Goal: Task Accomplishment & Management: Manage account settings

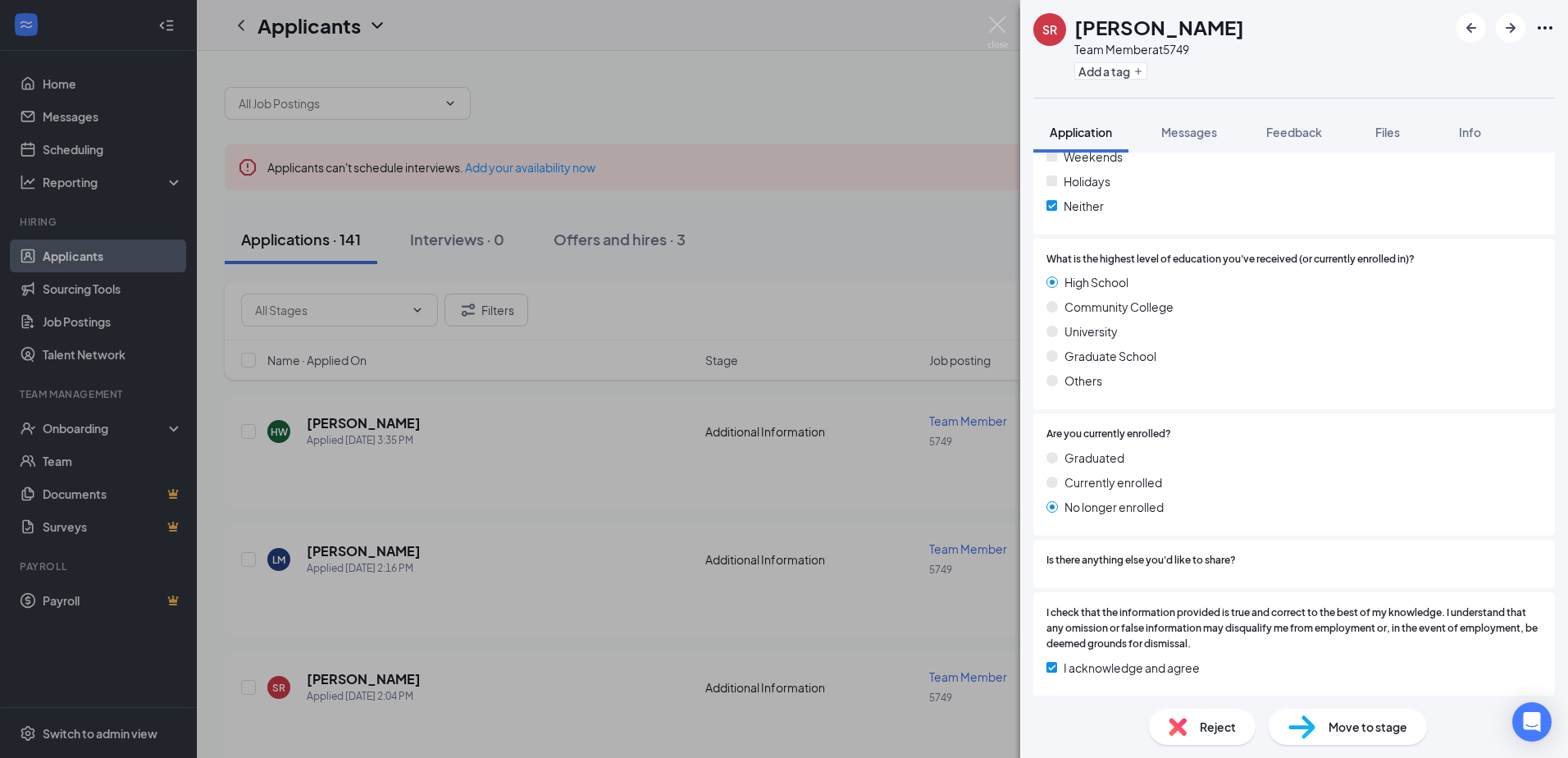
scroll to position [993, 0]
click at [462, 456] on div "SR [PERSON_NAME] Team Member at 5749 Add a tag Application Messages Feedback Fi…" at bounding box center [784, 379] width 1568 height 758
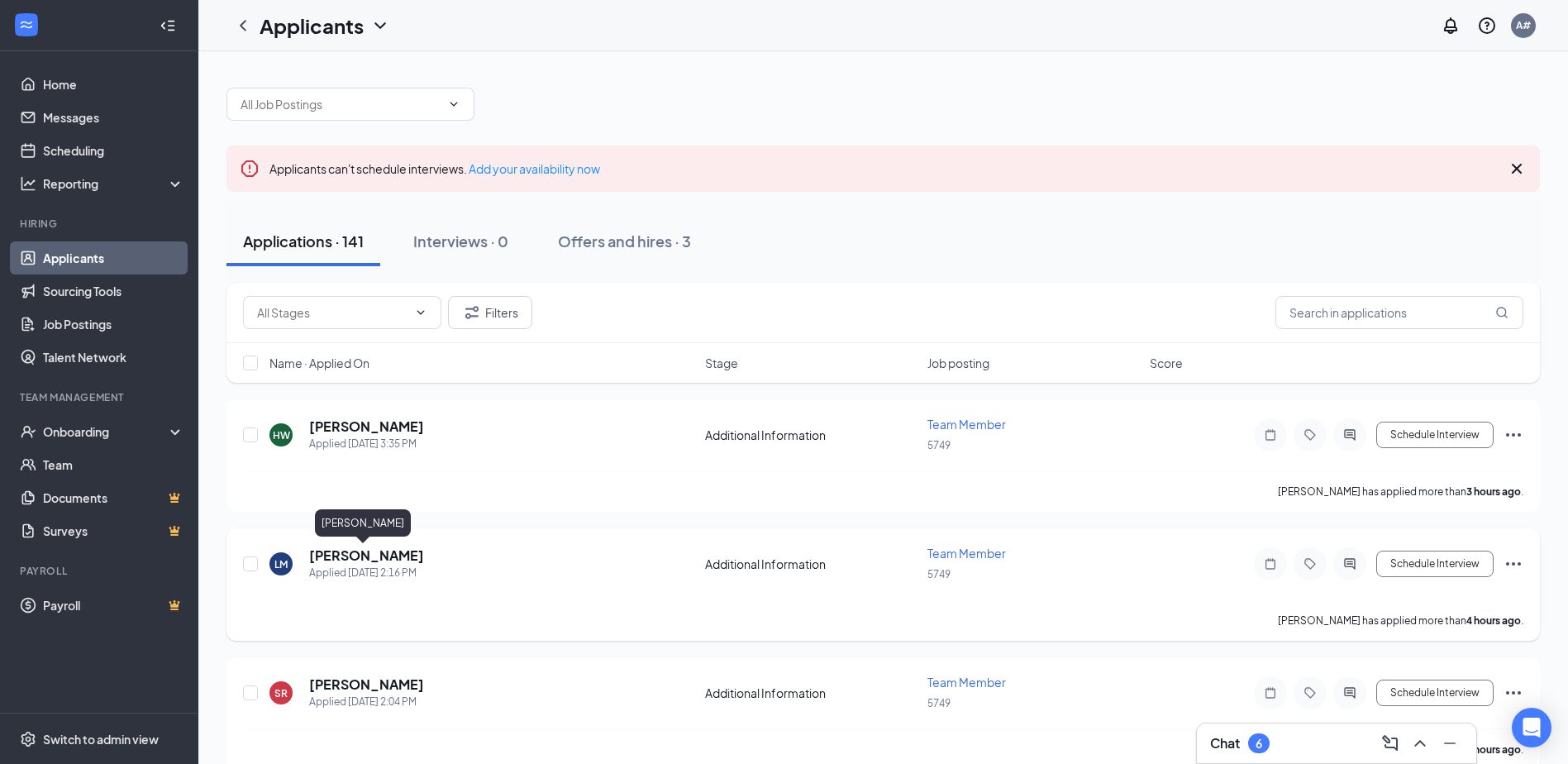
click at [356, 554] on h5 "[PERSON_NAME]" at bounding box center [367, 555] width 115 height 18
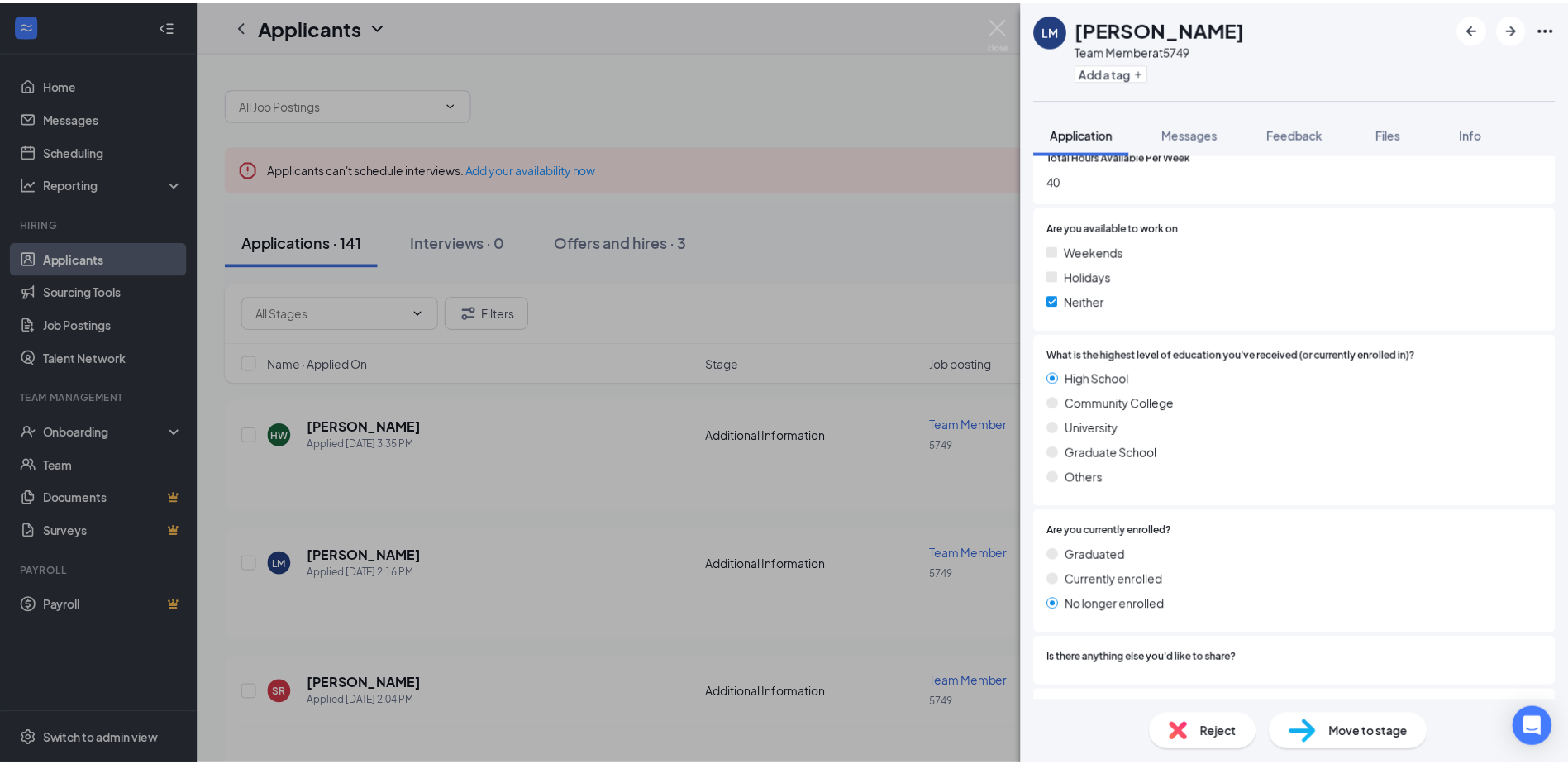
scroll to position [1001, 0]
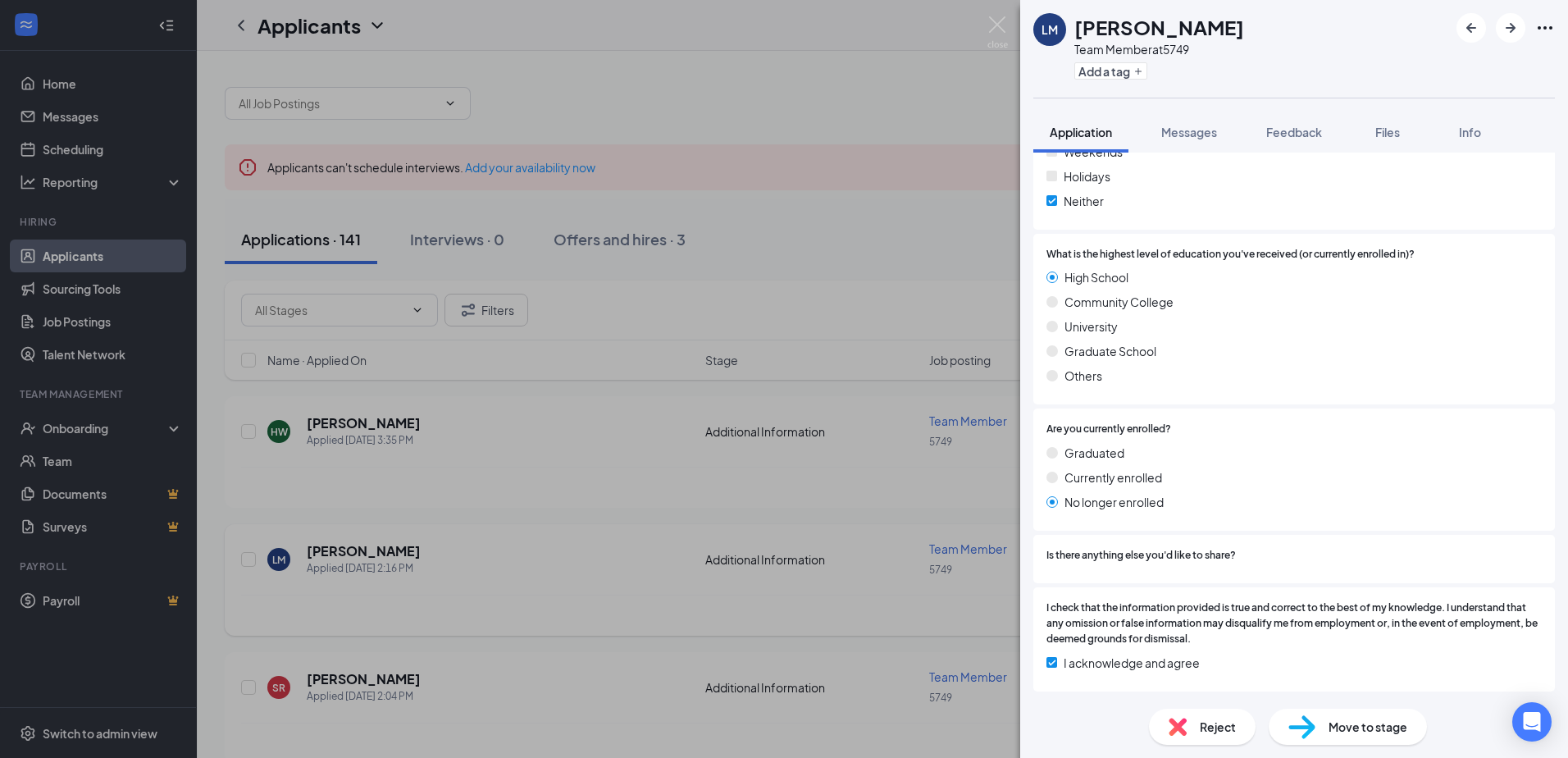
drag, startPoint x: 455, startPoint y: 557, endPoint x: 450, endPoint y: 565, distance: 9.4
click at [455, 556] on div "[PERSON_NAME] Team Member at 5749 Add a tag Application Messages Feedback Files…" at bounding box center [784, 379] width 1568 height 758
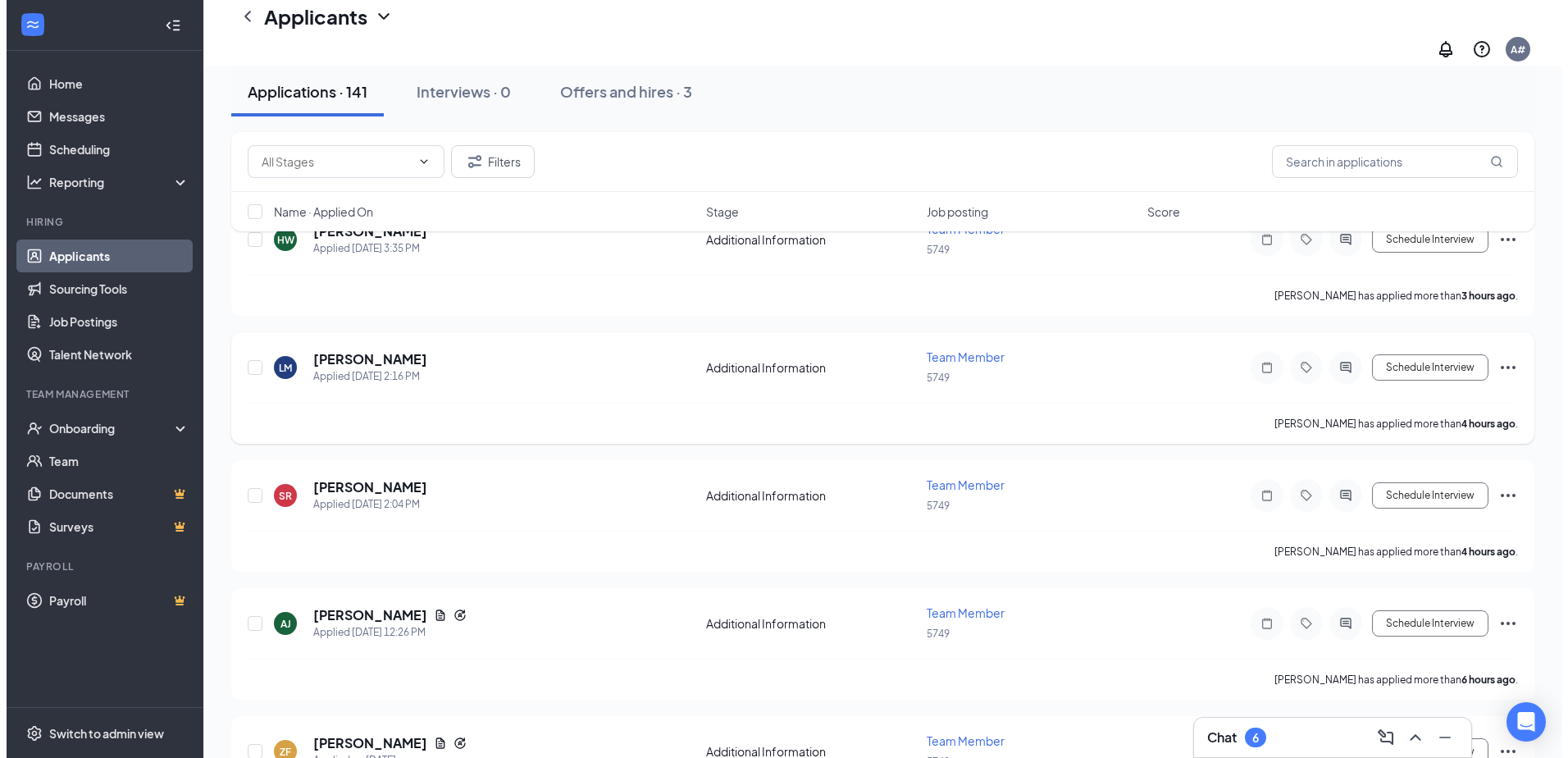
scroll to position [328, 0]
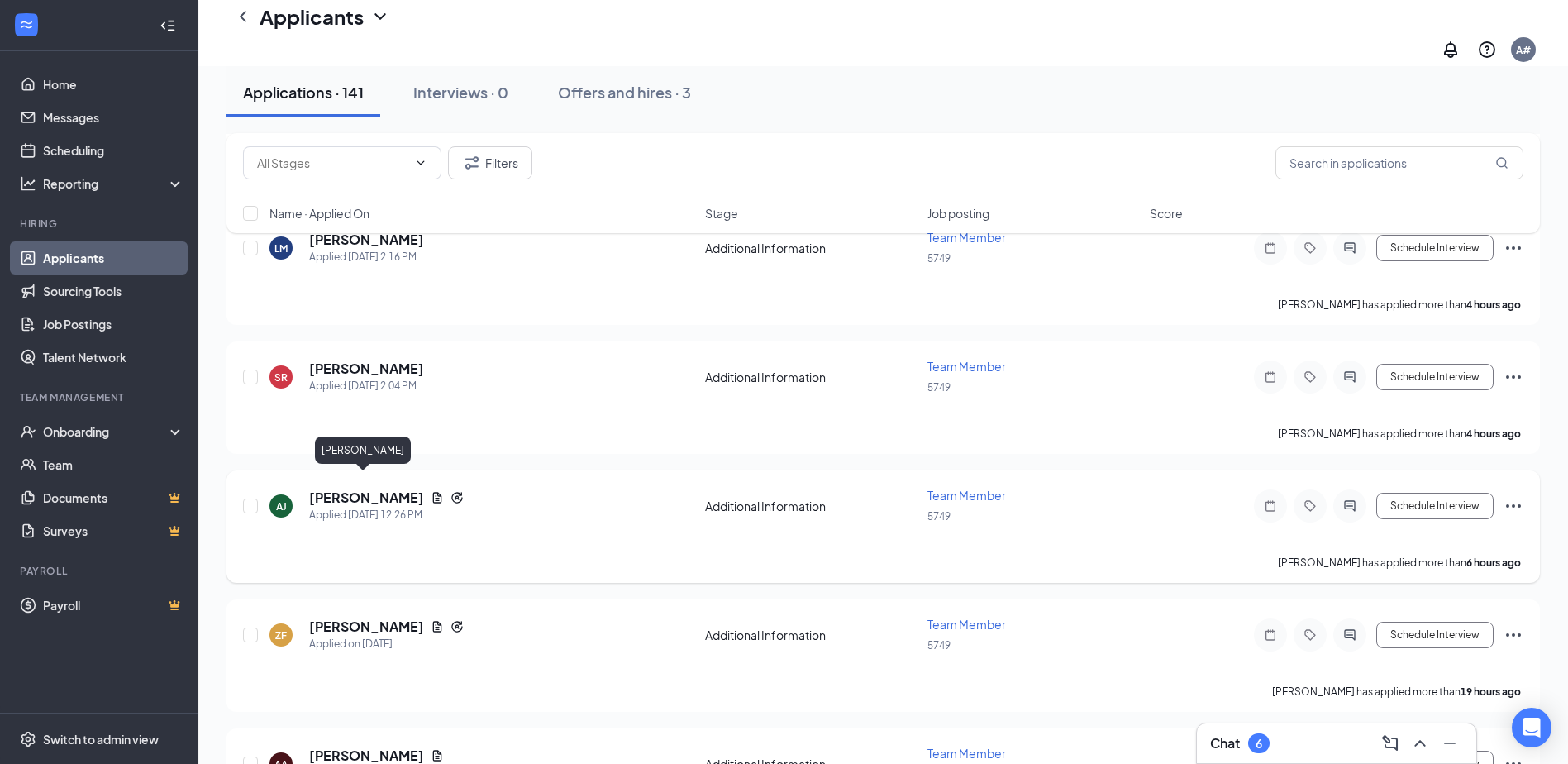
click at [362, 488] on h5 "[PERSON_NAME]" at bounding box center [367, 497] width 115 height 18
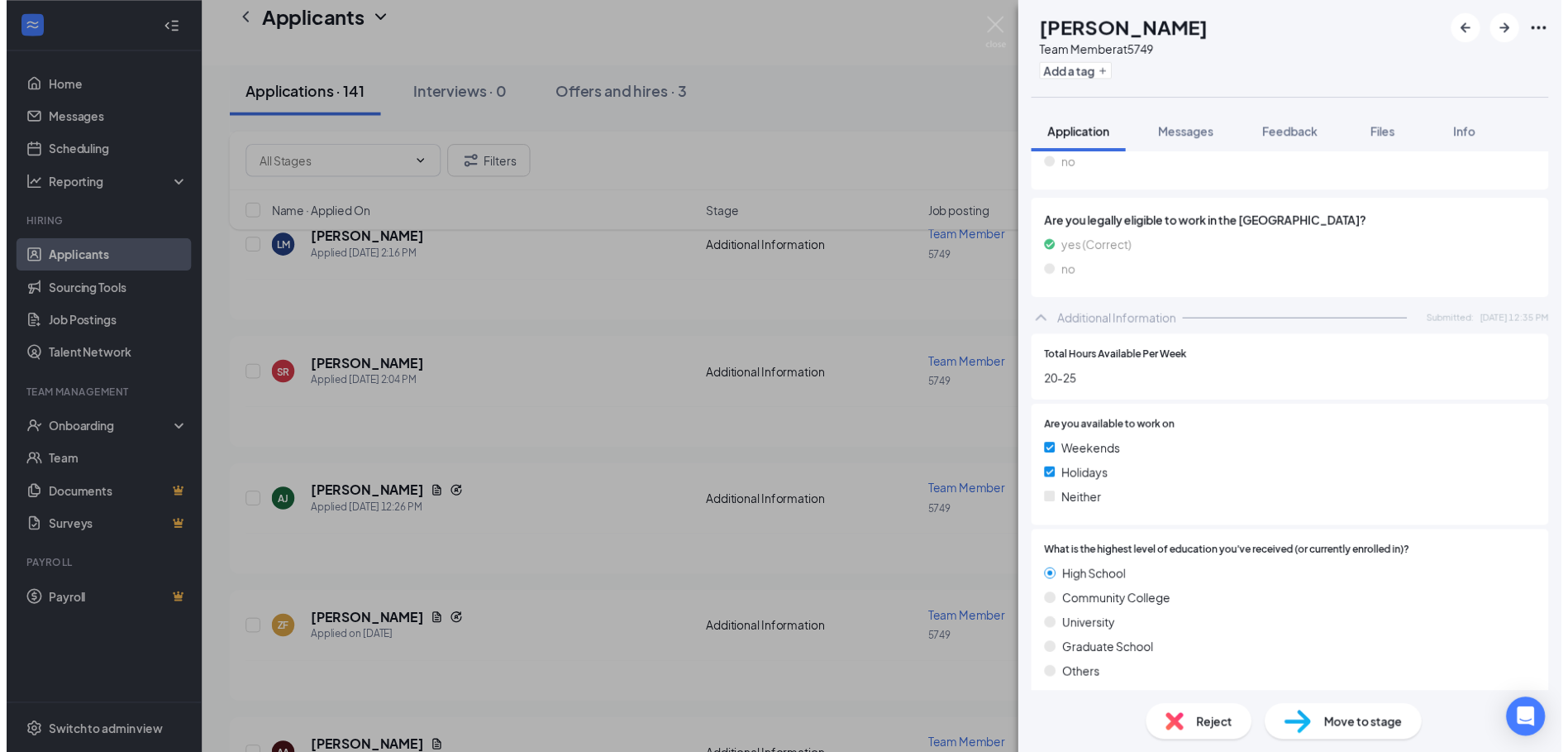
scroll to position [1090, 0]
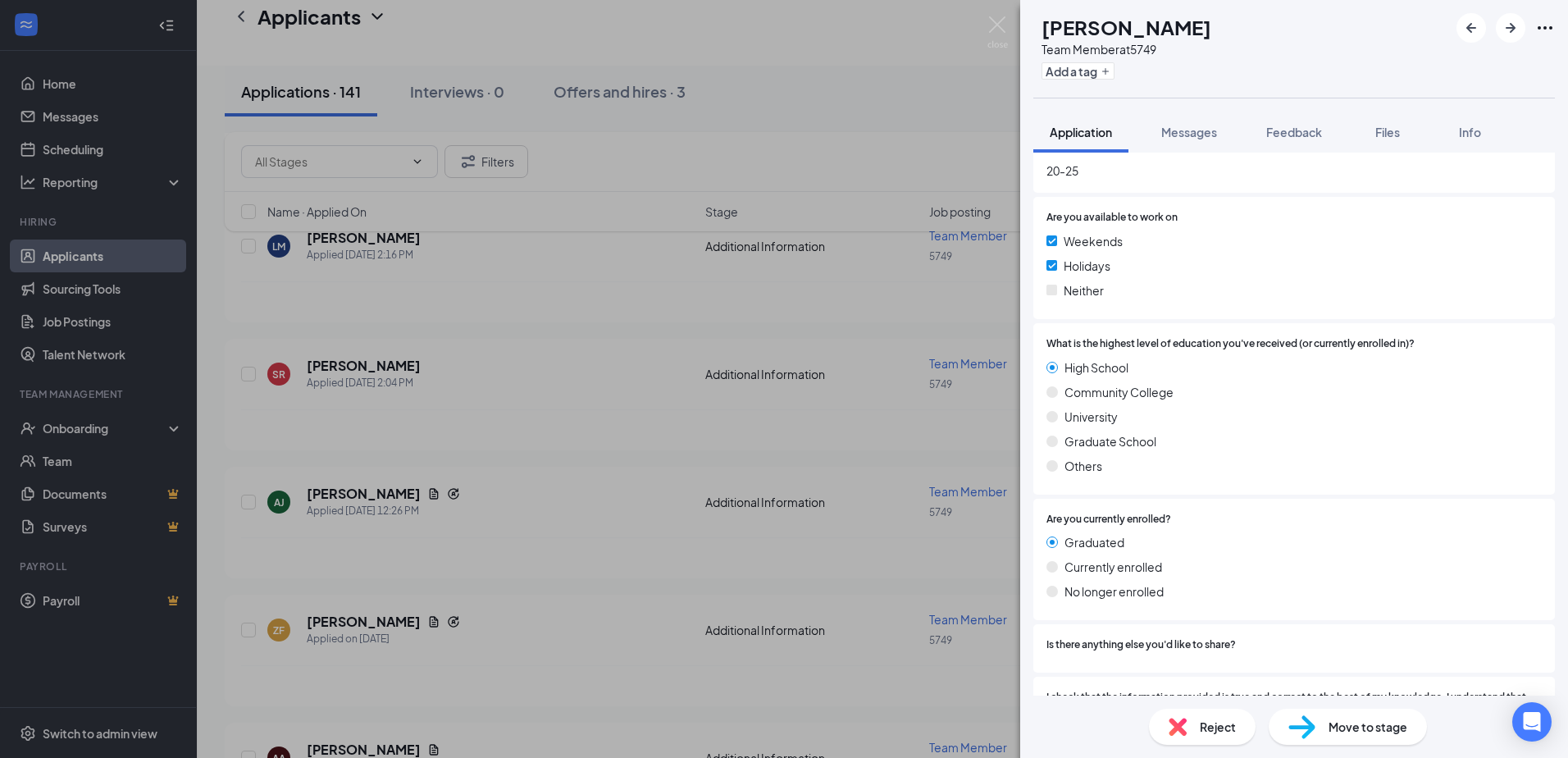
click at [527, 484] on div "AJ Ayden Jacobs Team Member at 5749 Add a tag Application Messages Feedback Fil…" at bounding box center [784, 379] width 1568 height 758
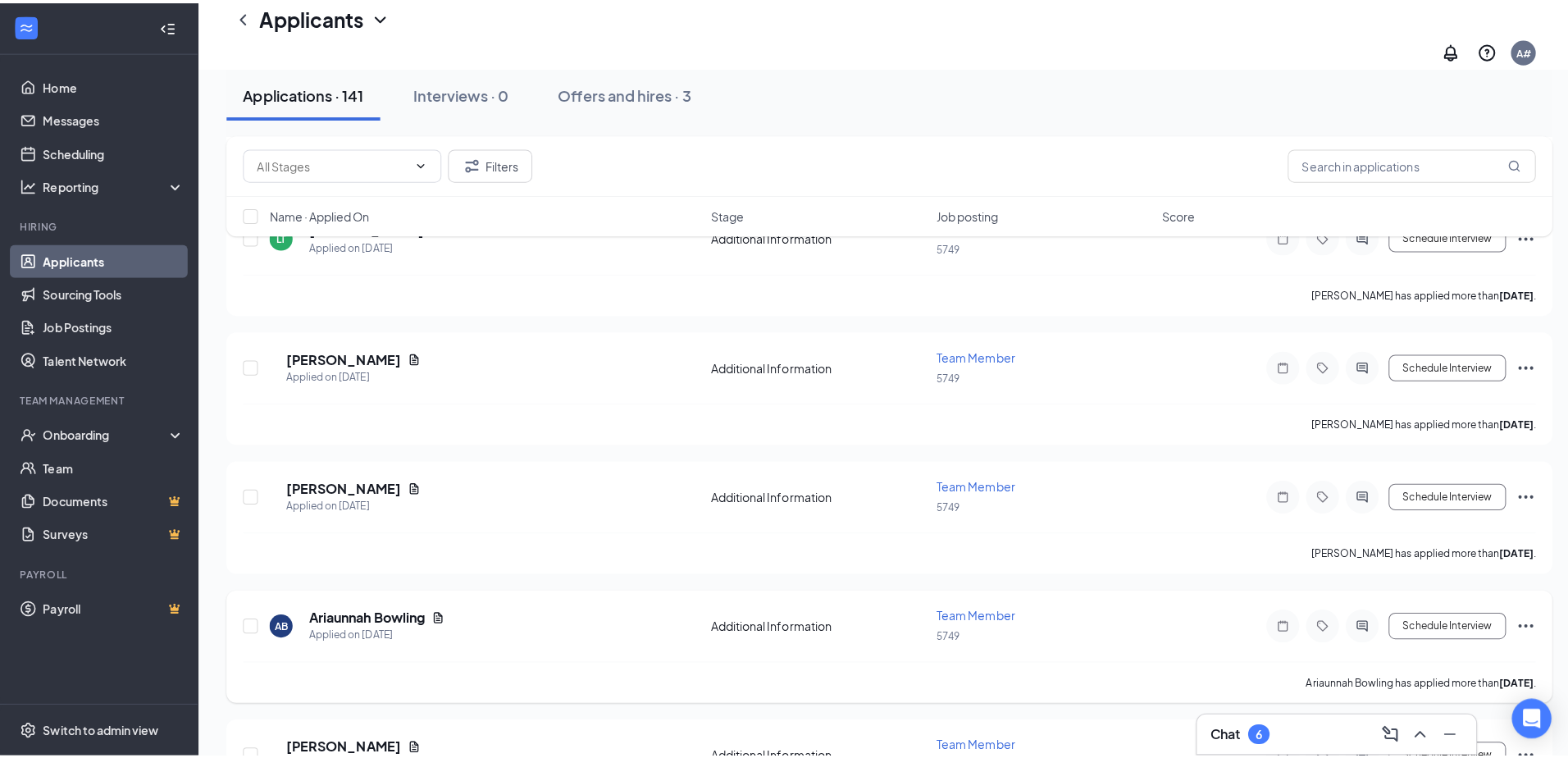
scroll to position [1148, 0]
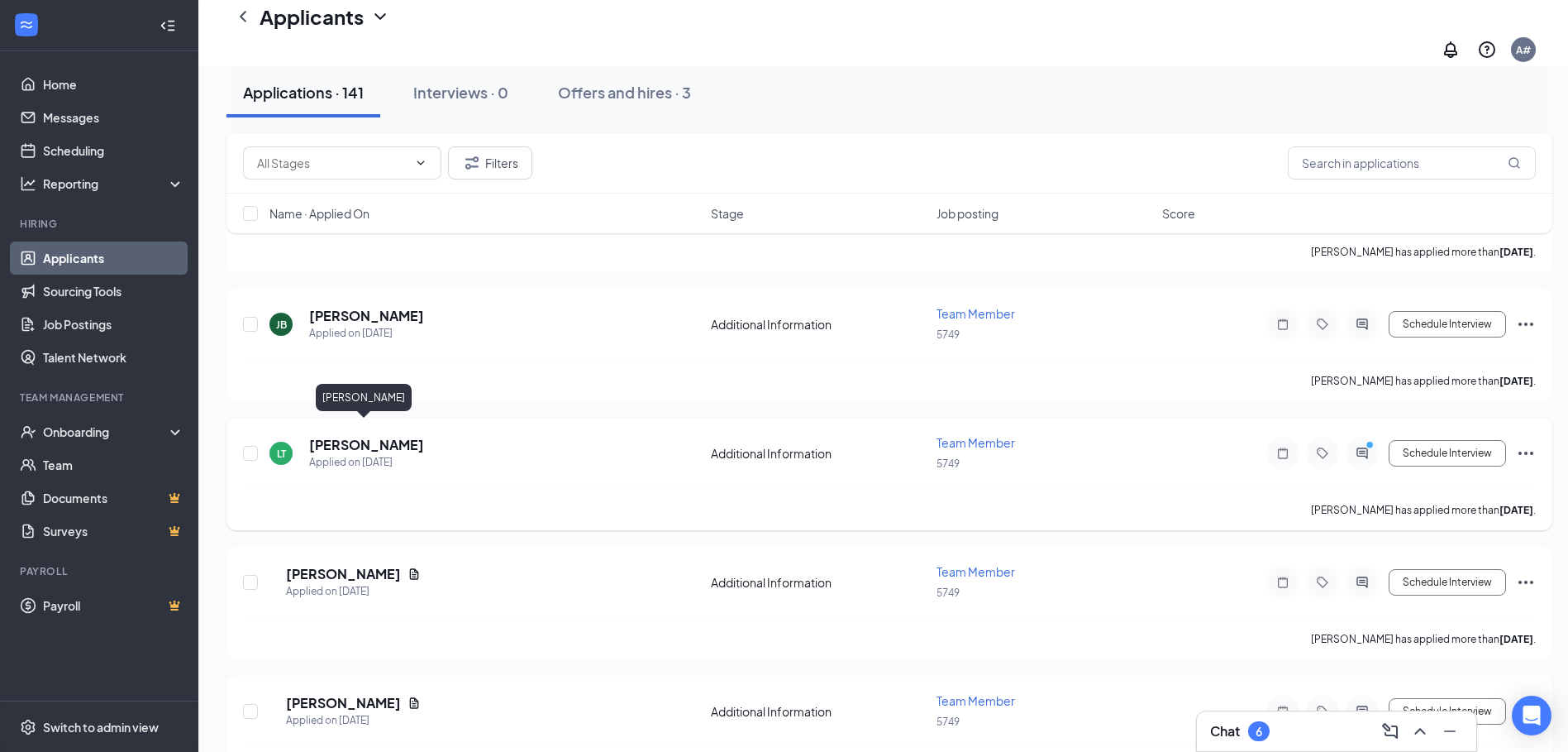
click at [358, 436] on h5 "[PERSON_NAME]" at bounding box center [367, 444] width 115 height 18
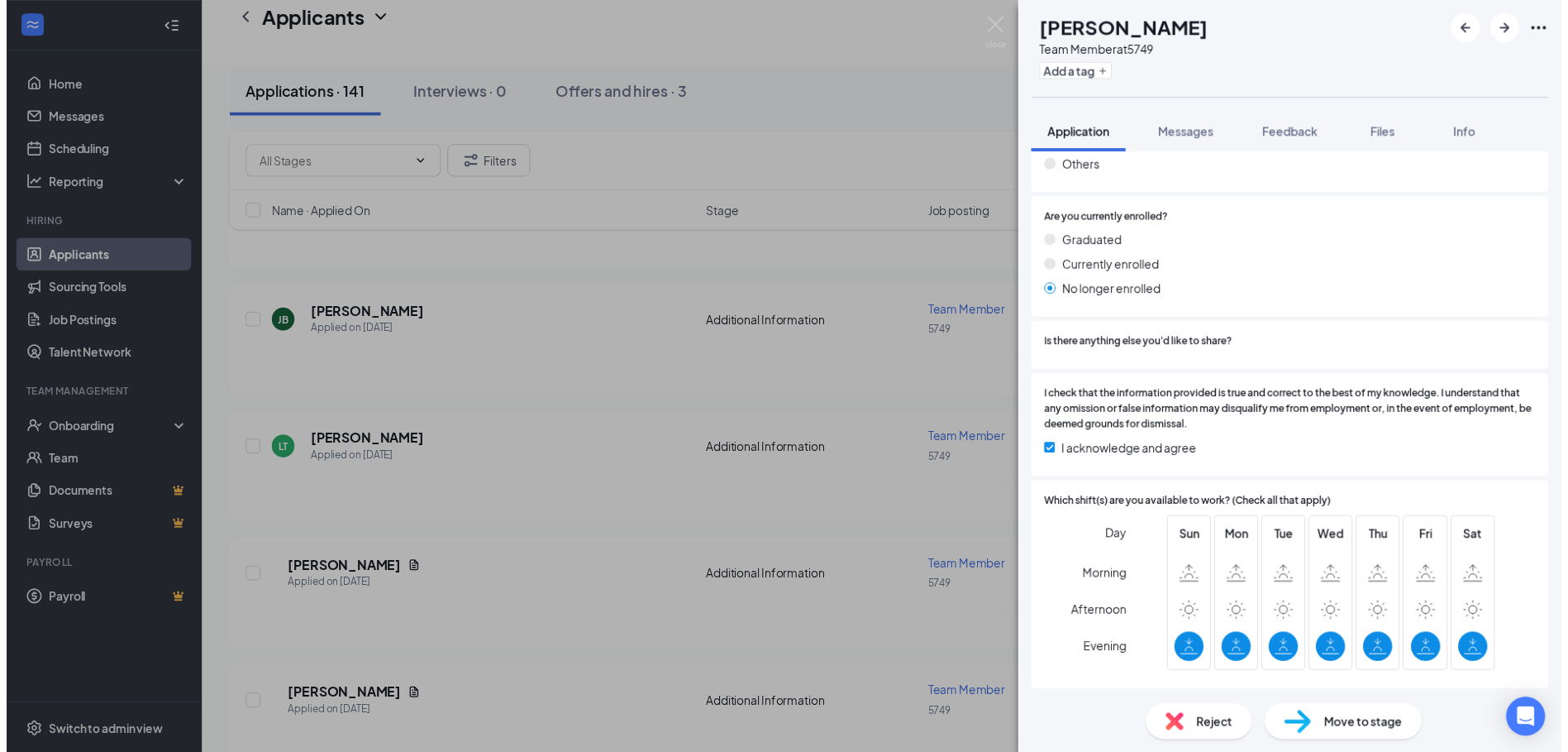
scroll to position [955, 0]
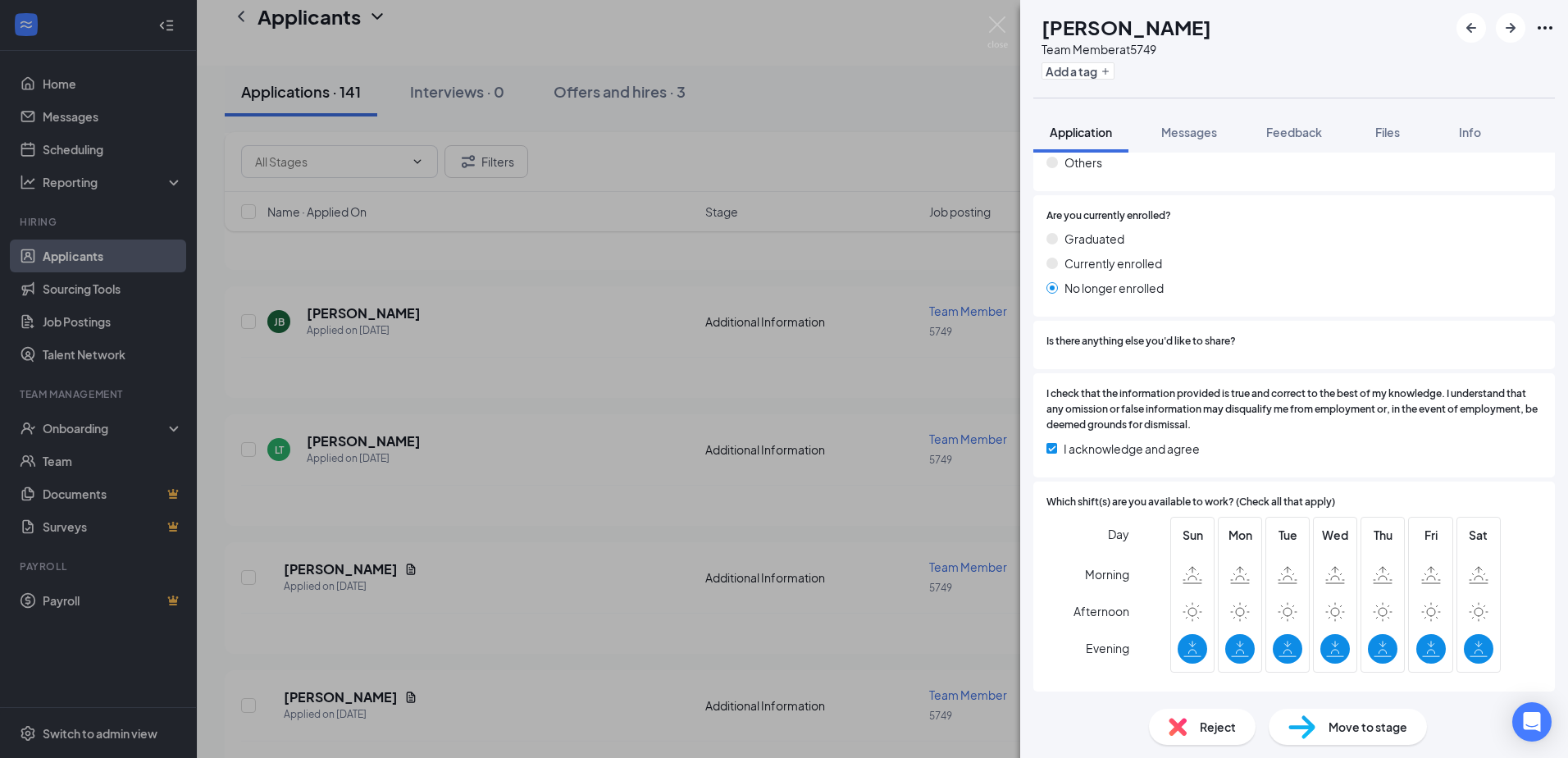
click at [604, 597] on div "LT [PERSON_NAME] Team Member at 5749 Add a tag Application Messages Feedback Fi…" at bounding box center [784, 379] width 1568 height 758
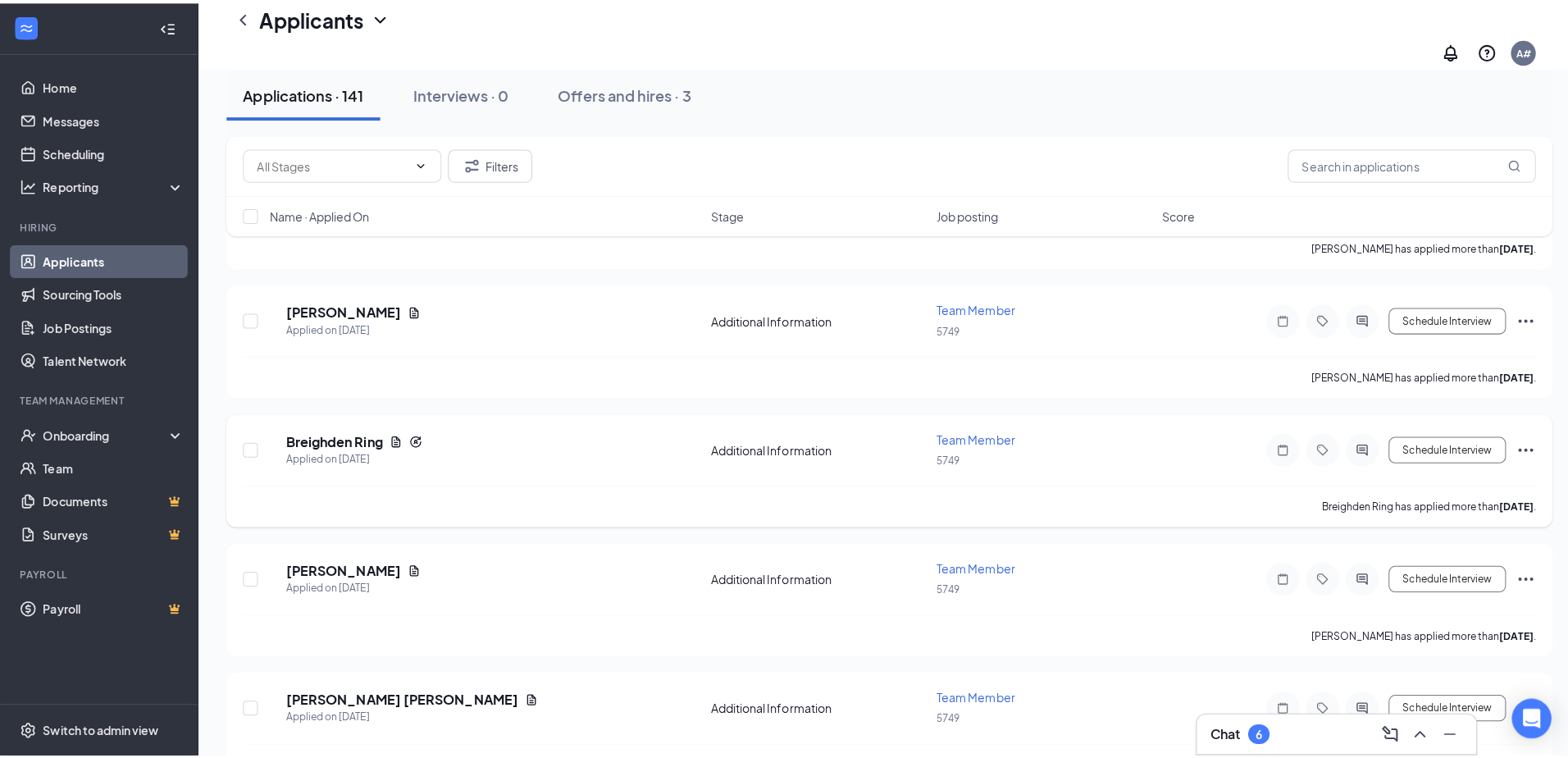
scroll to position [2544, 0]
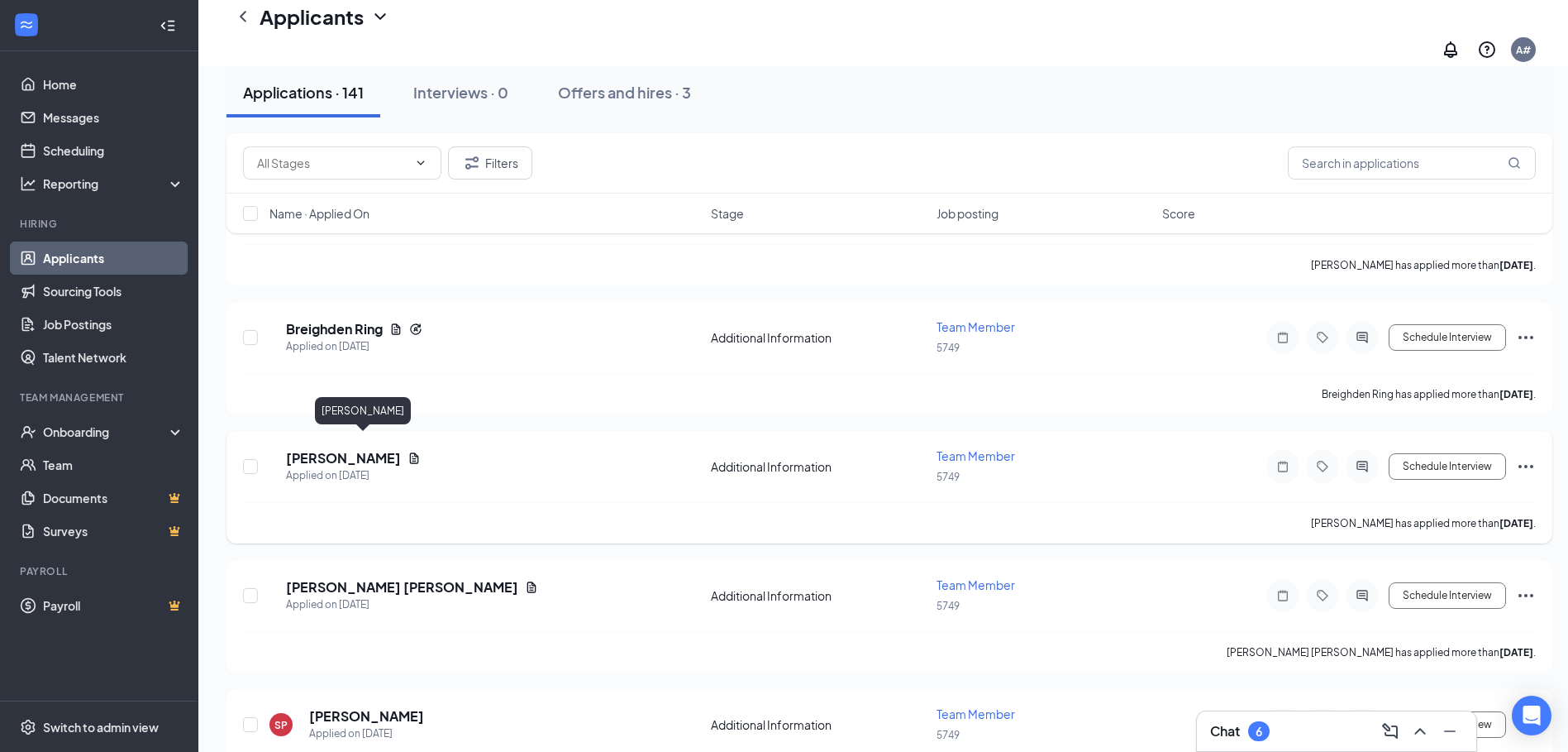
click at [394, 449] on h5 "[PERSON_NAME]" at bounding box center [343, 458] width 115 height 18
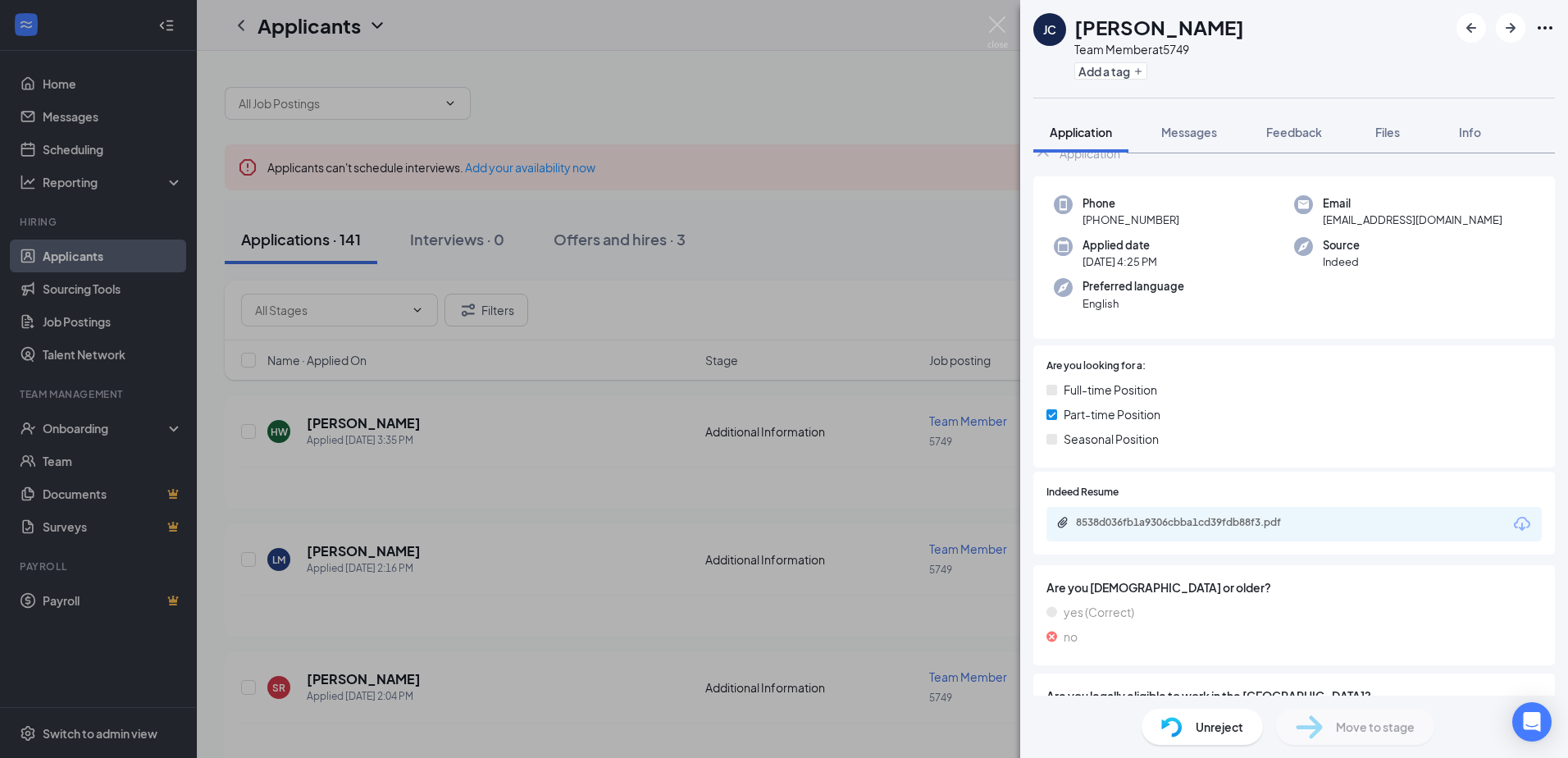
scroll to position [177, 0]
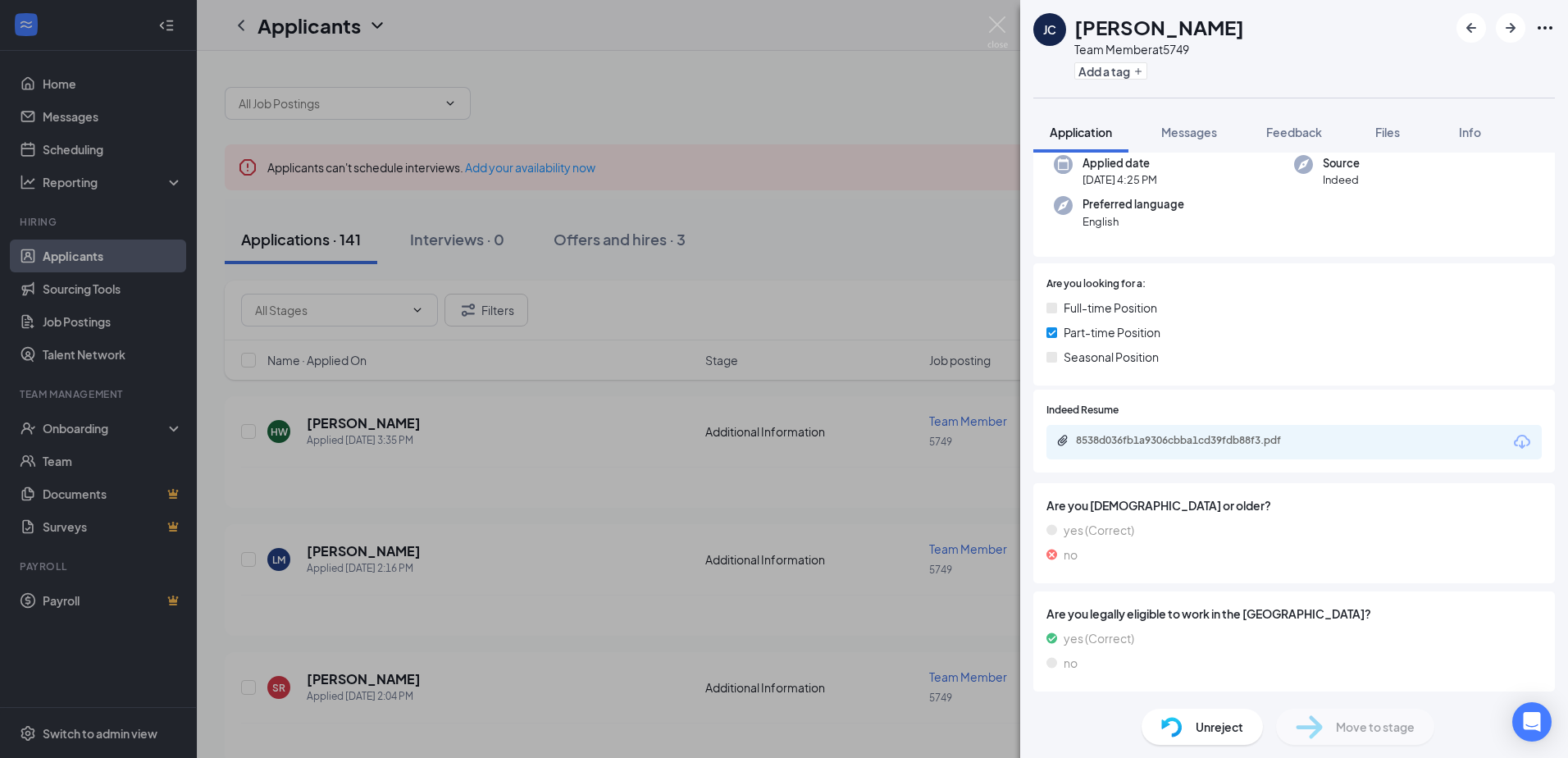
click at [414, 456] on div "[PERSON_NAME] Team Member at 5749 Add a tag Application Messages Feedback Files…" at bounding box center [784, 379] width 1568 height 758
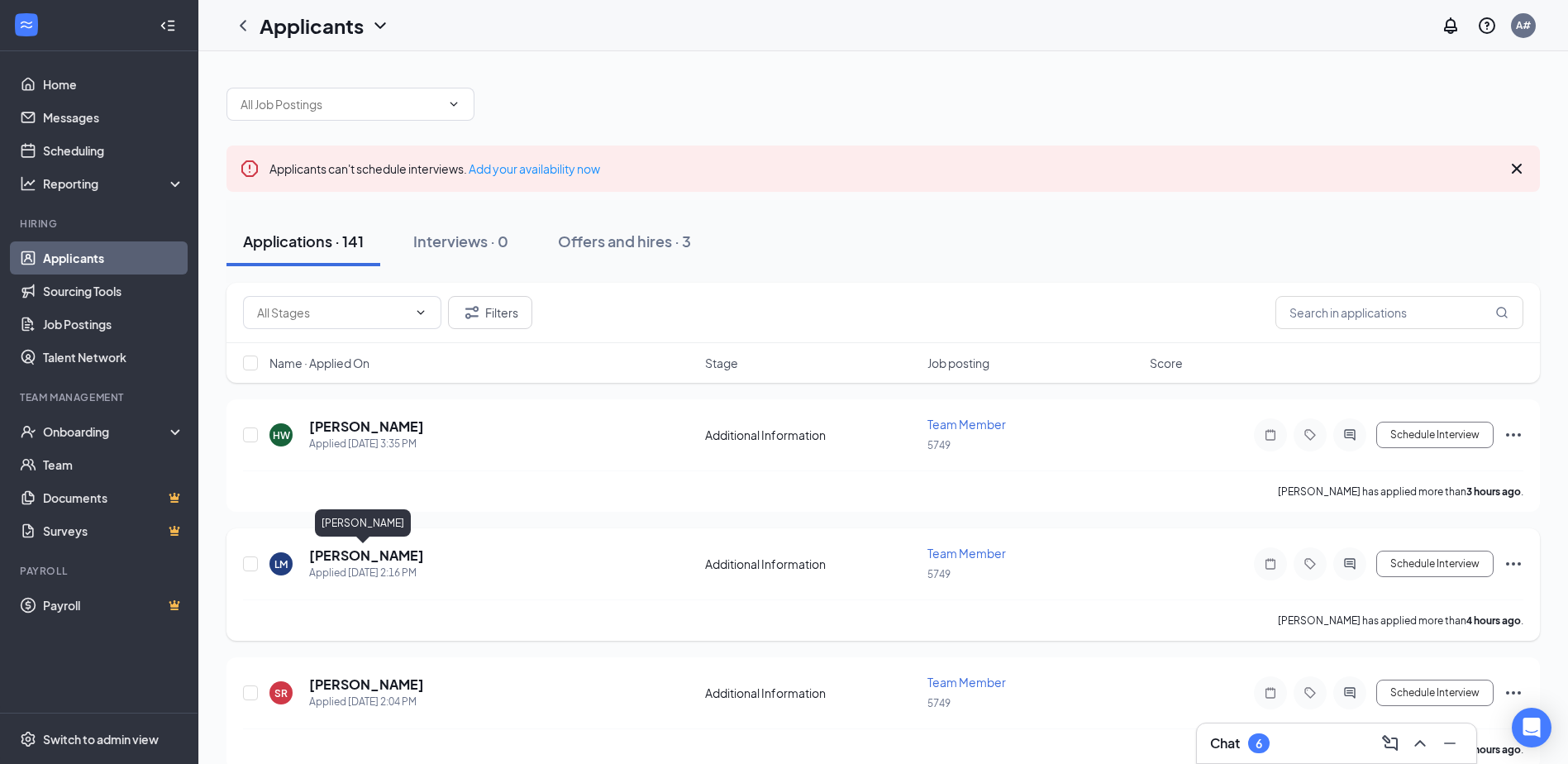
click at [389, 551] on h5 "[PERSON_NAME]" at bounding box center [367, 555] width 115 height 18
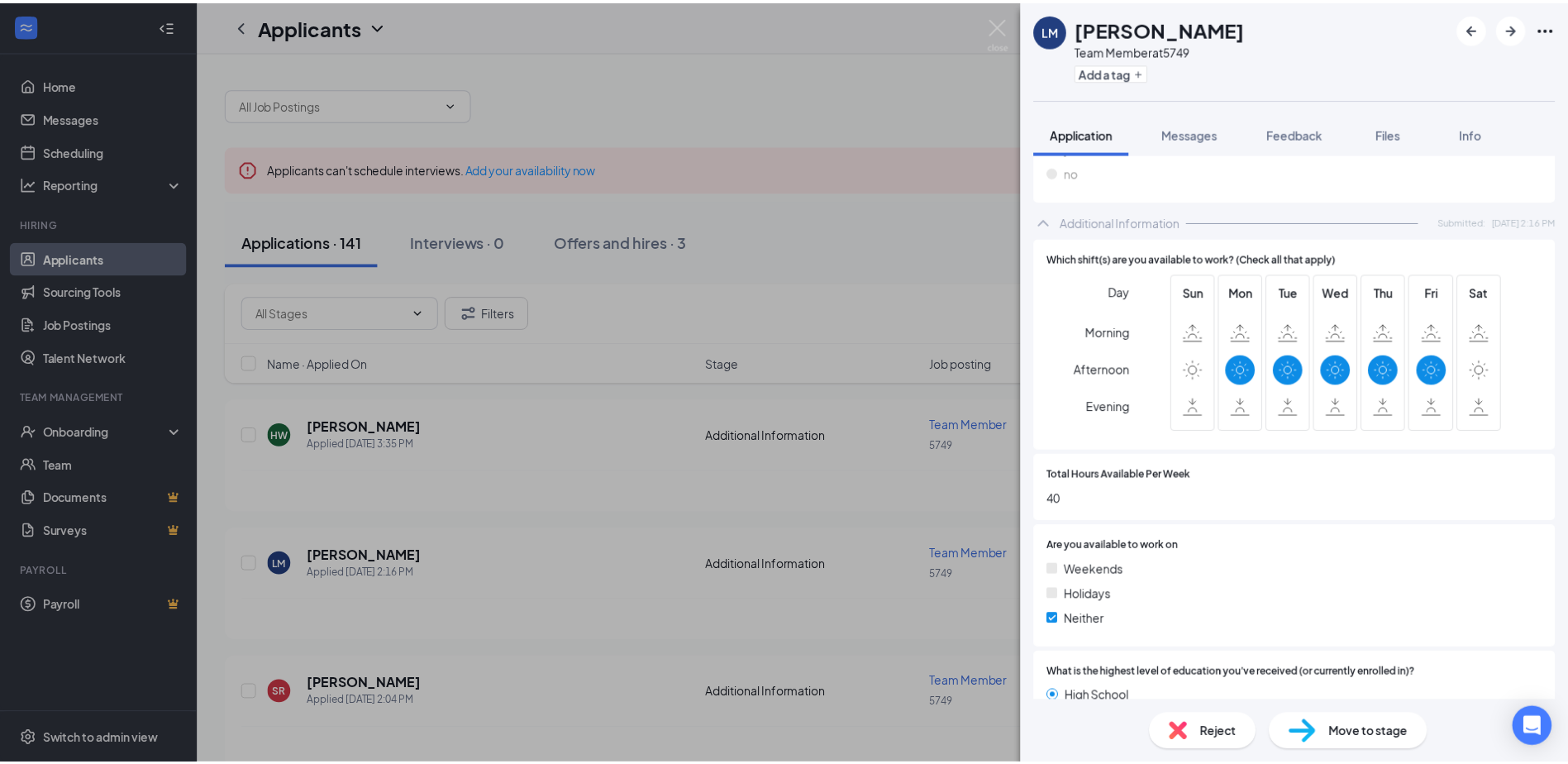
scroll to position [751, 0]
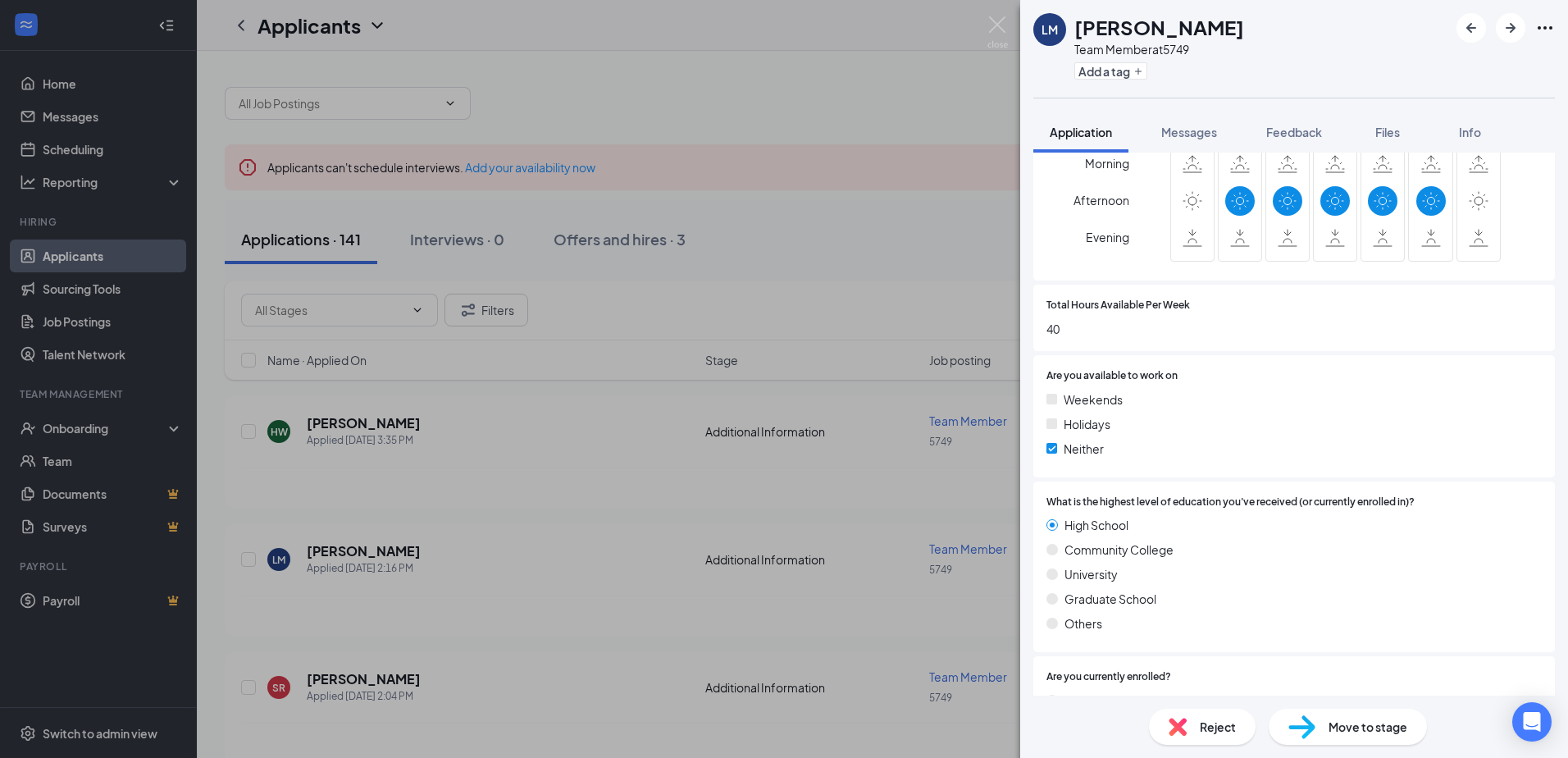
click at [473, 512] on div "[PERSON_NAME] Team Member at 5749 Add a tag Application Messages Feedback Files…" at bounding box center [784, 379] width 1568 height 758
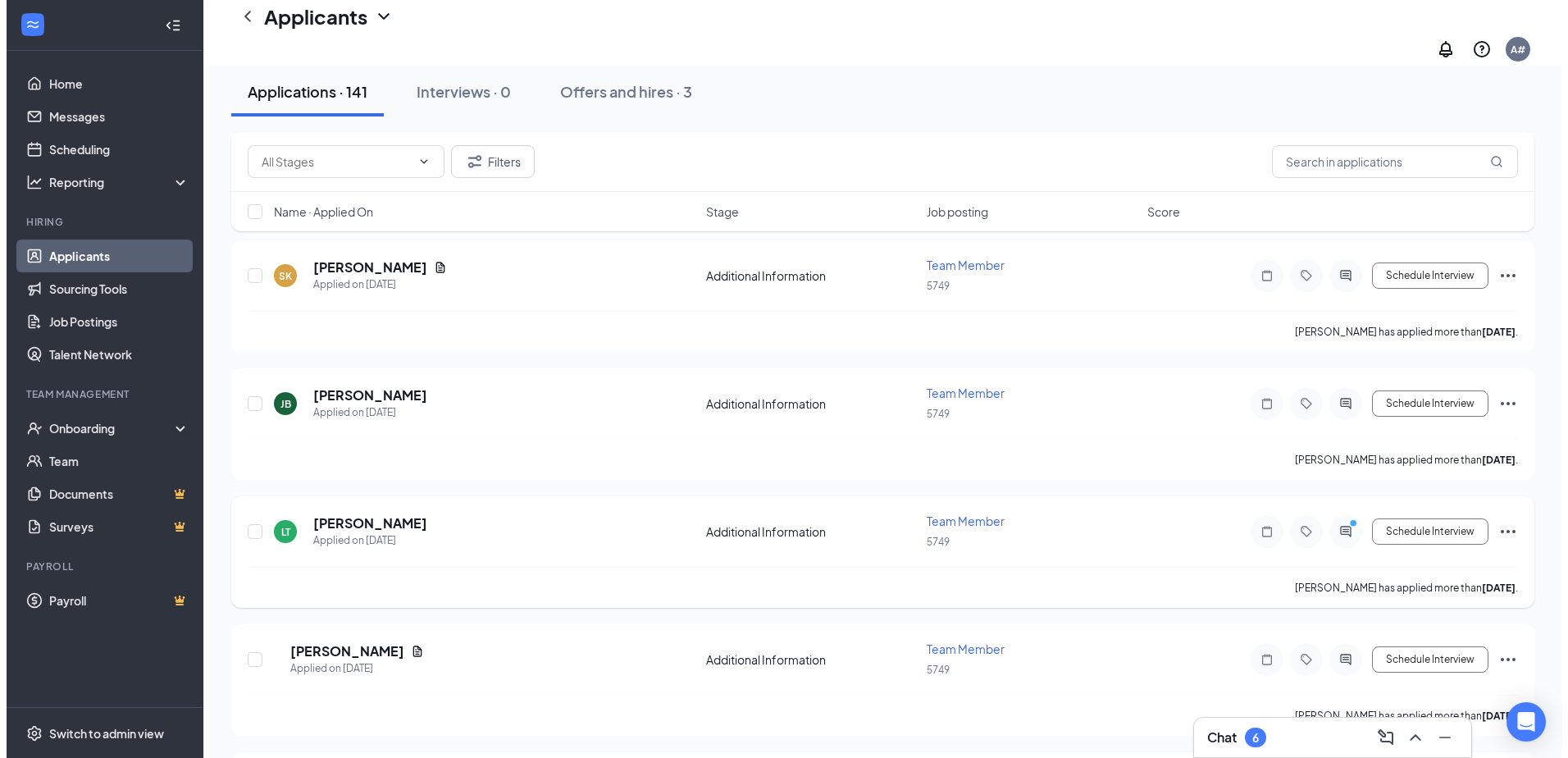
scroll to position [1148, 0]
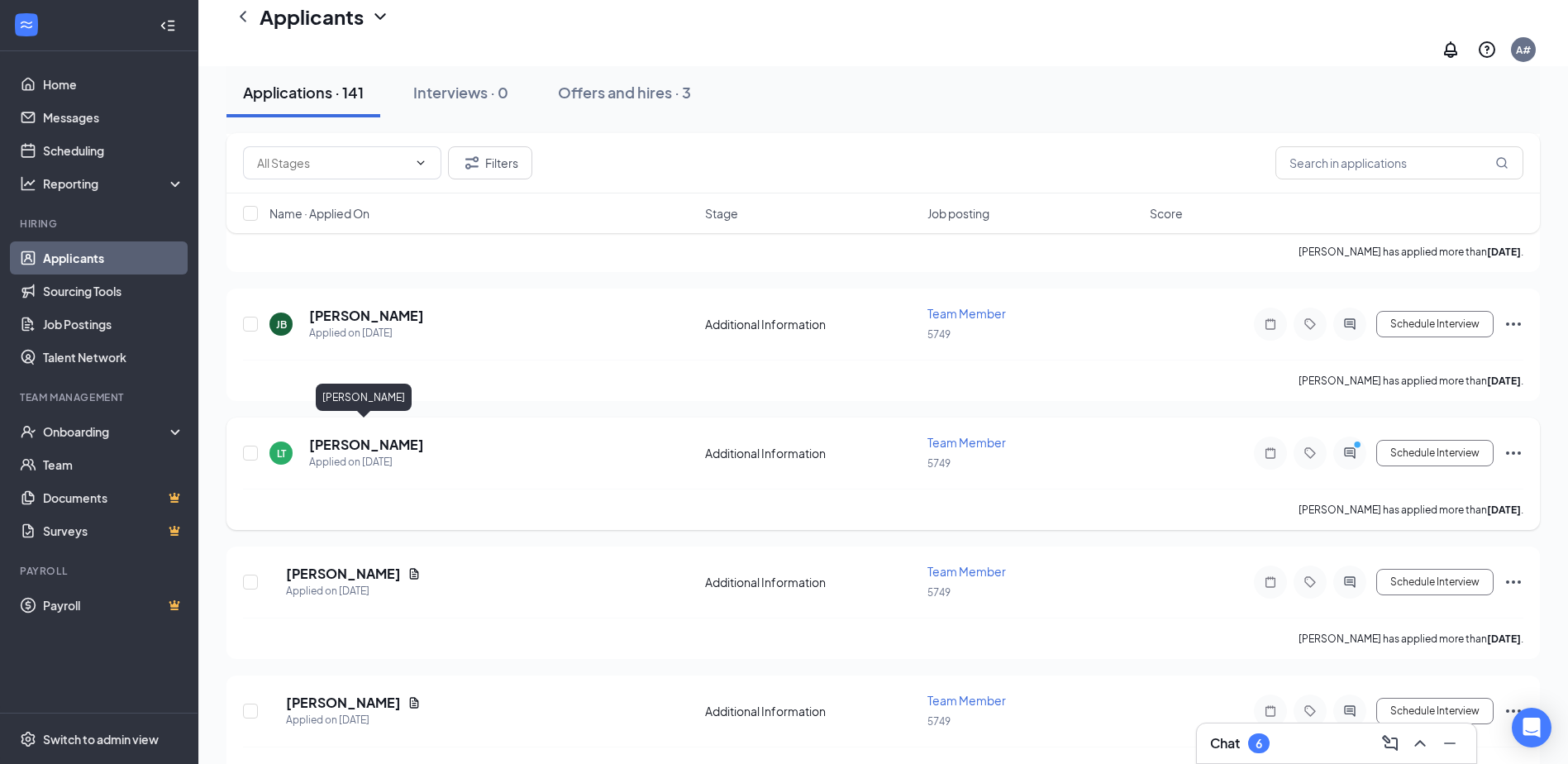
click at [326, 436] on h5 "[PERSON_NAME]" at bounding box center [367, 444] width 115 height 18
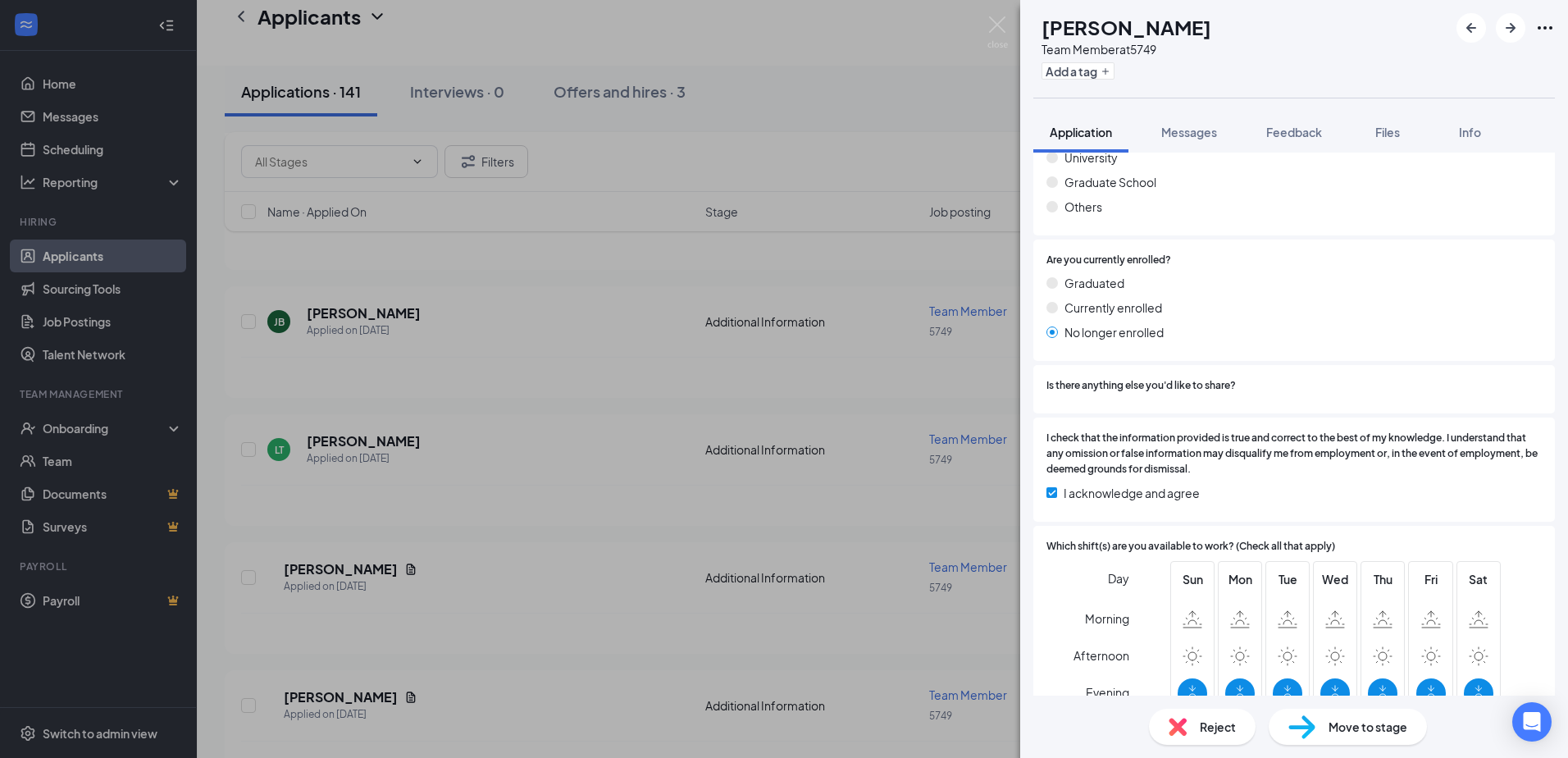
scroll to position [947, 0]
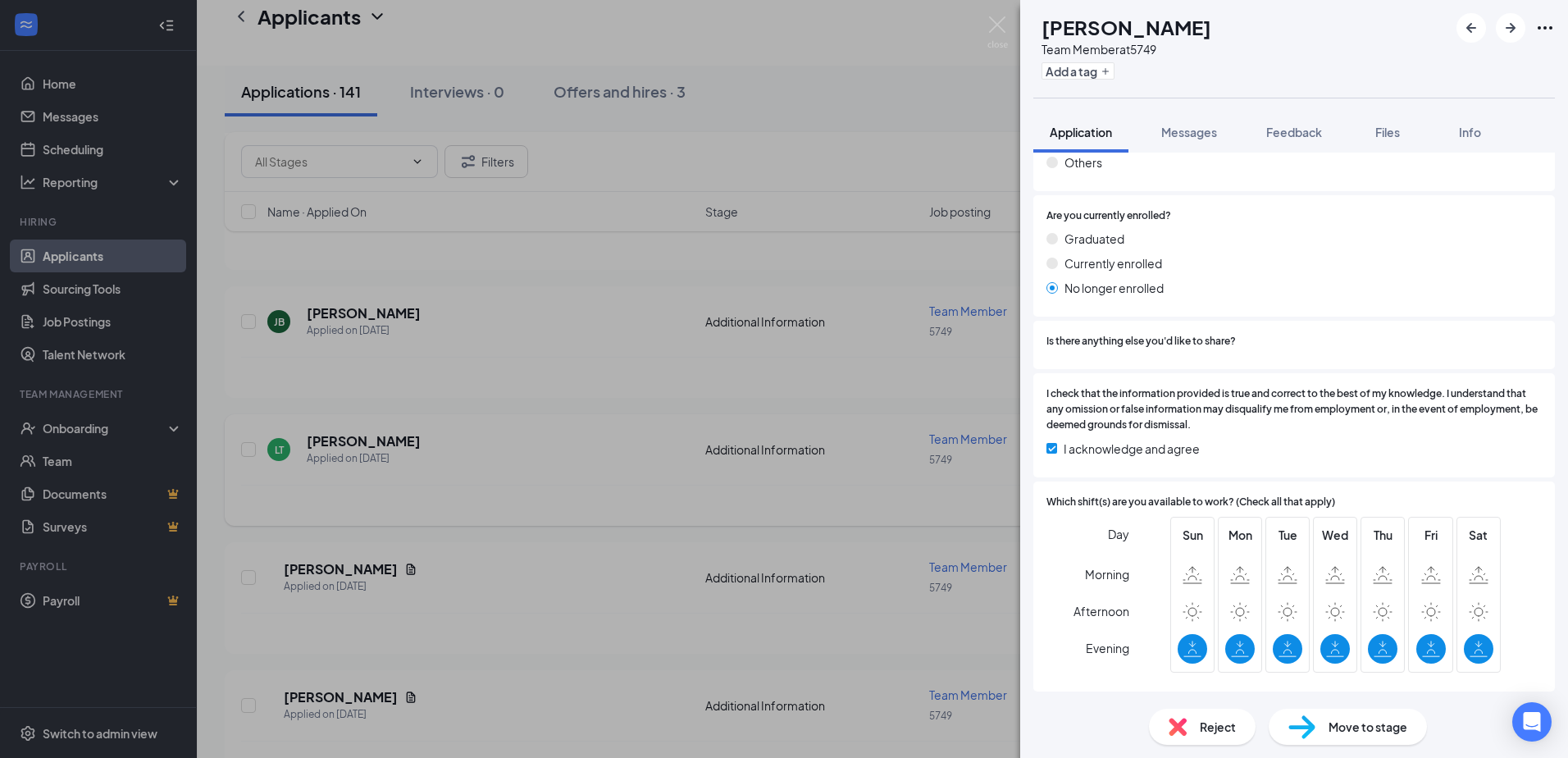
drag, startPoint x: 419, startPoint y: 478, endPoint x: 493, endPoint y: 485, distance: 74.3
click at [420, 478] on div "LT [PERSON_NAME] Team Member at 5749 Add a tag Application Messages Feedback Fi…" at bounding box center [784, 379] width 1568 height 758
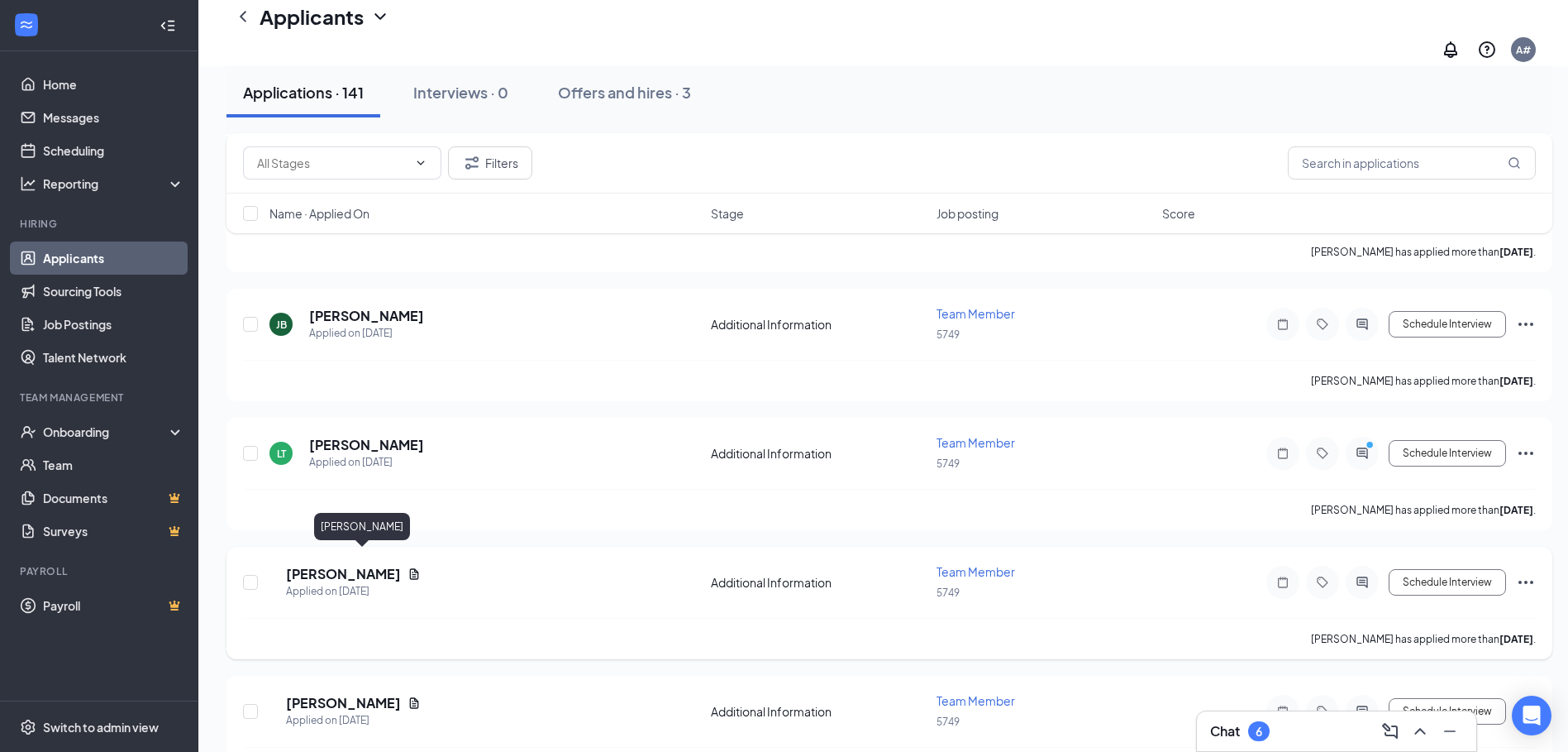
click at [383, 565] on h5 "[PERSON_NAME]" at bounding box center [343, 573] width 115 height 18
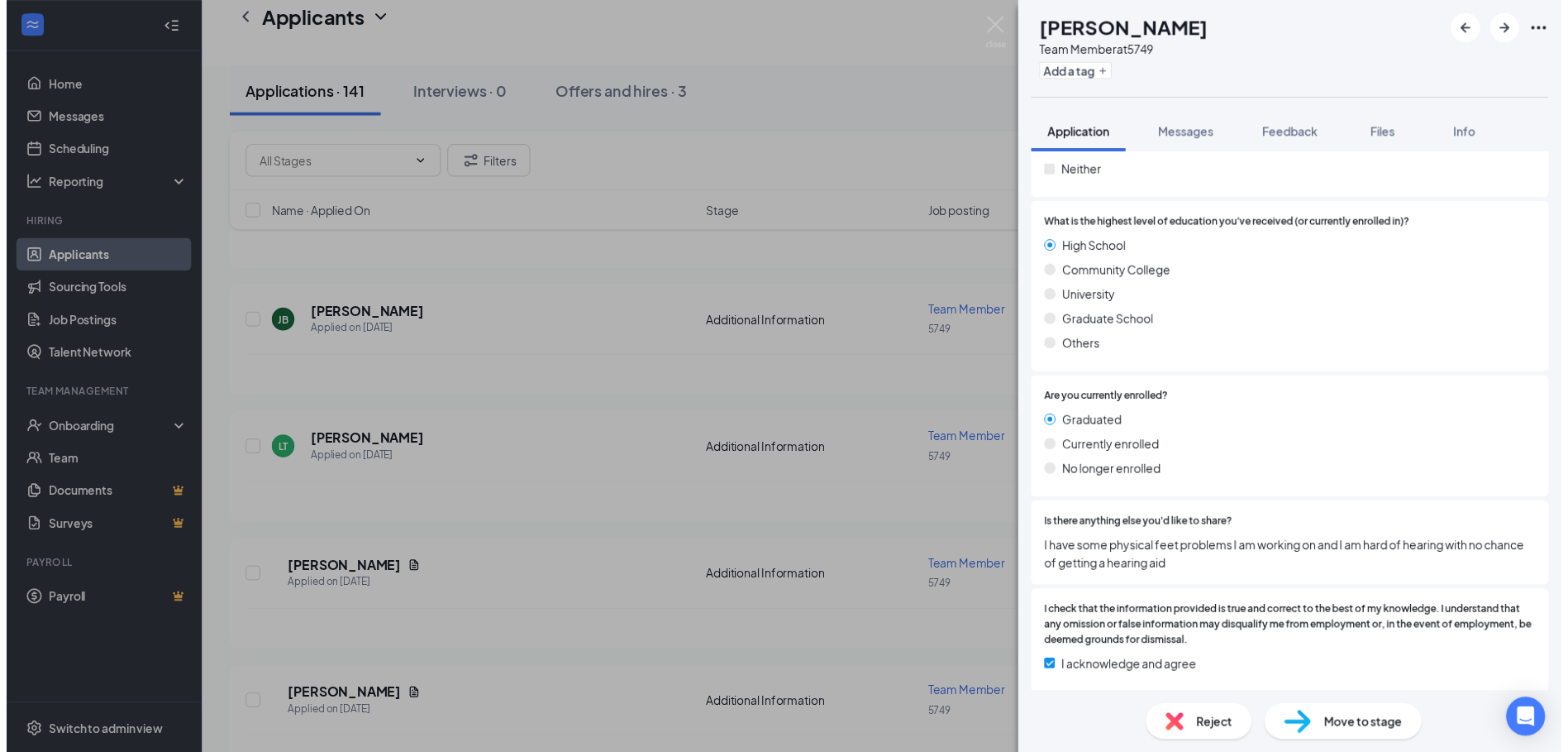
scroll to position [1081, 0]
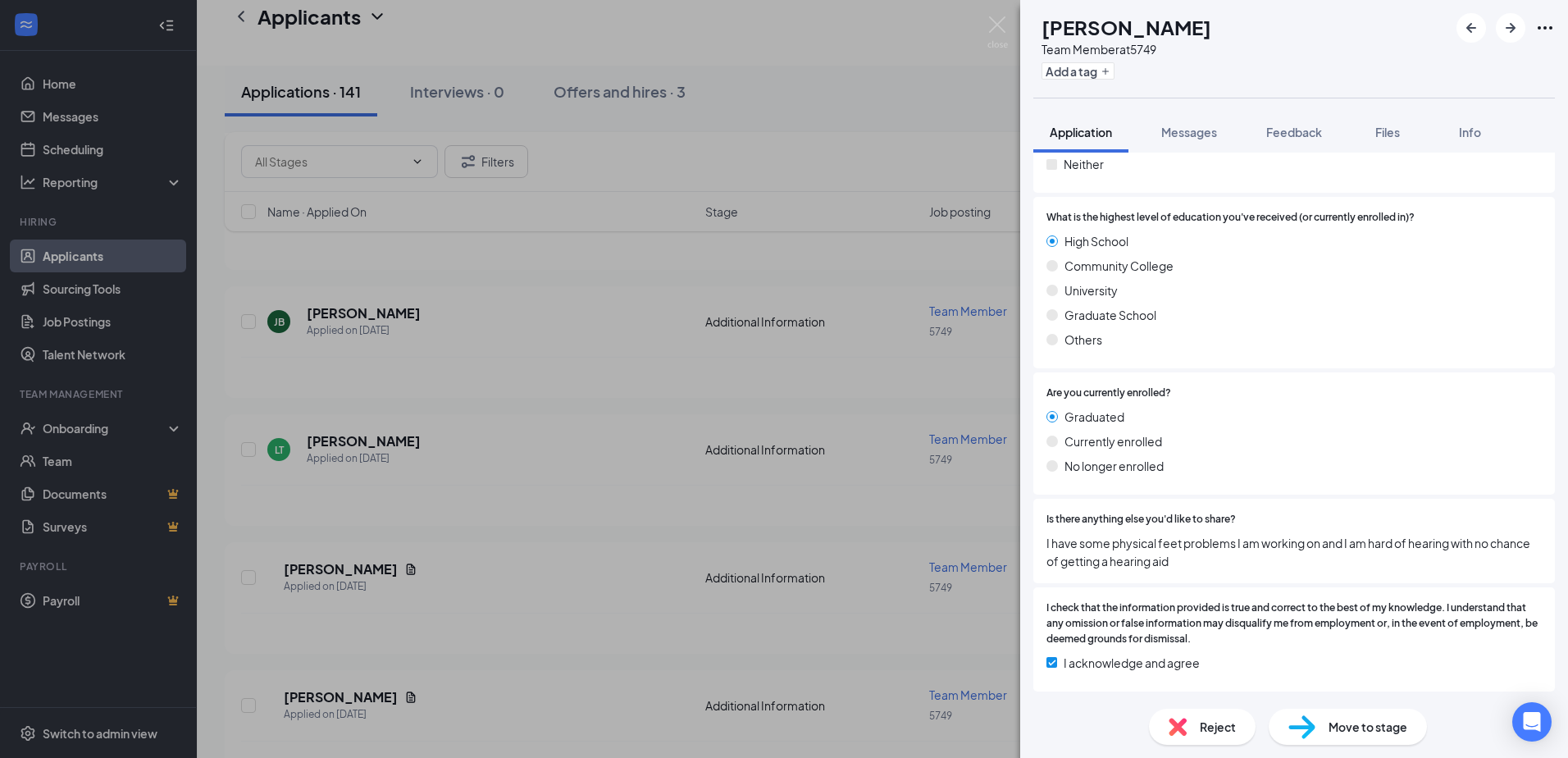
click at [472, 506] on div "JA [PERSON_NAME] Team Member at 5749 Add a tag Application Messages Feedback Fi…" at bounding box center [784, 379] width 1568 height 758
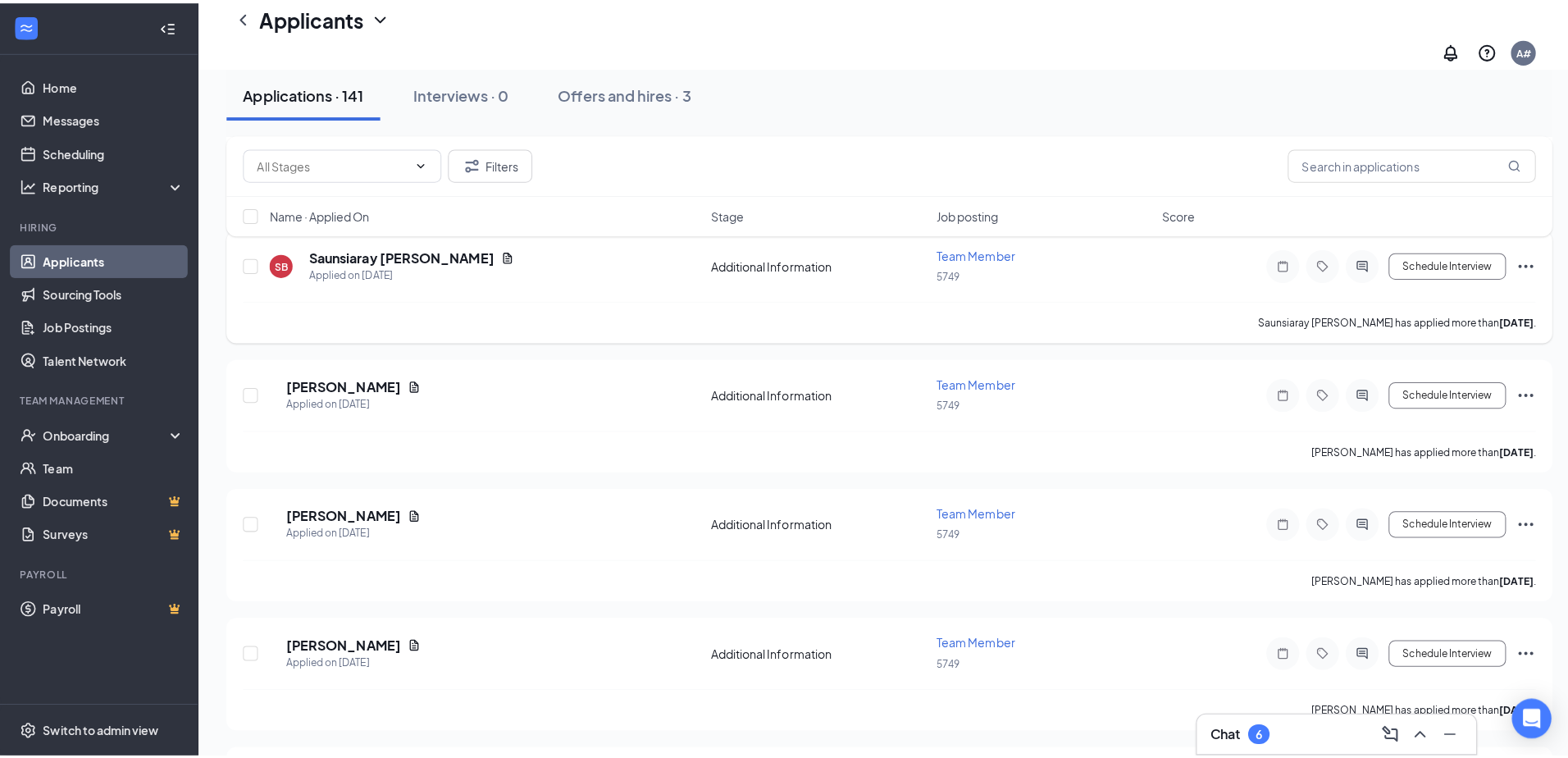
scroll to position [3775, 0]
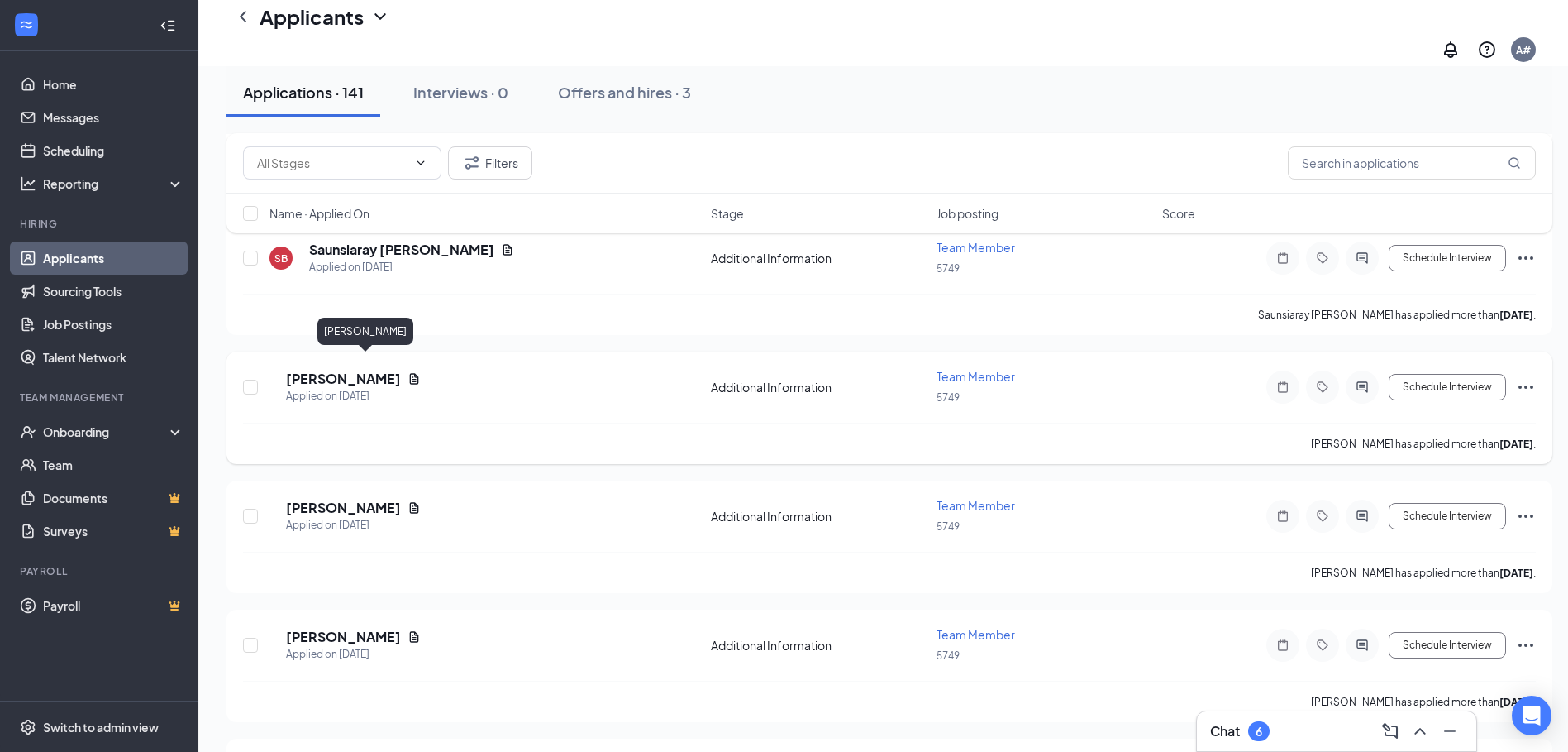
click at [378, 370] on h5 "[PERSON_NAME]" at bounding box center [343, 378] width 115 height 18
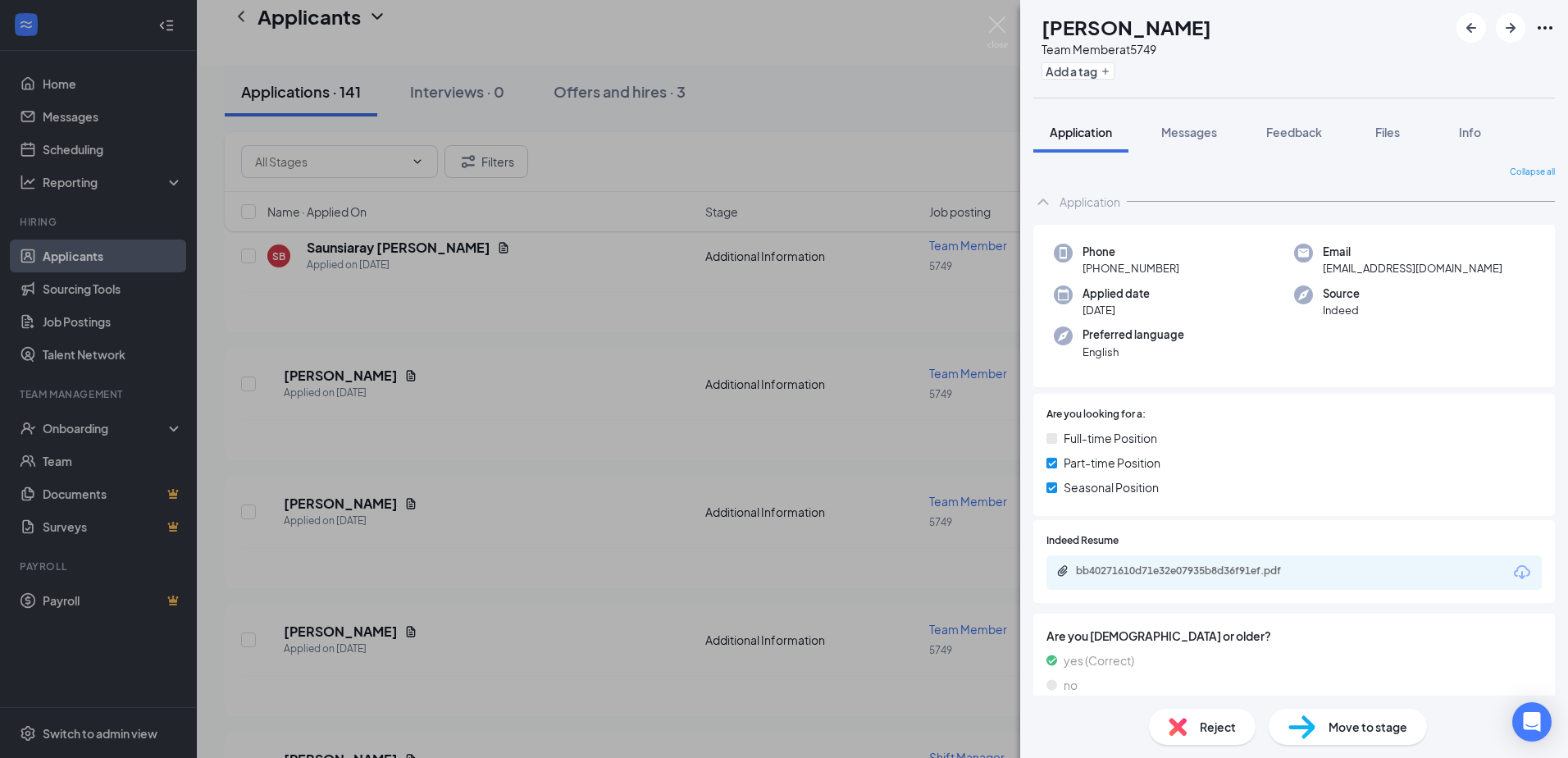
click at [603, 394] on div "[PERSON_NAME] Team Member at 5749 Add a tag Application Messages Feedback Files…" at bounding box center [784, 379] width 1568 height 758
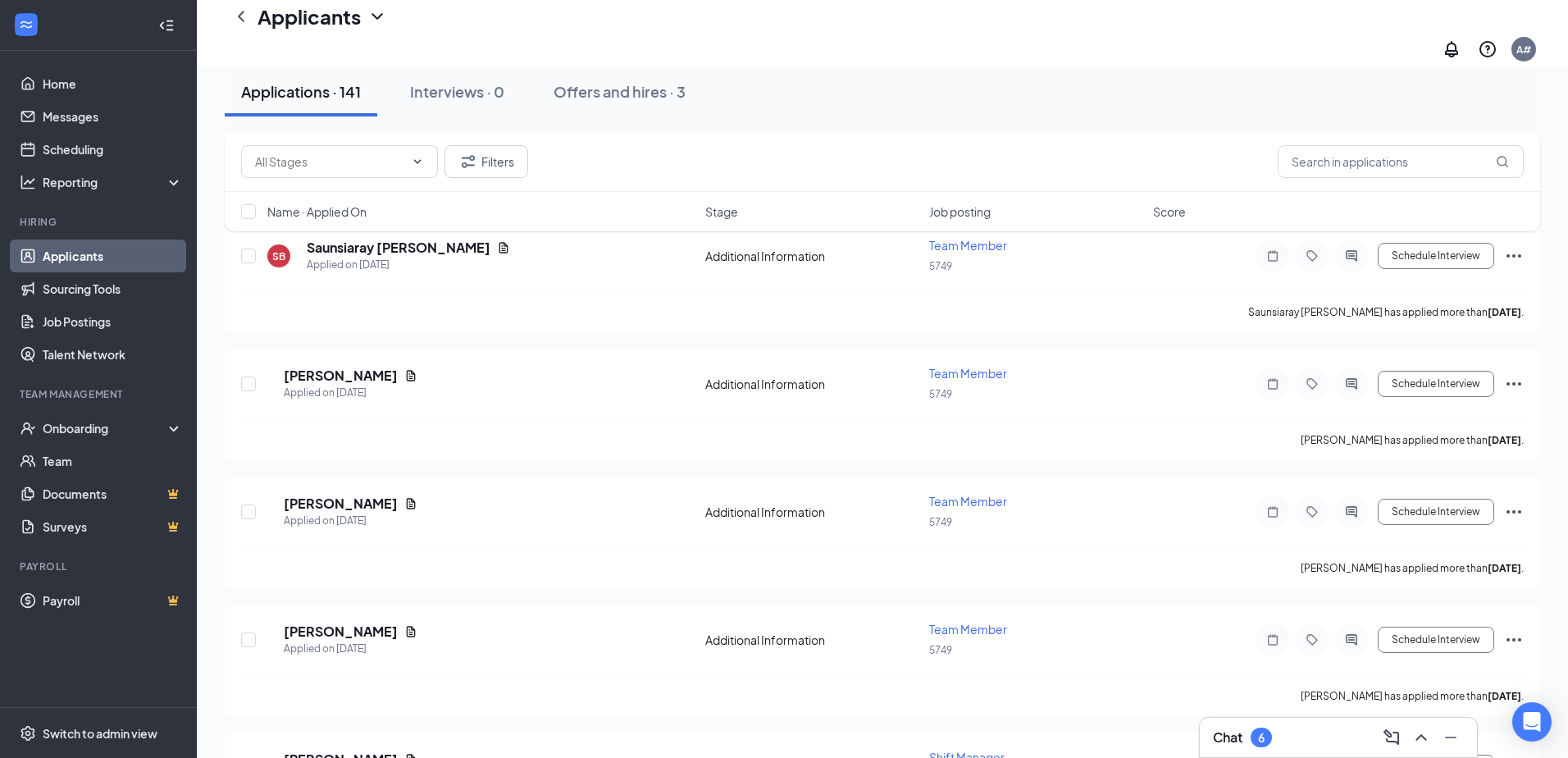
click at [603, 394] on div "[PERSON_NAME] Applied on [DATE] Additional Information Team Member 5749 Schedul…" at bounding box center [882, 392] width 1282 height 54
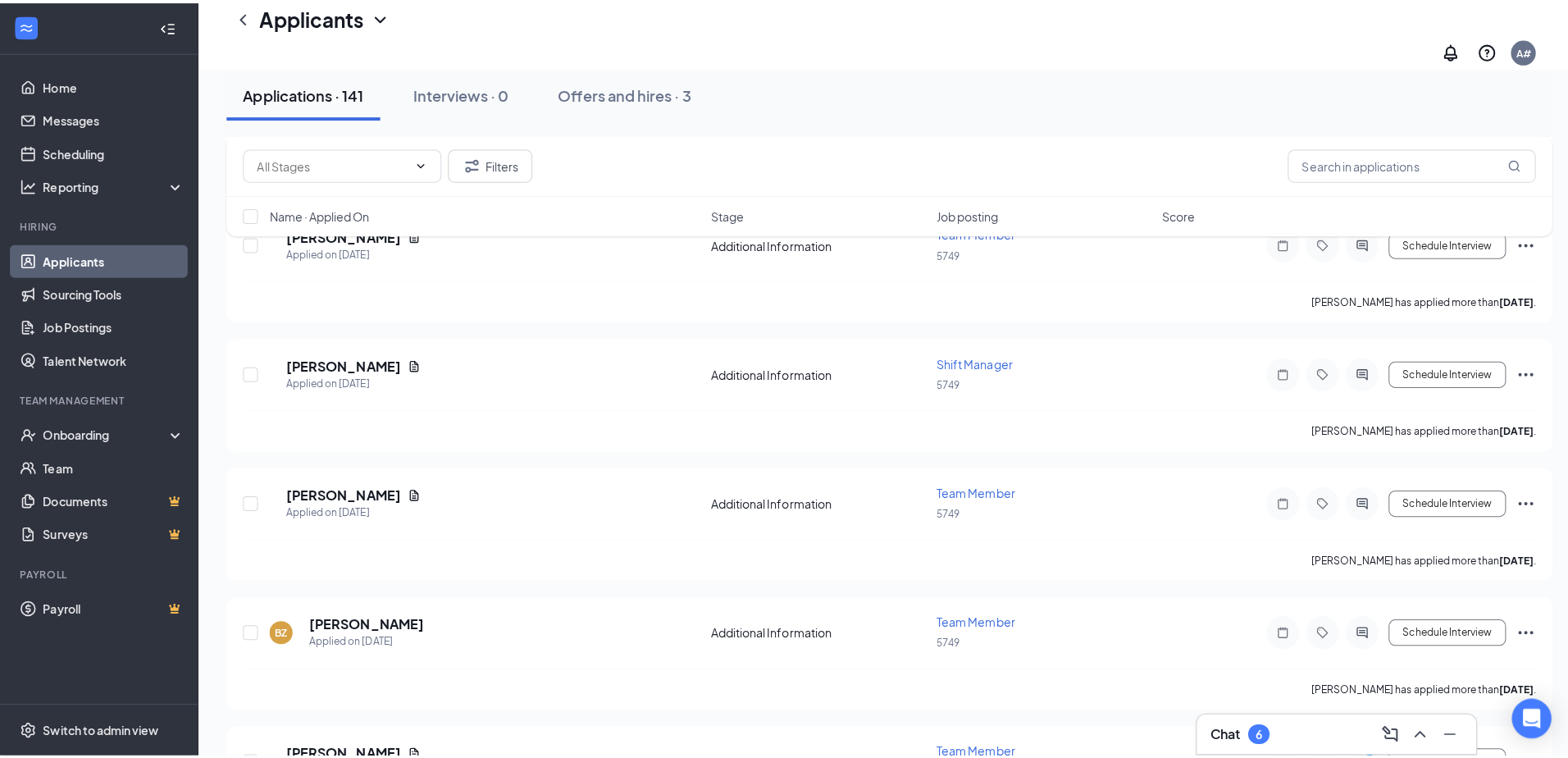
scroll to position [4185, 0]
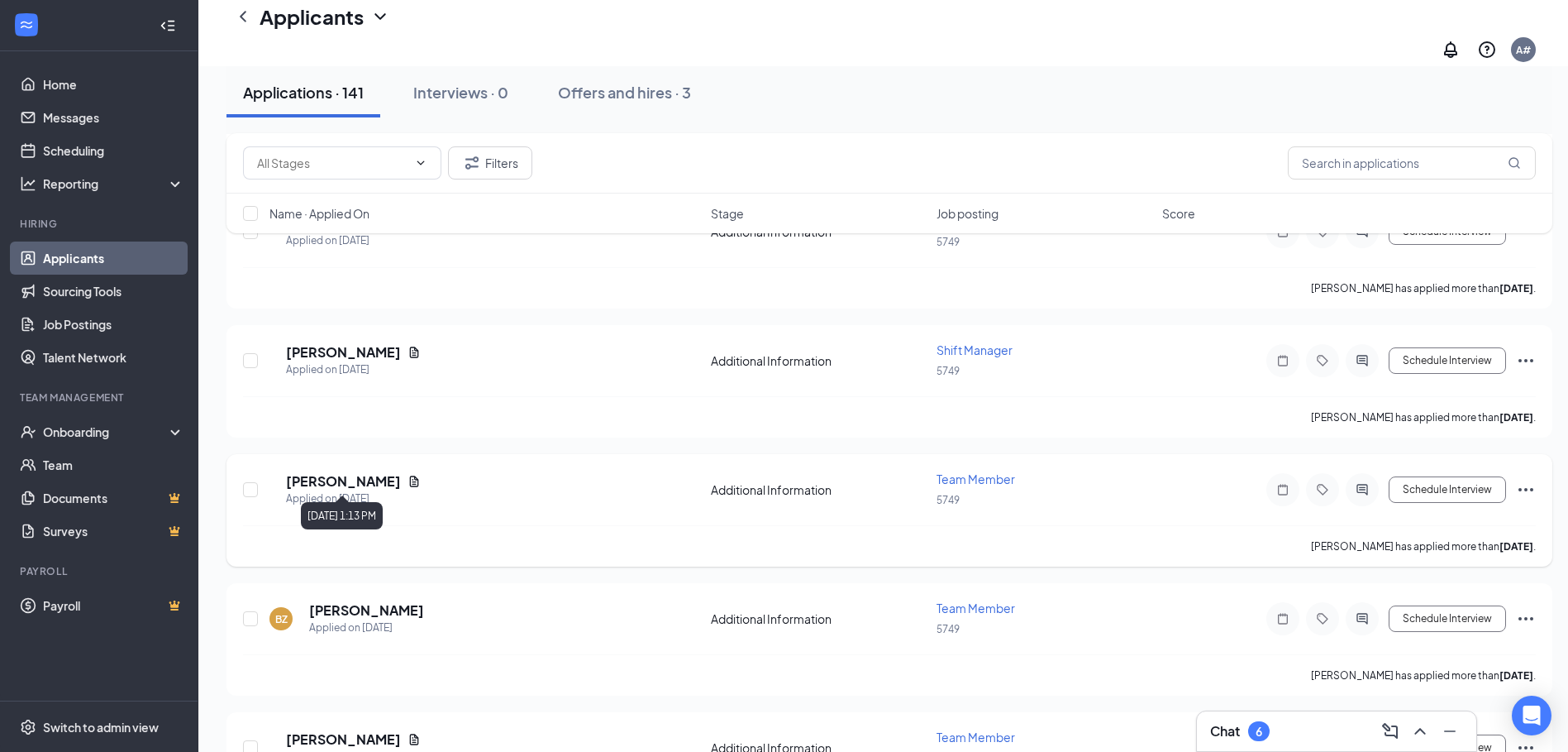
click at [408, 490] on div "Applied on [DATE]" at bounding box center [353, 499] width 135 height 17
click at [397, 490] on div "Applied on [DATE]" at bounding box center [353, 499] width 135 height 17
click at [371, 601] on h5 "[PERSON_NAME]" at bounding box center [367, 610] width 115 height 18
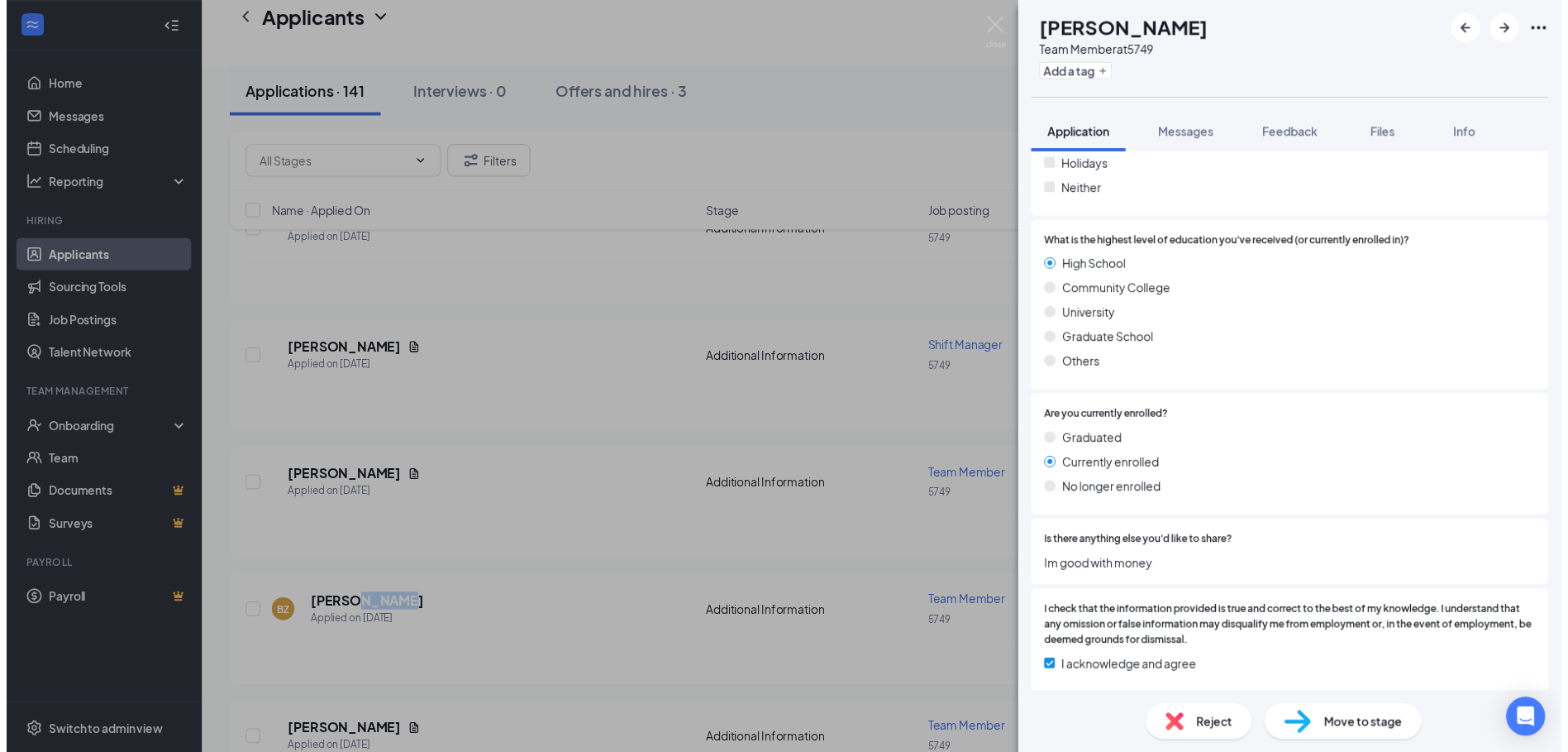
scroll to position [972, 0]
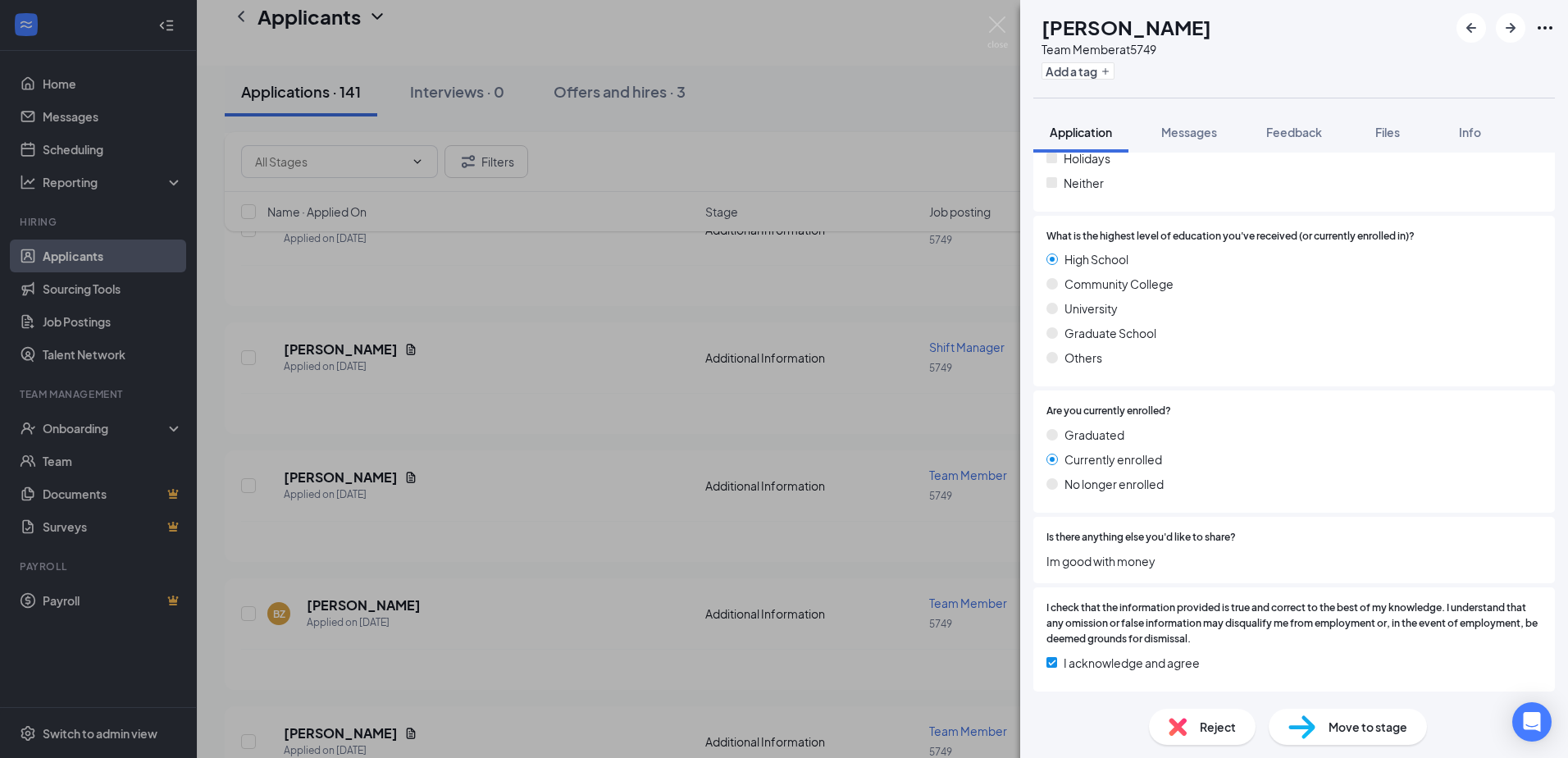
click at [620, 480] on div "BZ [PERSON_NAME] Team Member at 5749 Add a tag Application Messages Feedback Fi…" at bounding box center [784, 379] width 1568 height 758
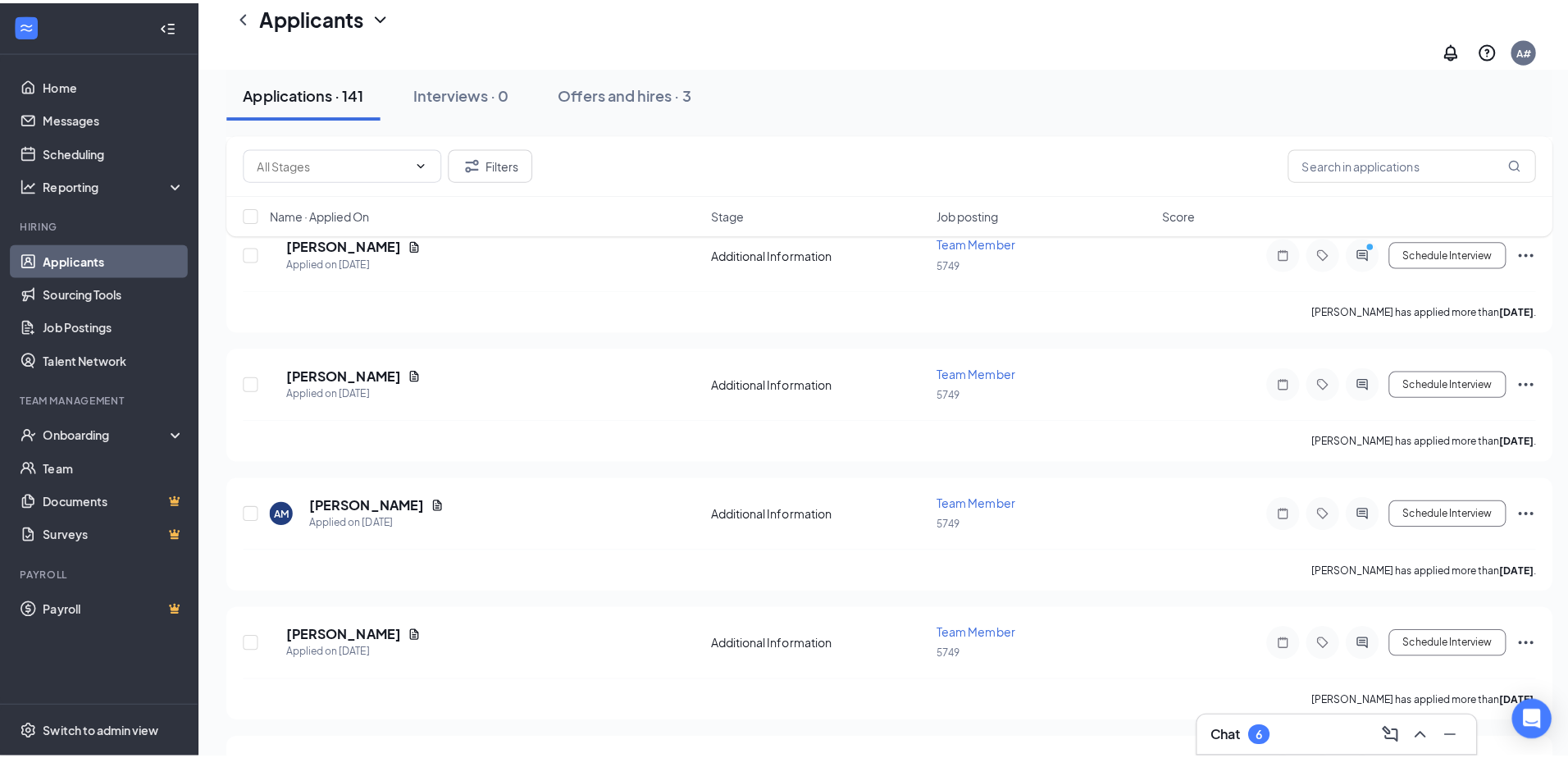
scroll to position [4677, 0]
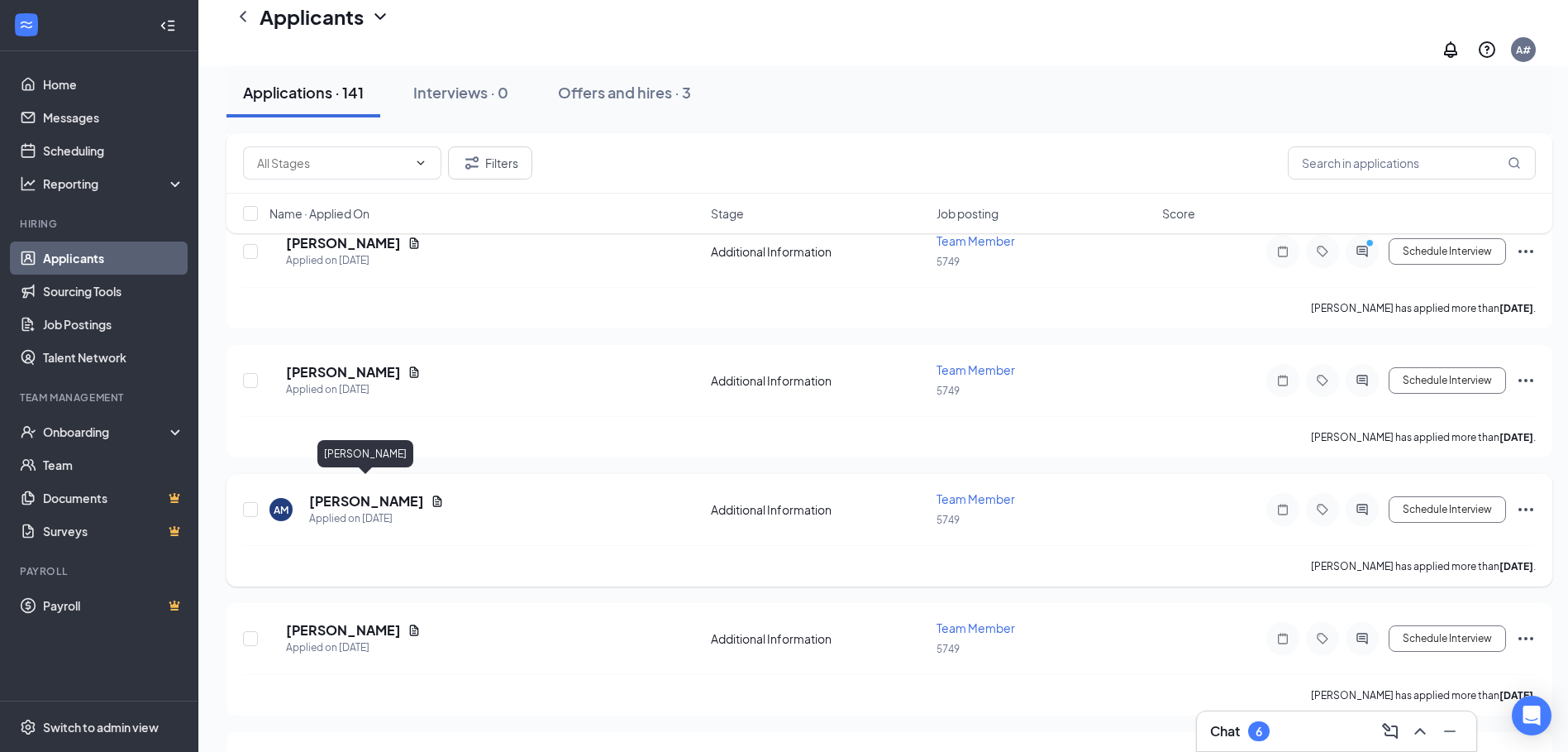
click at [392, 492] on h5 "[PERSON_NAME]" at bounding box center [367, 500] width 115 height 18
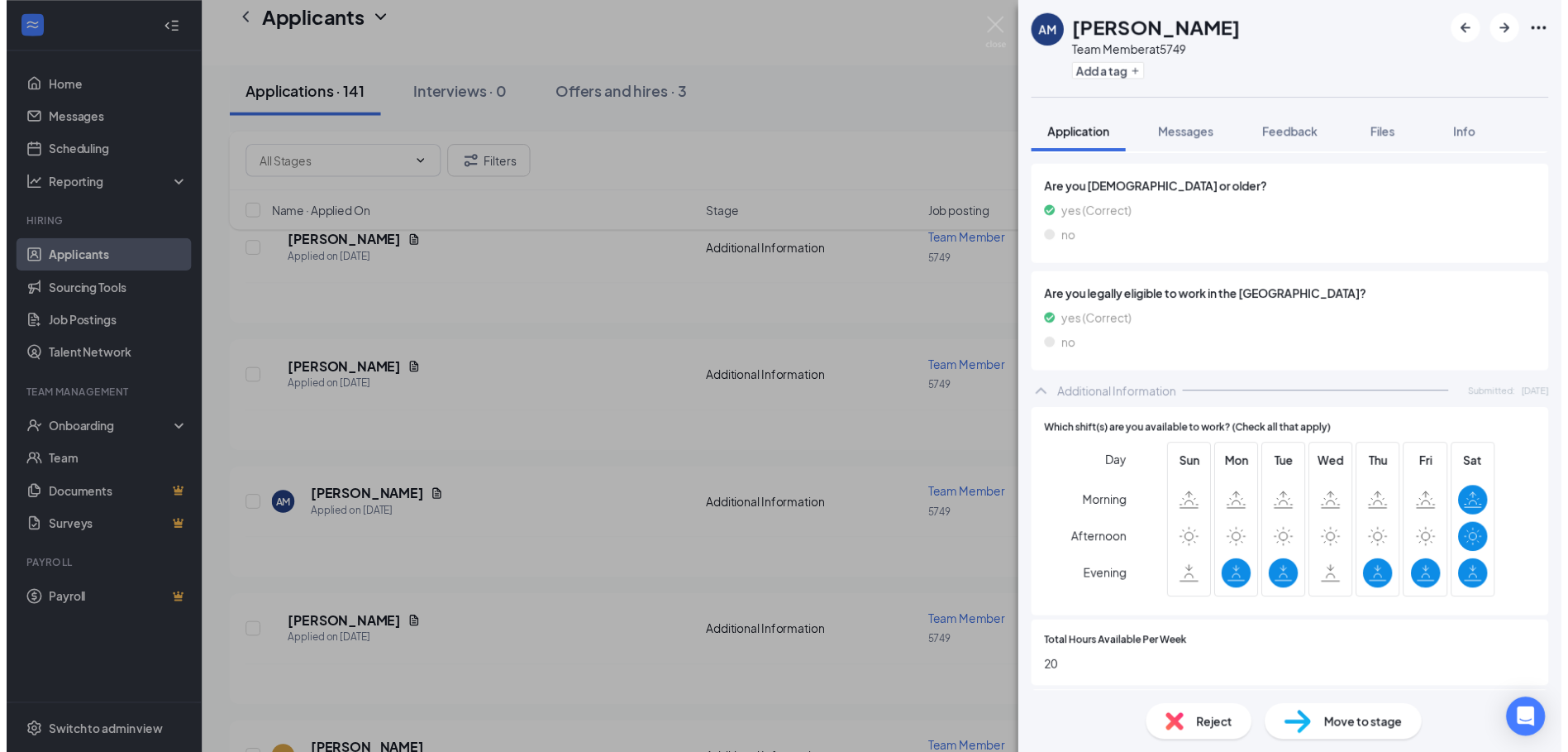
scroll to position [496, 0]
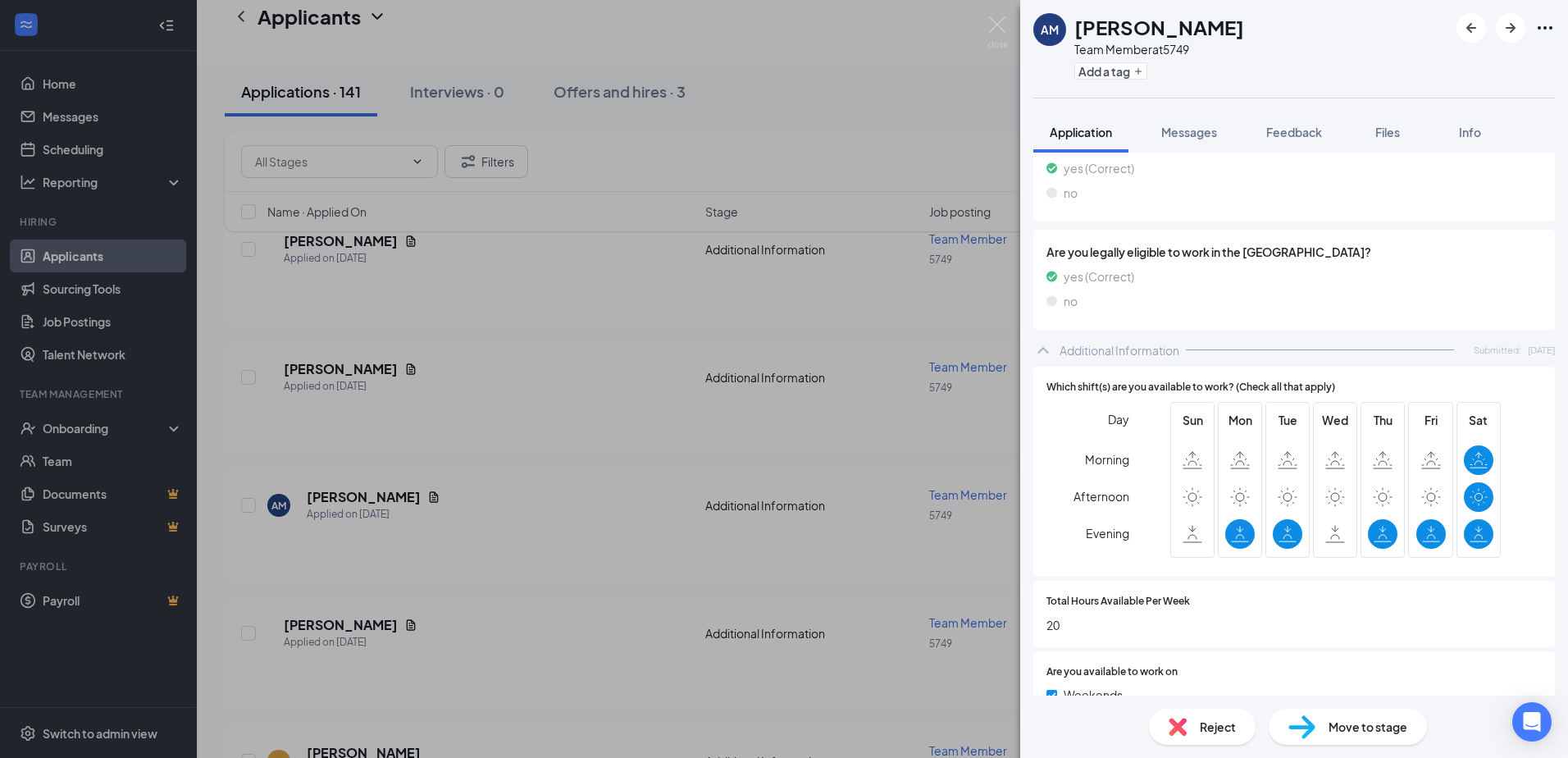
click at [587, 492] on div "AM [PERSON_NAME] Team Member at 5749 Add a tag Application Messages Feedback Fi…" at bounding box center [784, 379] width 1568 height 758
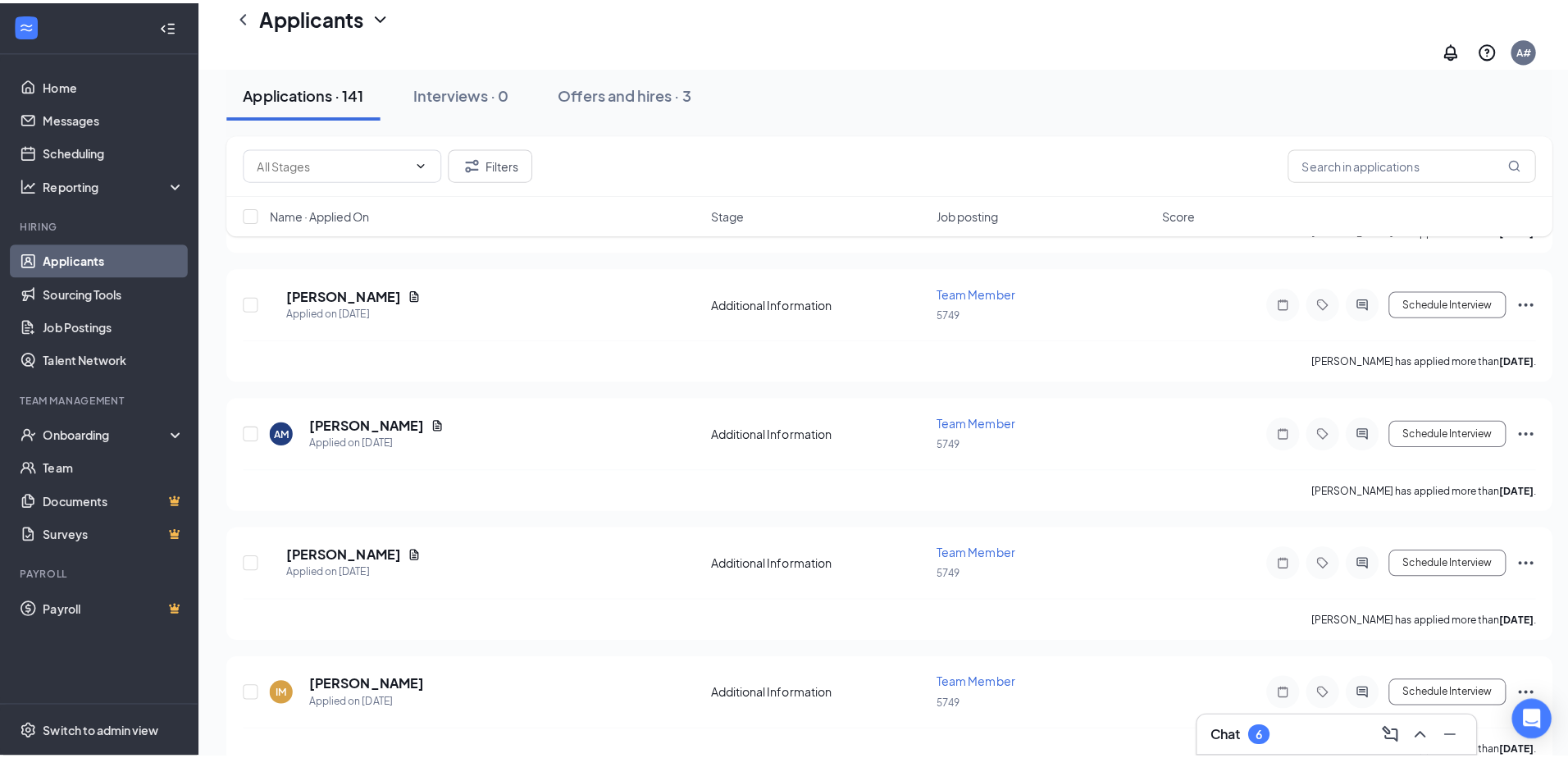
scroll to position [4923, 0]
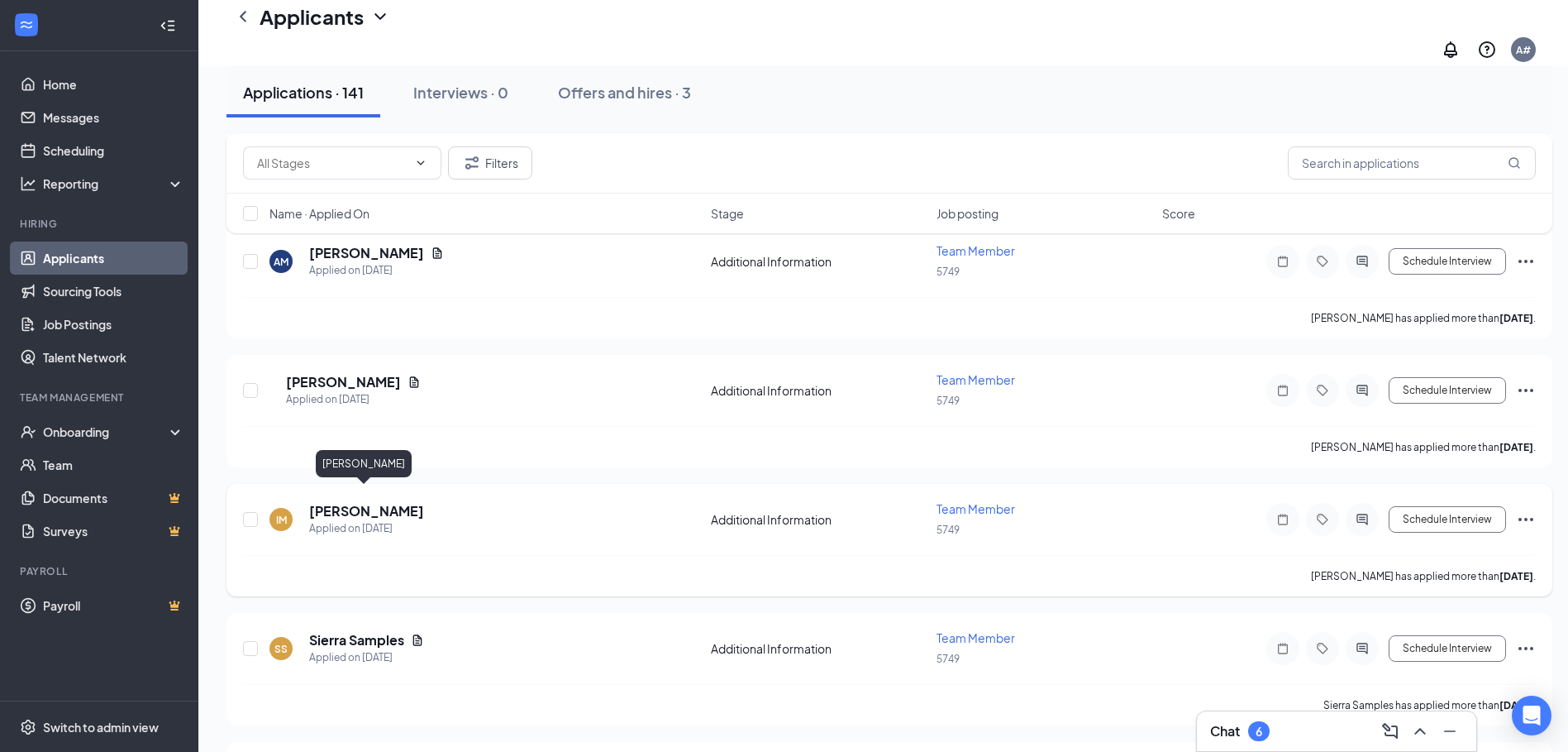
click at [336, 502] on h5 "[PERSON_NAME]" at bounding box center [367, 510] width 115 height 18
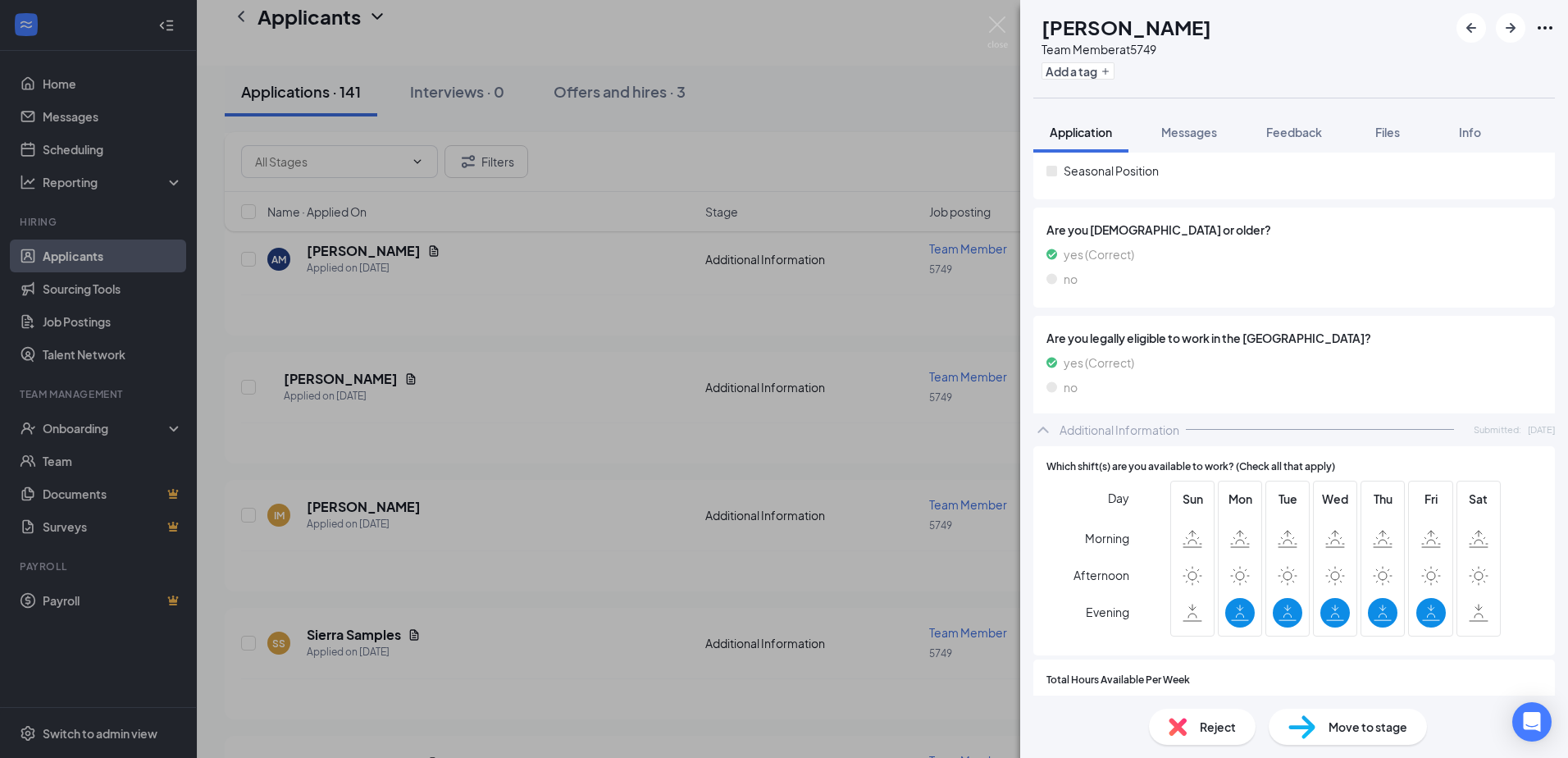
scroll to position [328, 0]
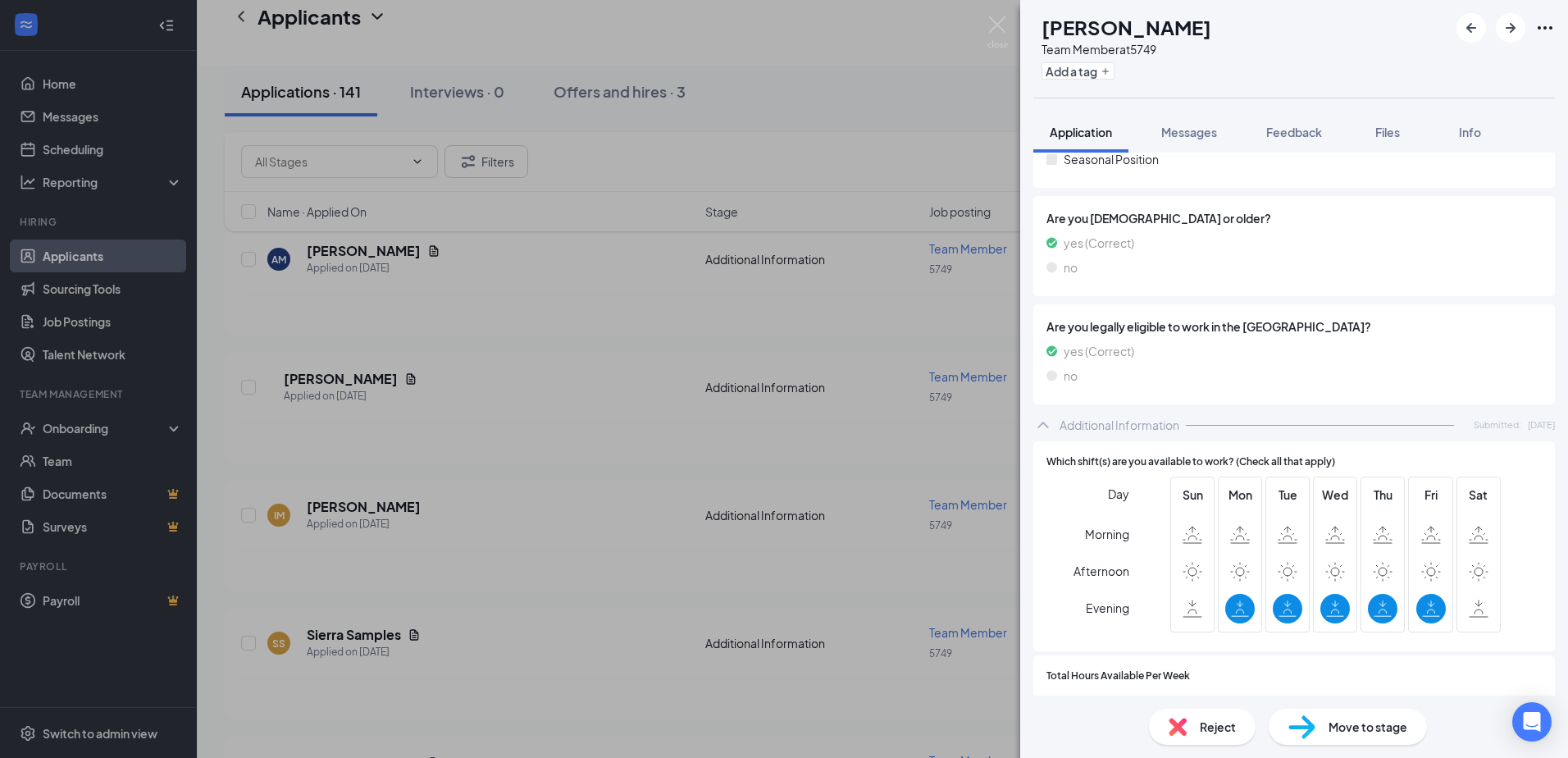
click at [617, 520] on div "IM [PERSON_NAME] Team Member at 5749 Add a tag Application Messages Feedback Fi…" at bounding box center [784, 379] width 1568 height 758
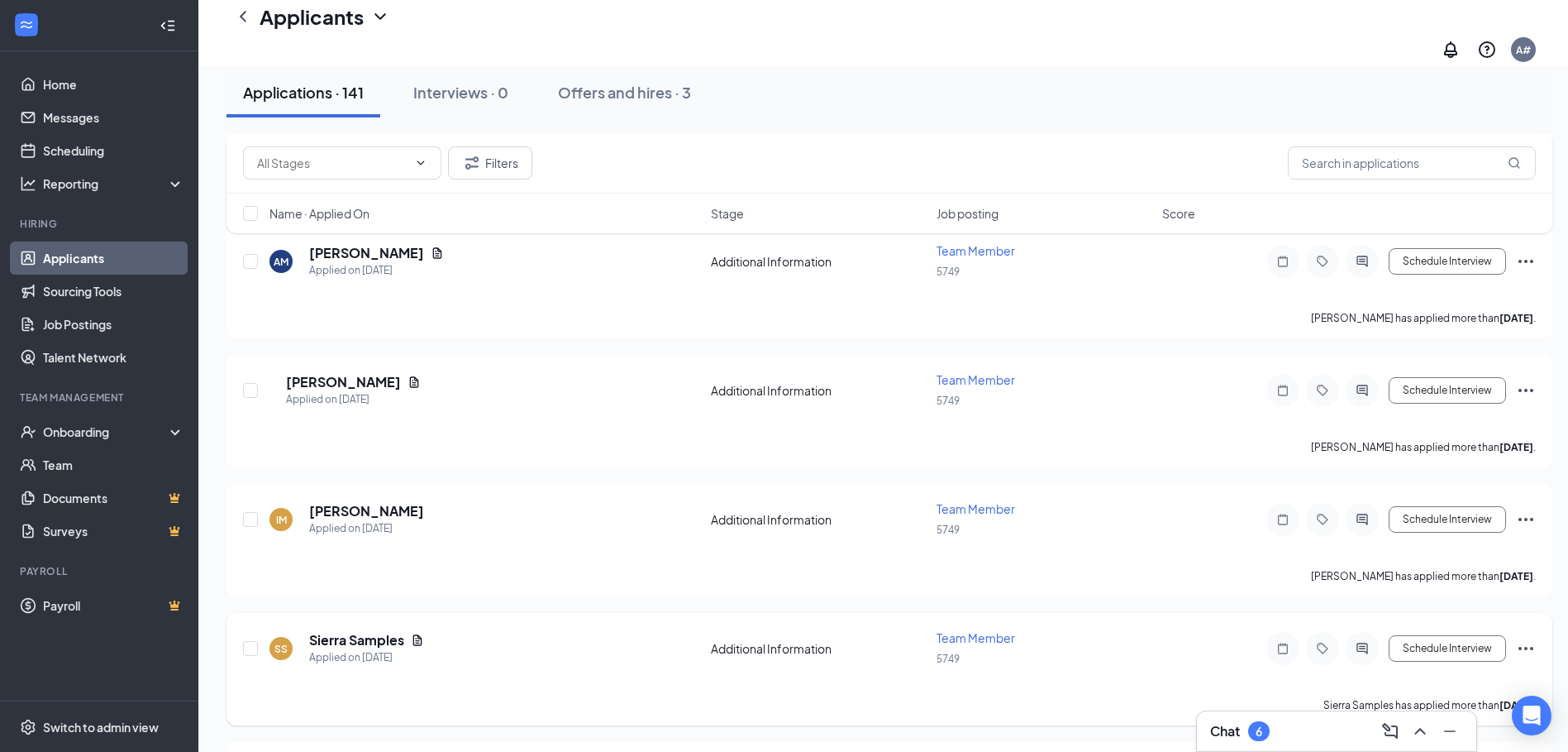
click at [376, 649] on div "Applied on [DATE]" at bounding box center [367, 658] width 115 height 17
click at [370, 631] on h5 "Sierra Samples" at bounding box center [357, 639] width 95 height 18
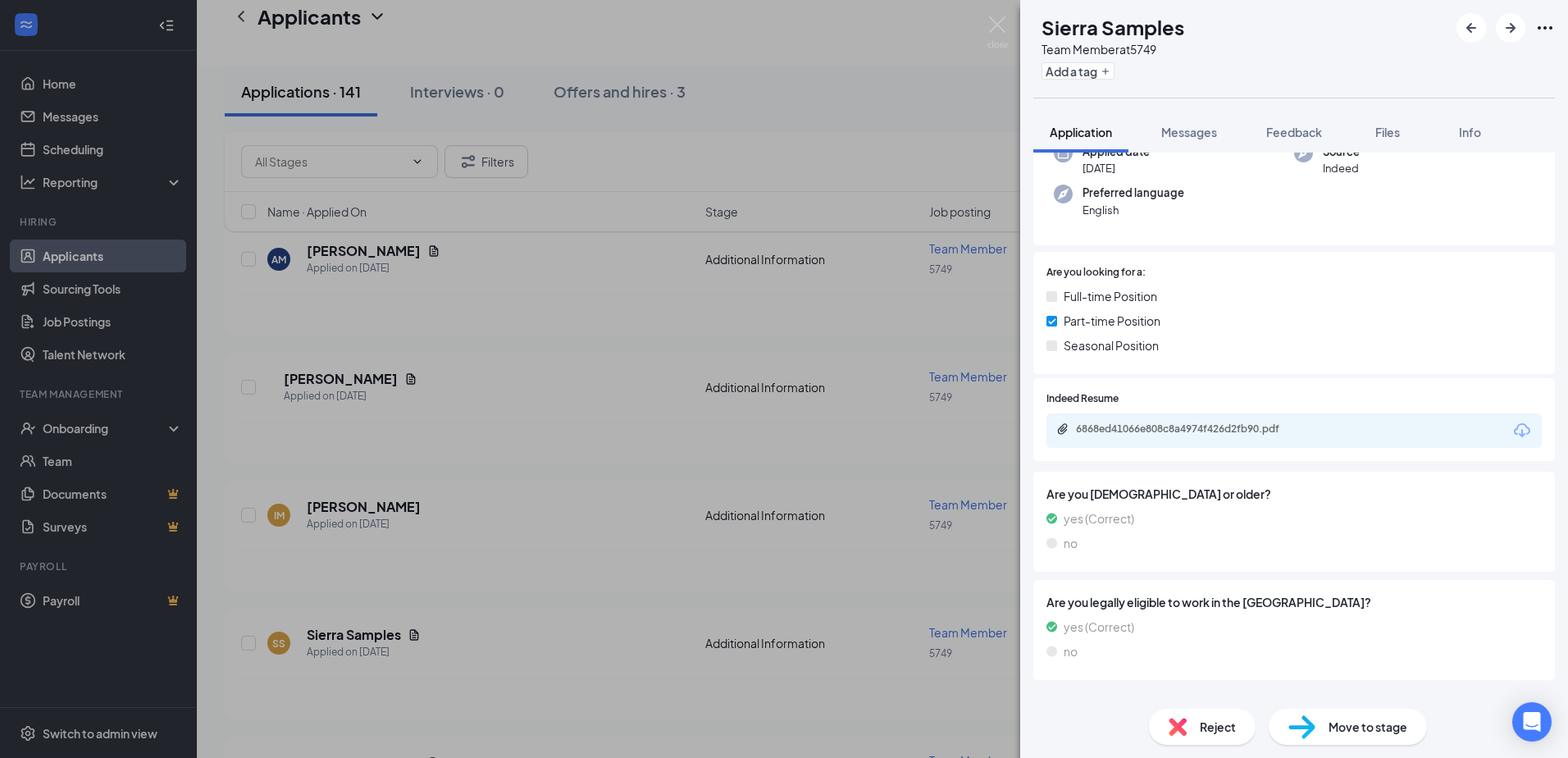
scroll to position [209, 0]
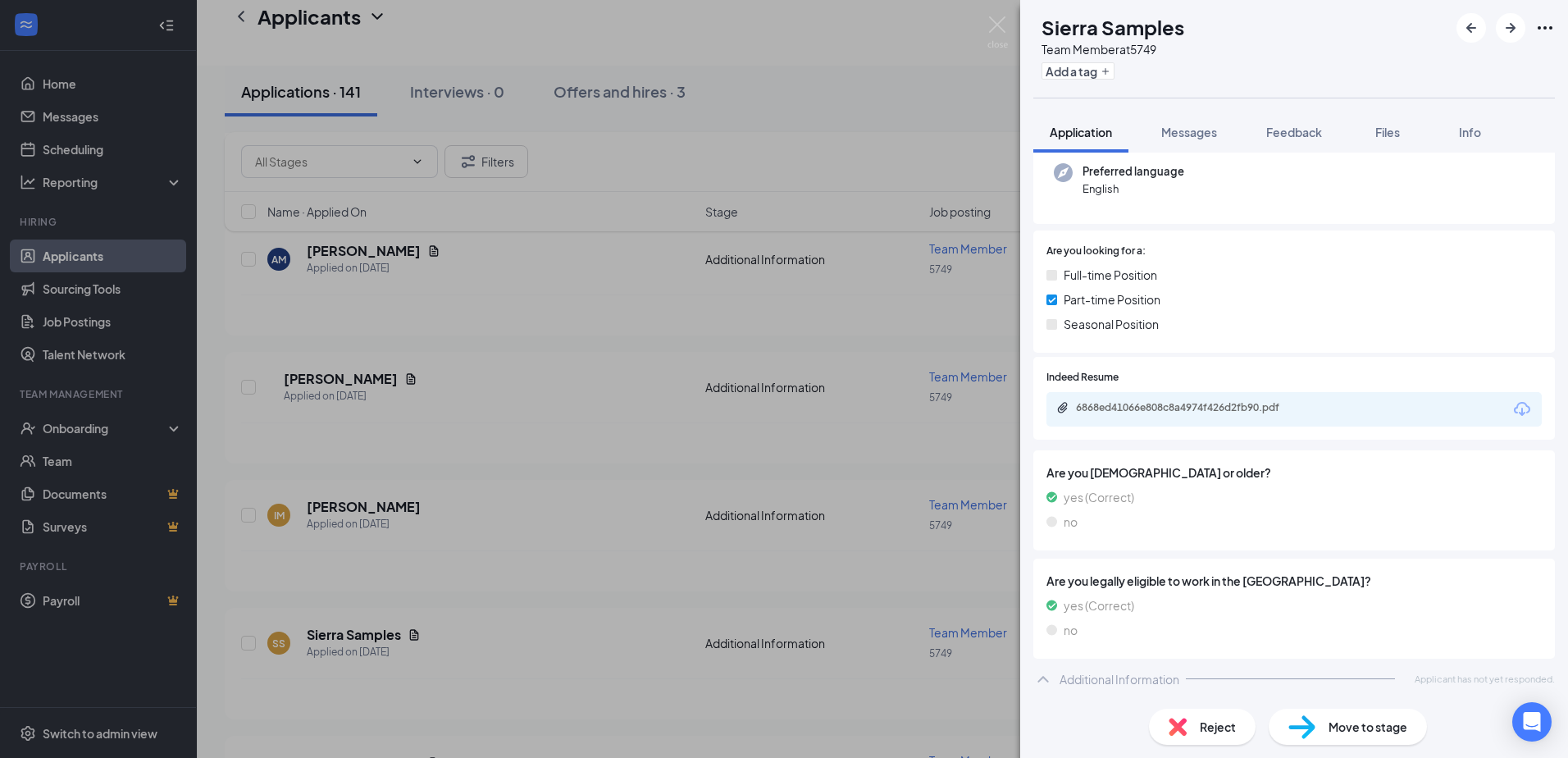
click at [567, 534] on div "SS Sierra Samples Team Member at 5749 Add a tag Application Messages Feedback F…" at bounding box center [784, 379] width 1568 height 758
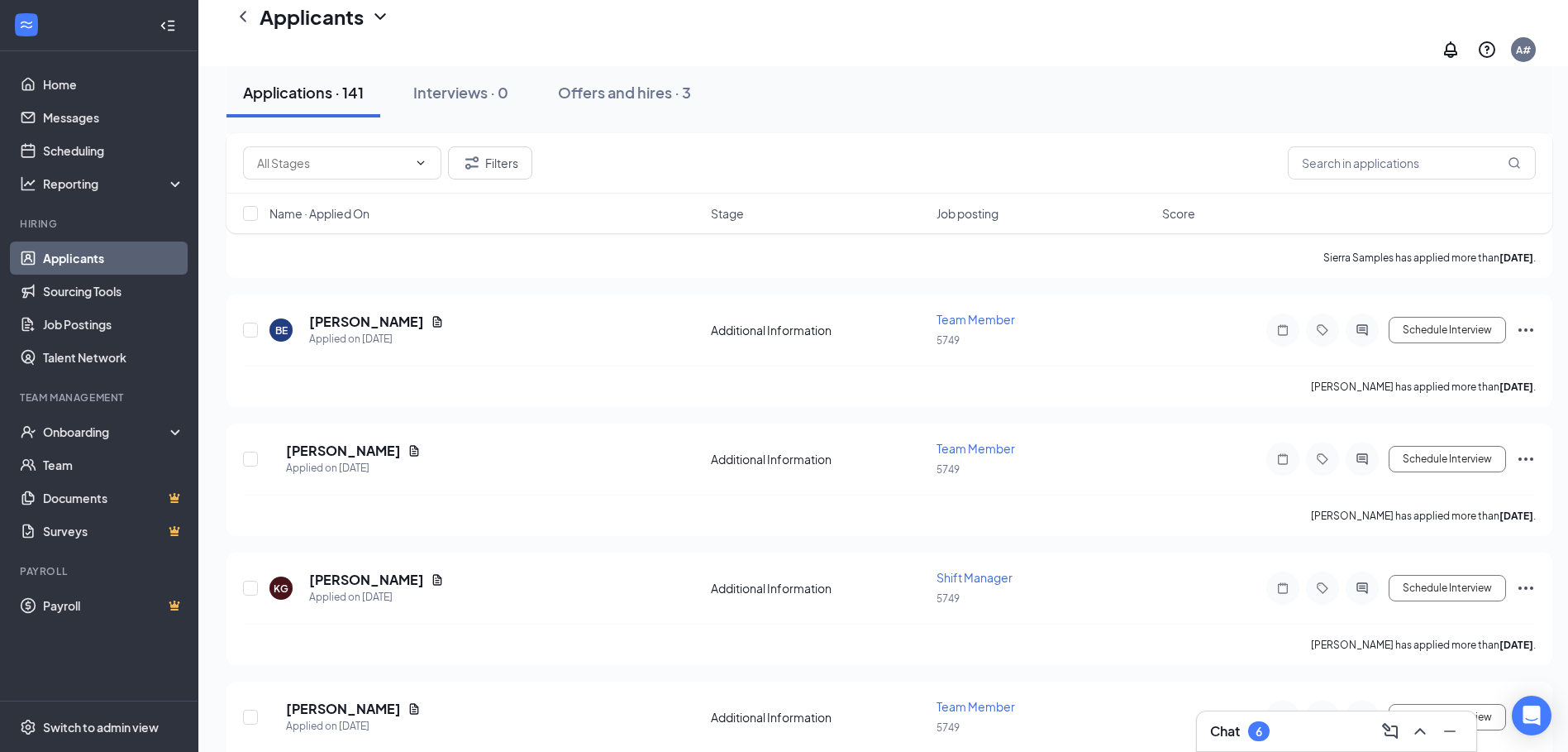
scroll to position [5540, 0]
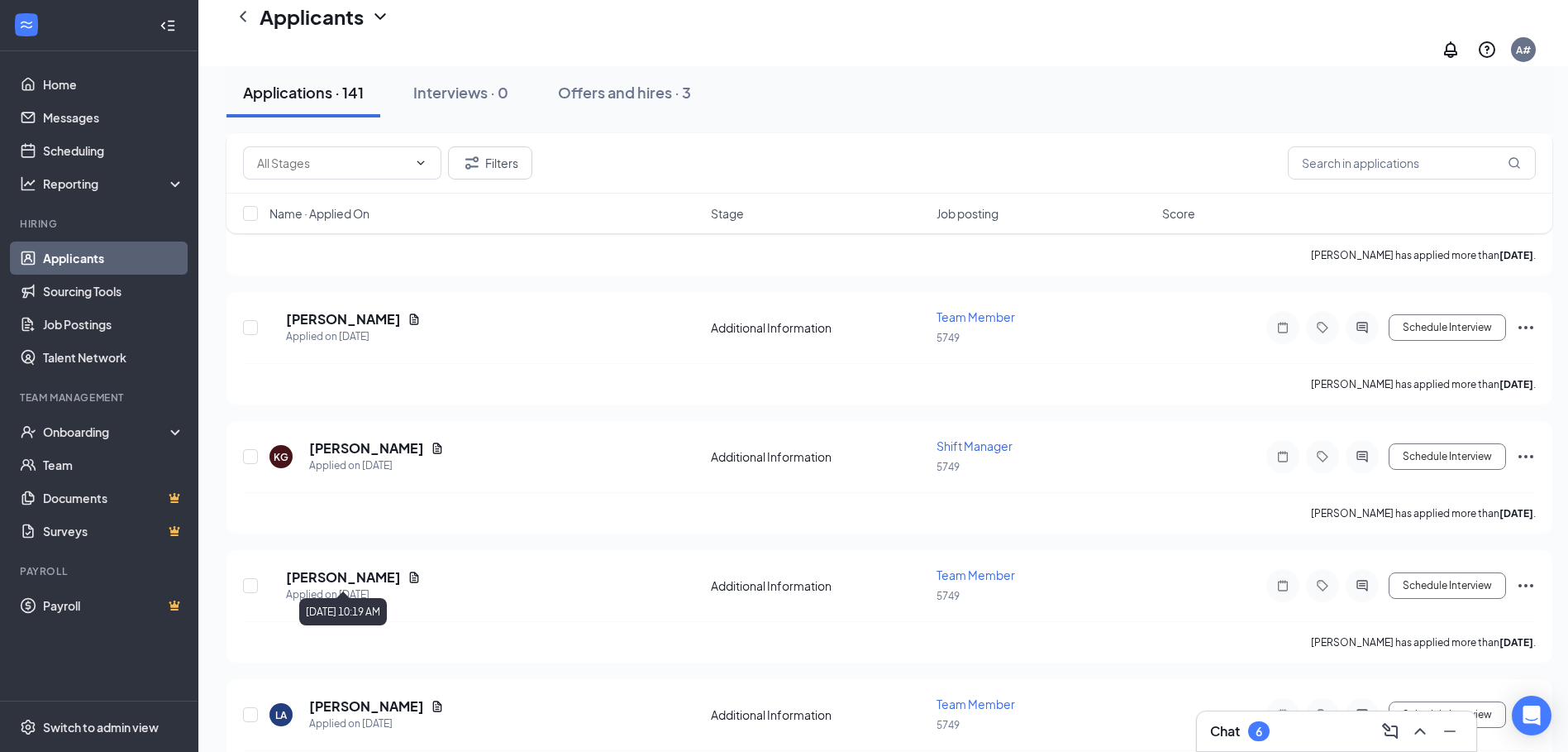
click at [386, 613] on div "[DATE] 10:19 AM" at bounding box center [342, 611] width 87 height 27
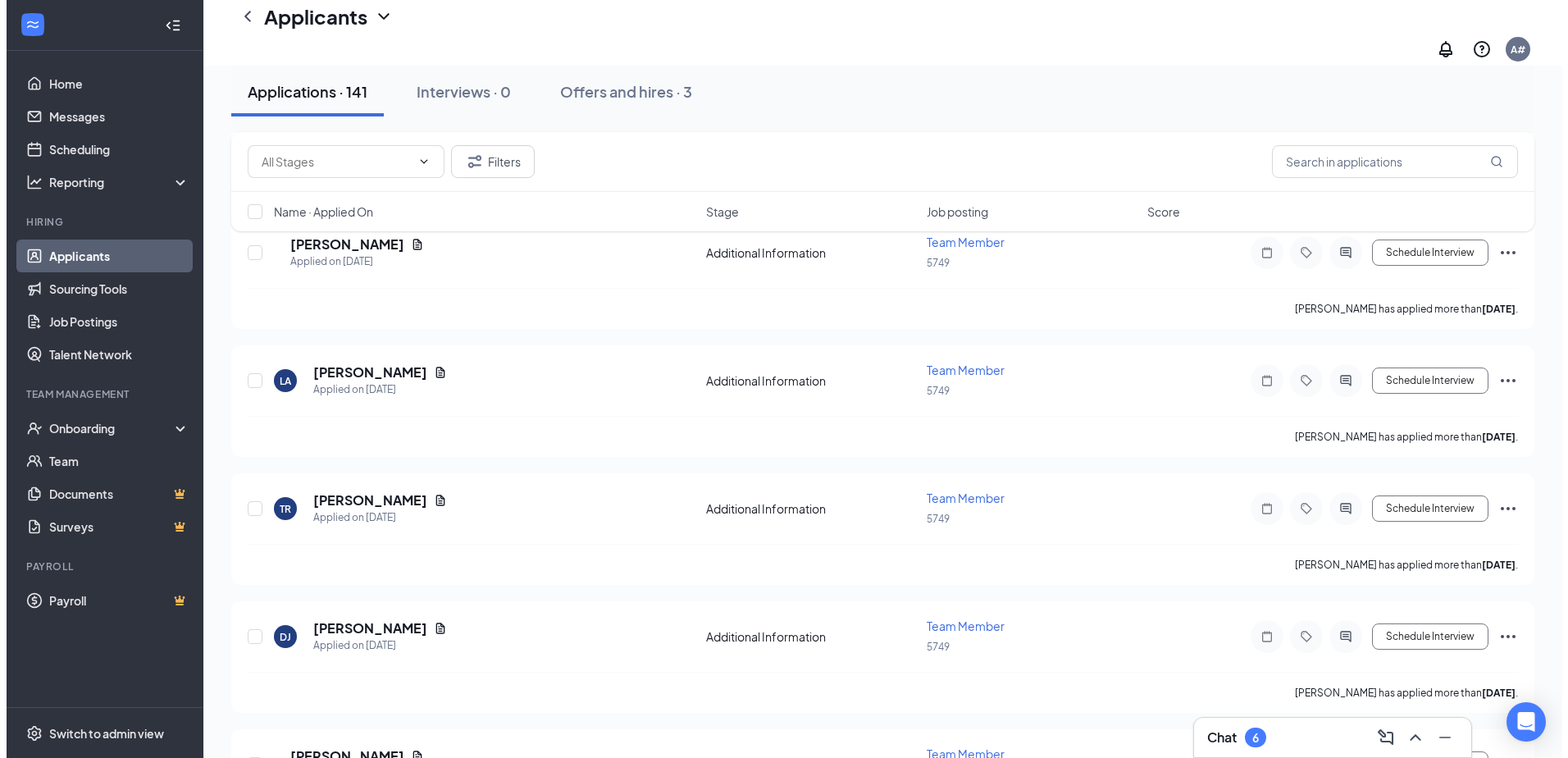
scroll to position [5908, 0]
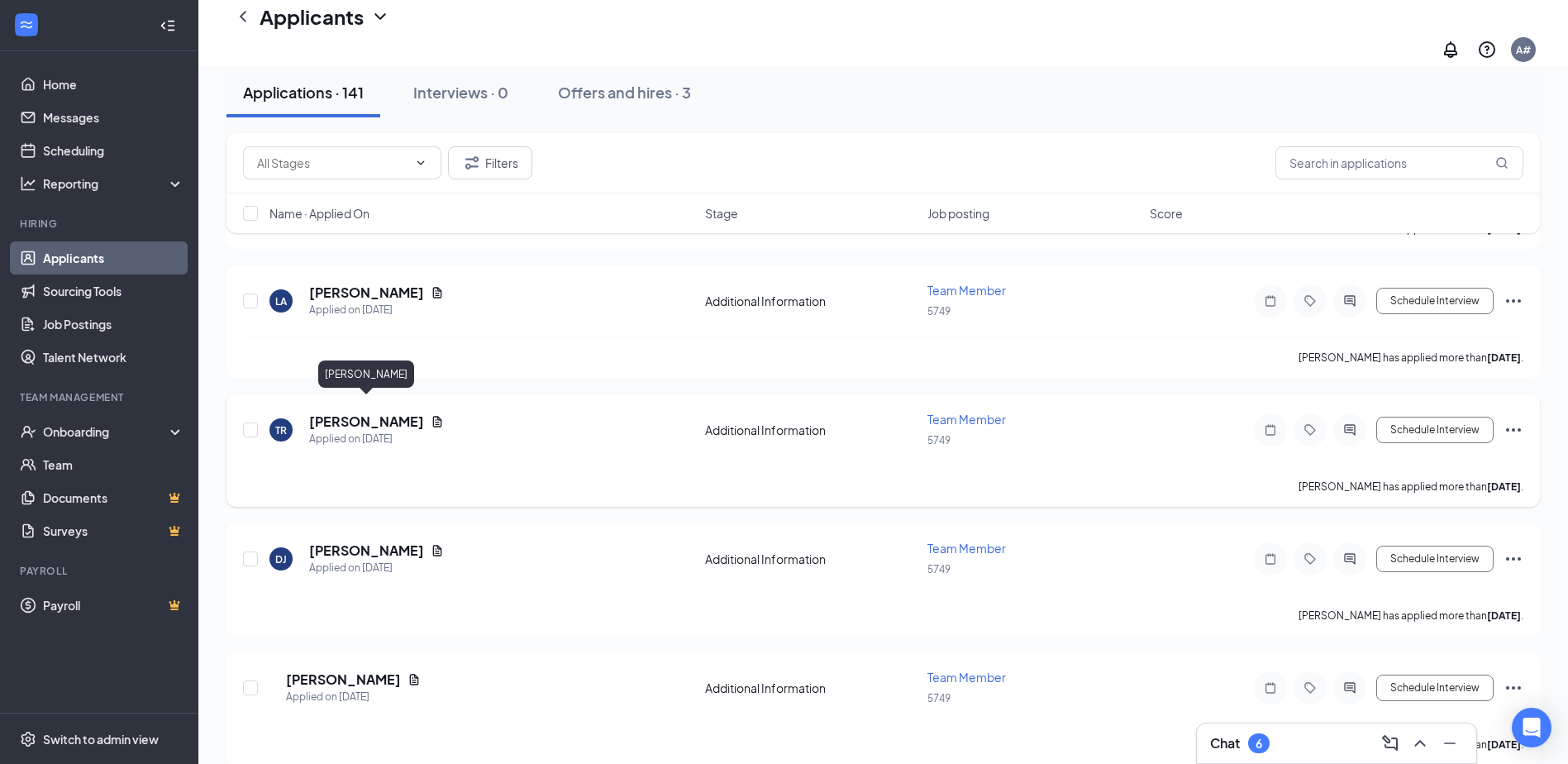
click at [343, 413] on h5 "[PERSON_NAME]" at bounding box center [367, 421] width 115 height 18
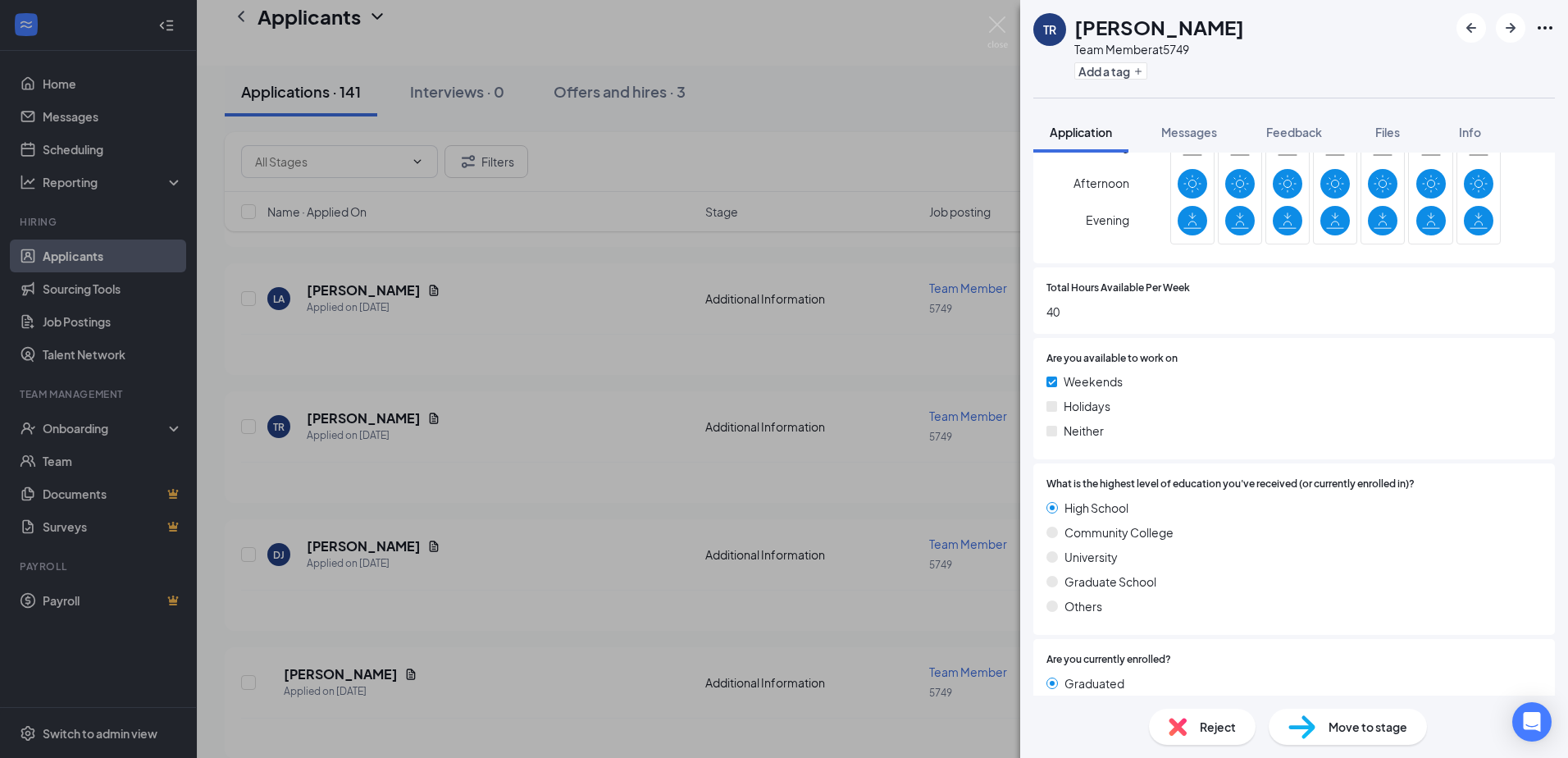
scroll to position [820, 0]
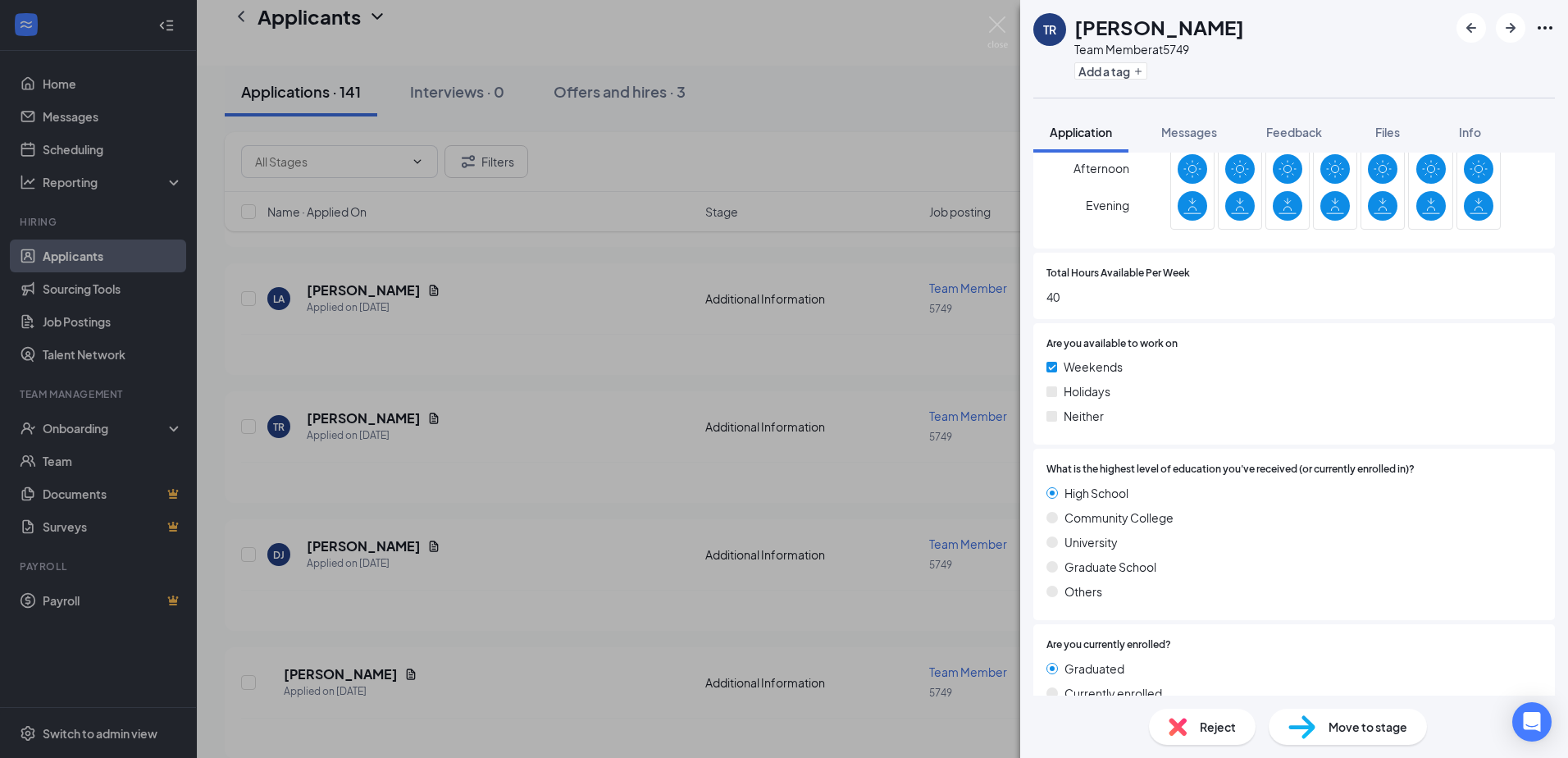
click at [552, 425] on div "TR [PERSON_NAME] Team Member at 5749 Add a tag Application Messages Feedback Fi…" at bounding box center [784, 379] width 1568 height 758
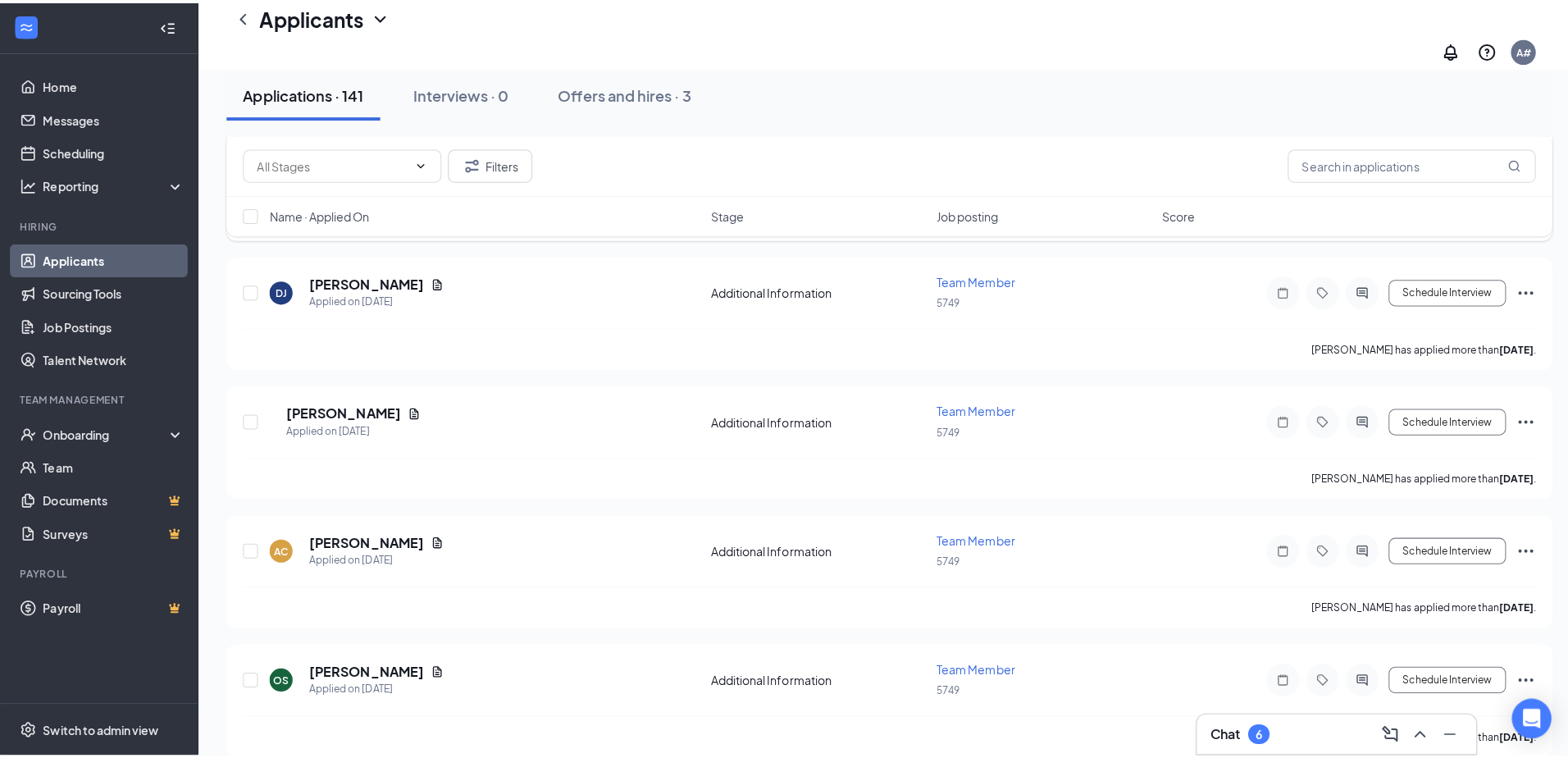
scroll to position [6236, 0]
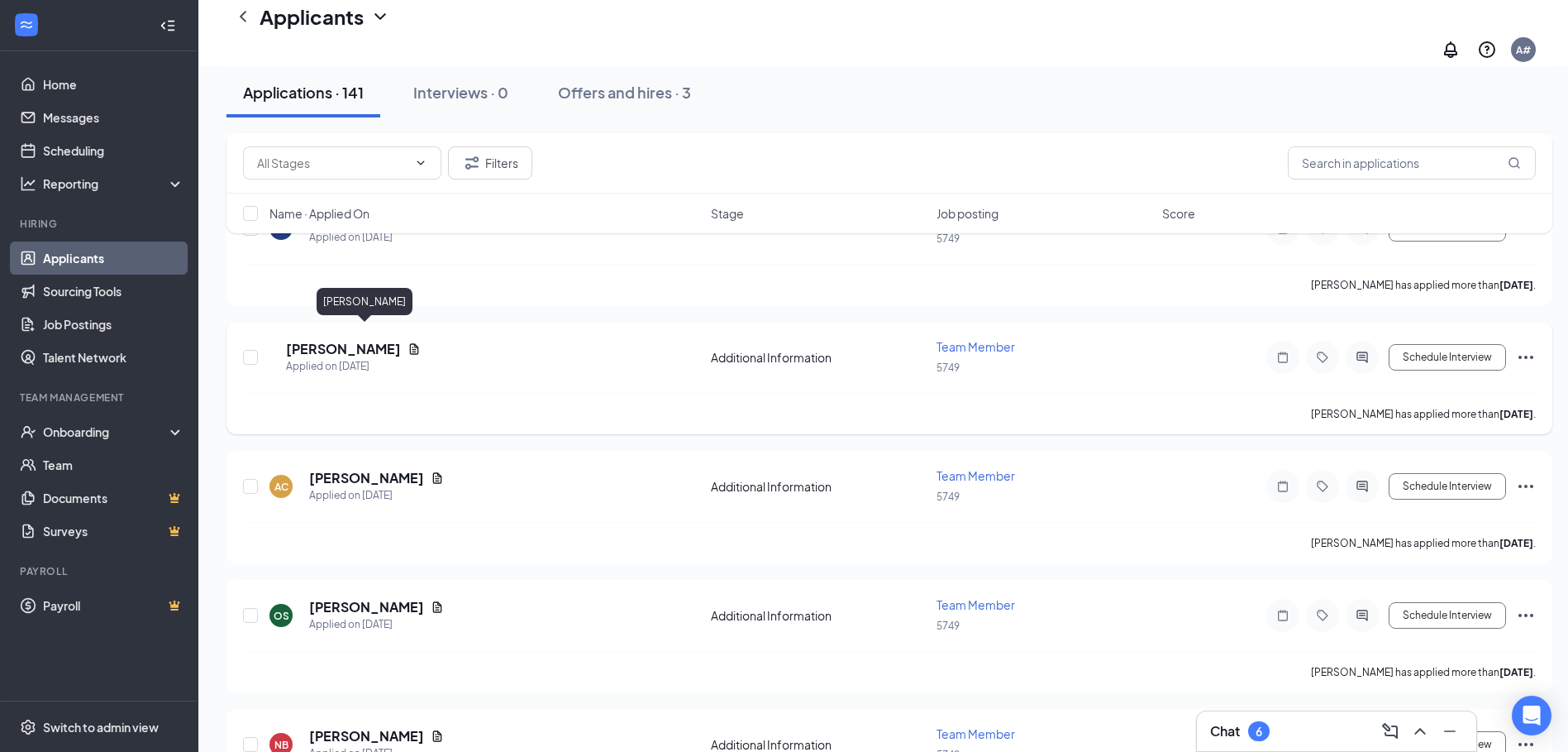
click at [384, 342] on h5 "[PERSON_NAME]" at bounding box center [343, 348] width 115 height 18
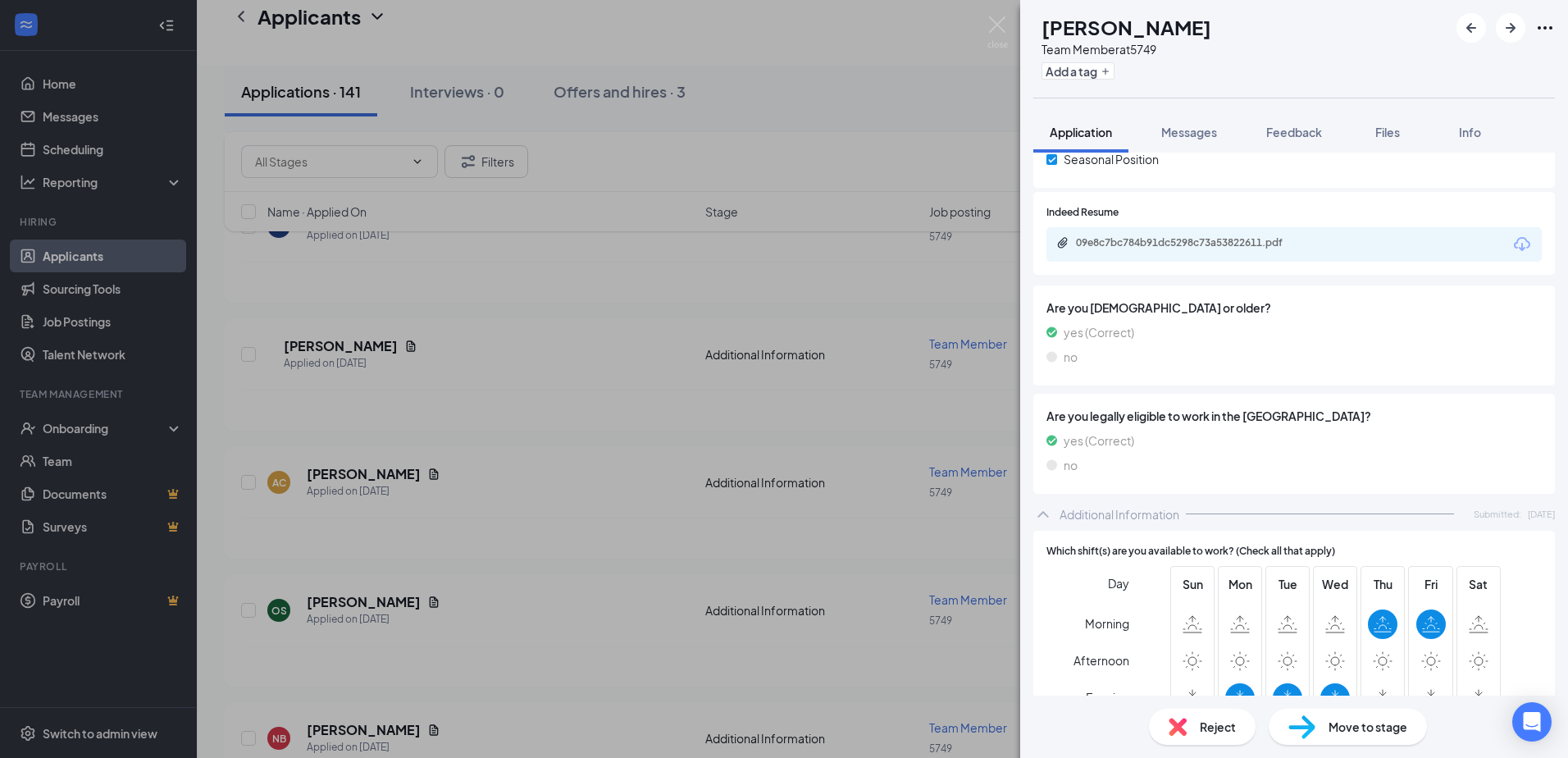
scroll to position [656, 0]
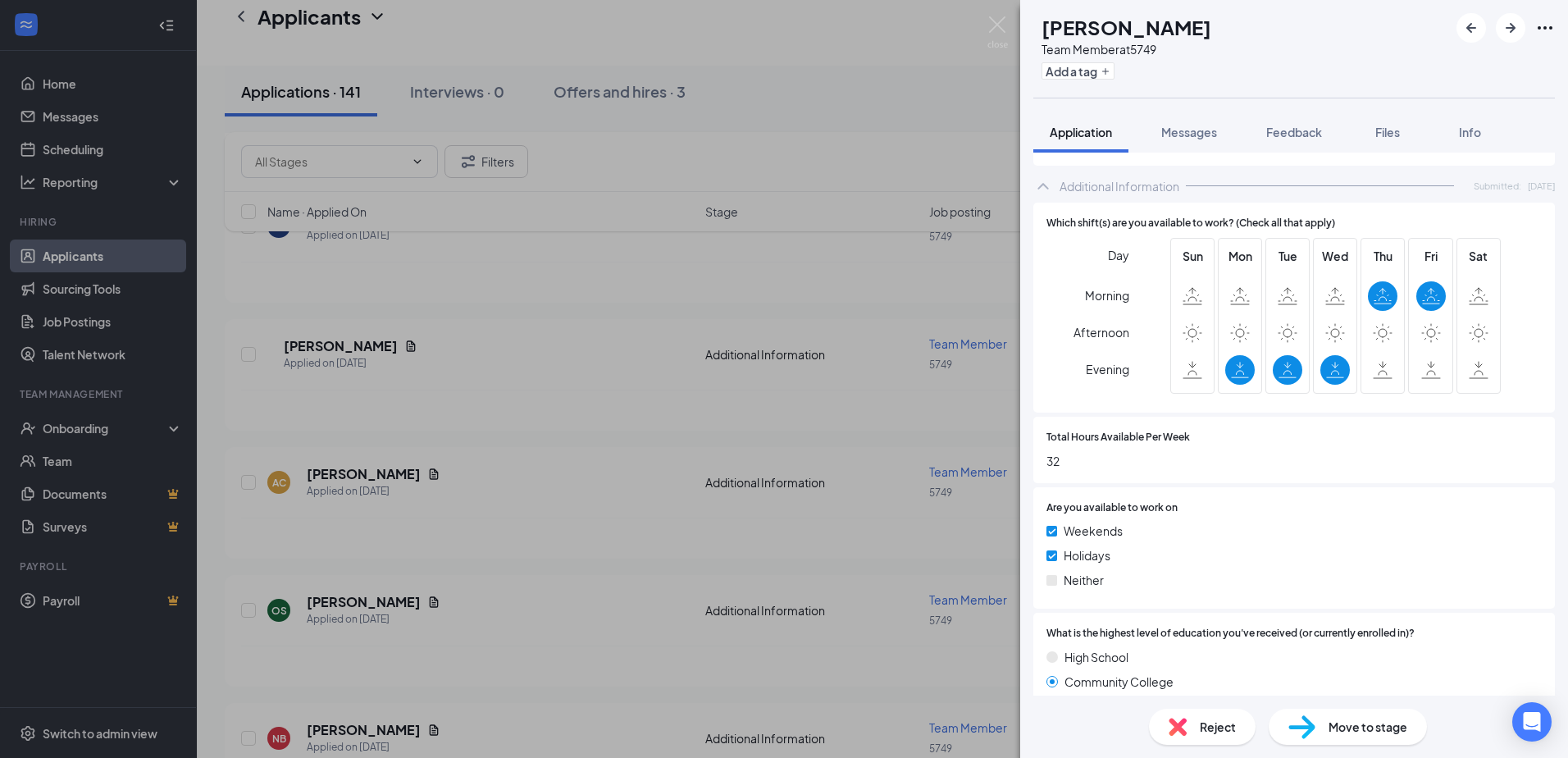
click at [645, 418] on div "DG [PERSON_NAME] Team Member at 5749 Add a tag Application Messages Feedback Fi…" at bounding box center [784, 379] width 1568 height 758
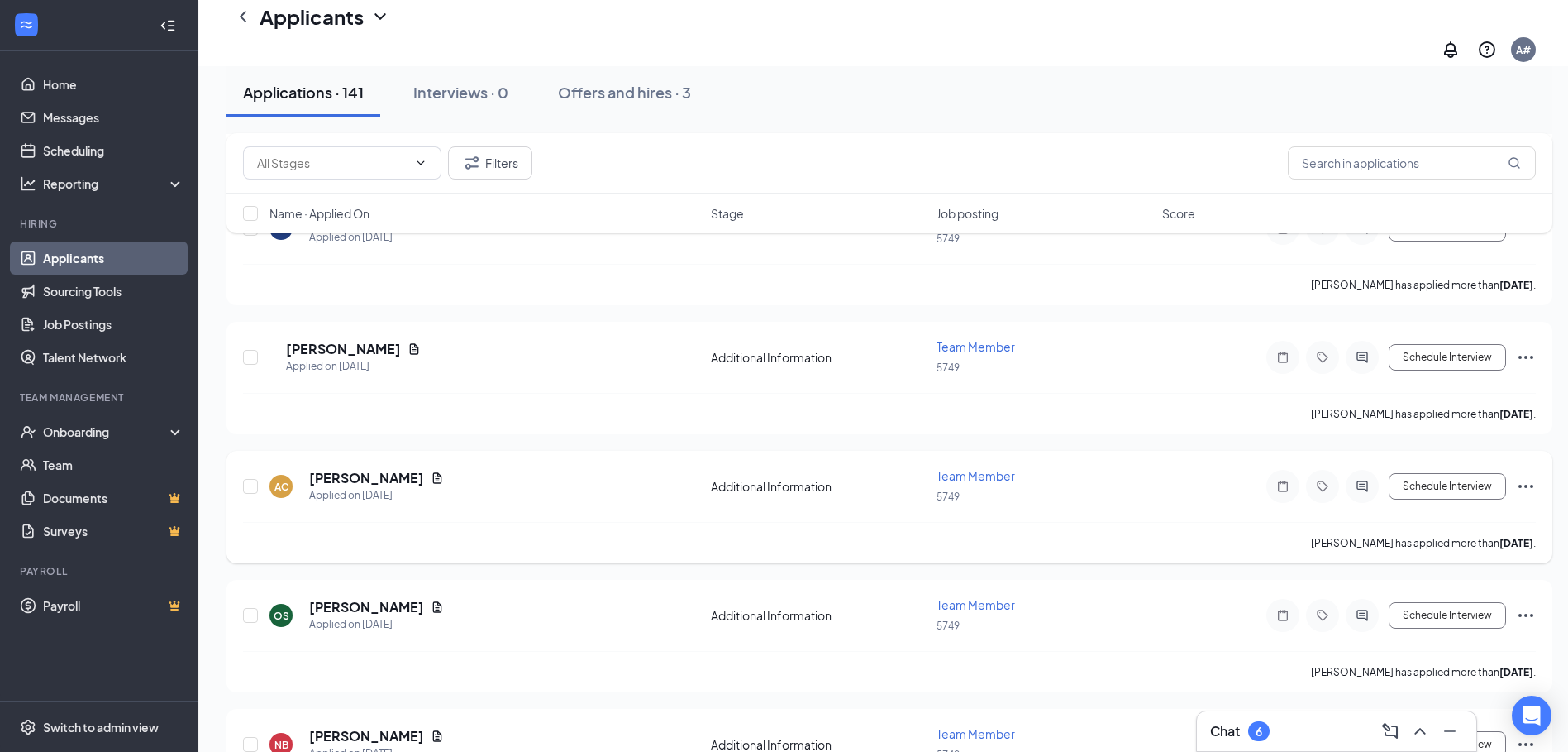
click at [325, 487] on div "Applied on [DATE]" at bounding box center [376, 495] width 135 height 17
click at [326, 469] on h5 "[PERSON_NAME]" at bounding box center [367, 477] width 115 height 18
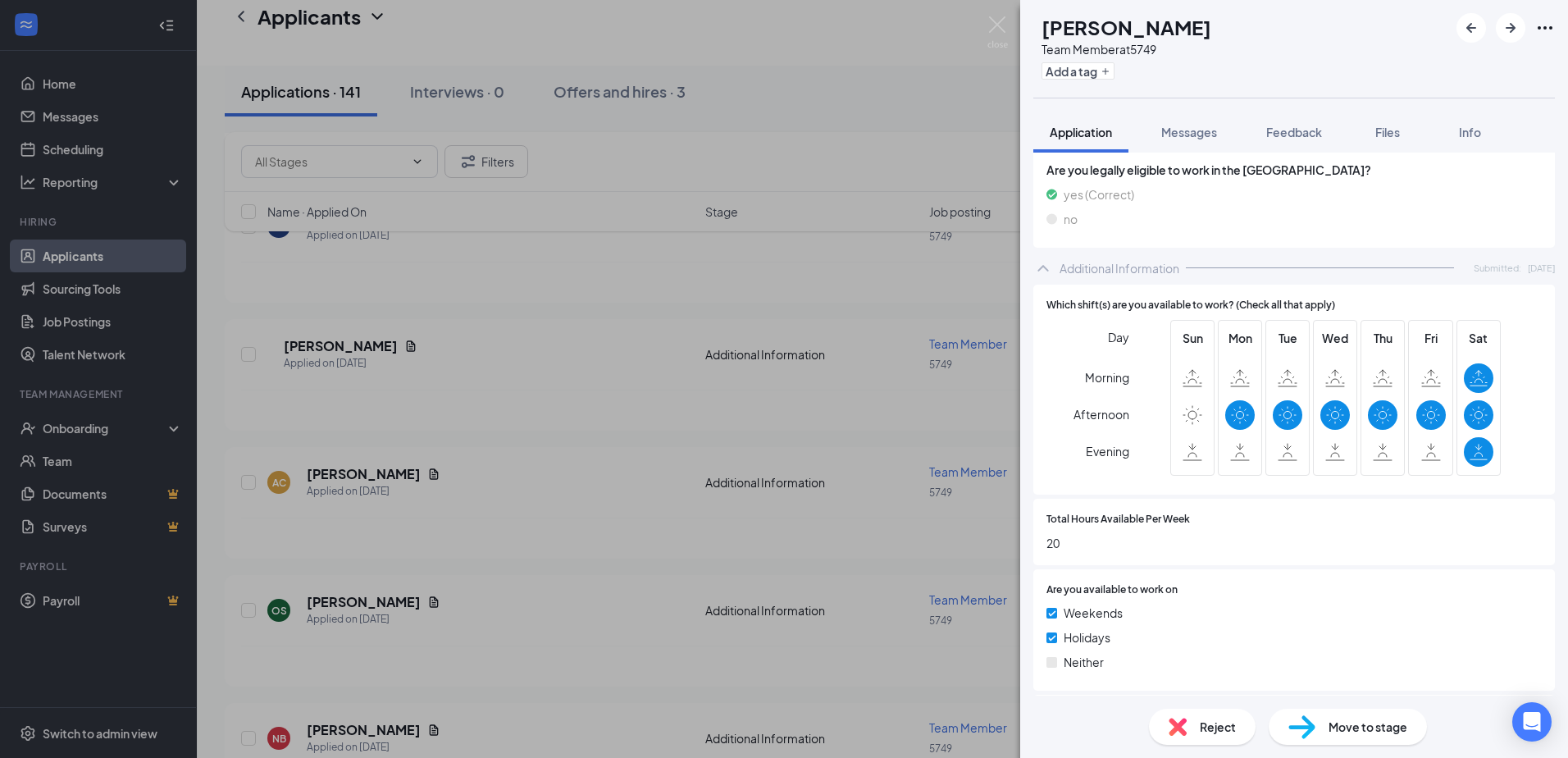
scroll to position [984, 0]
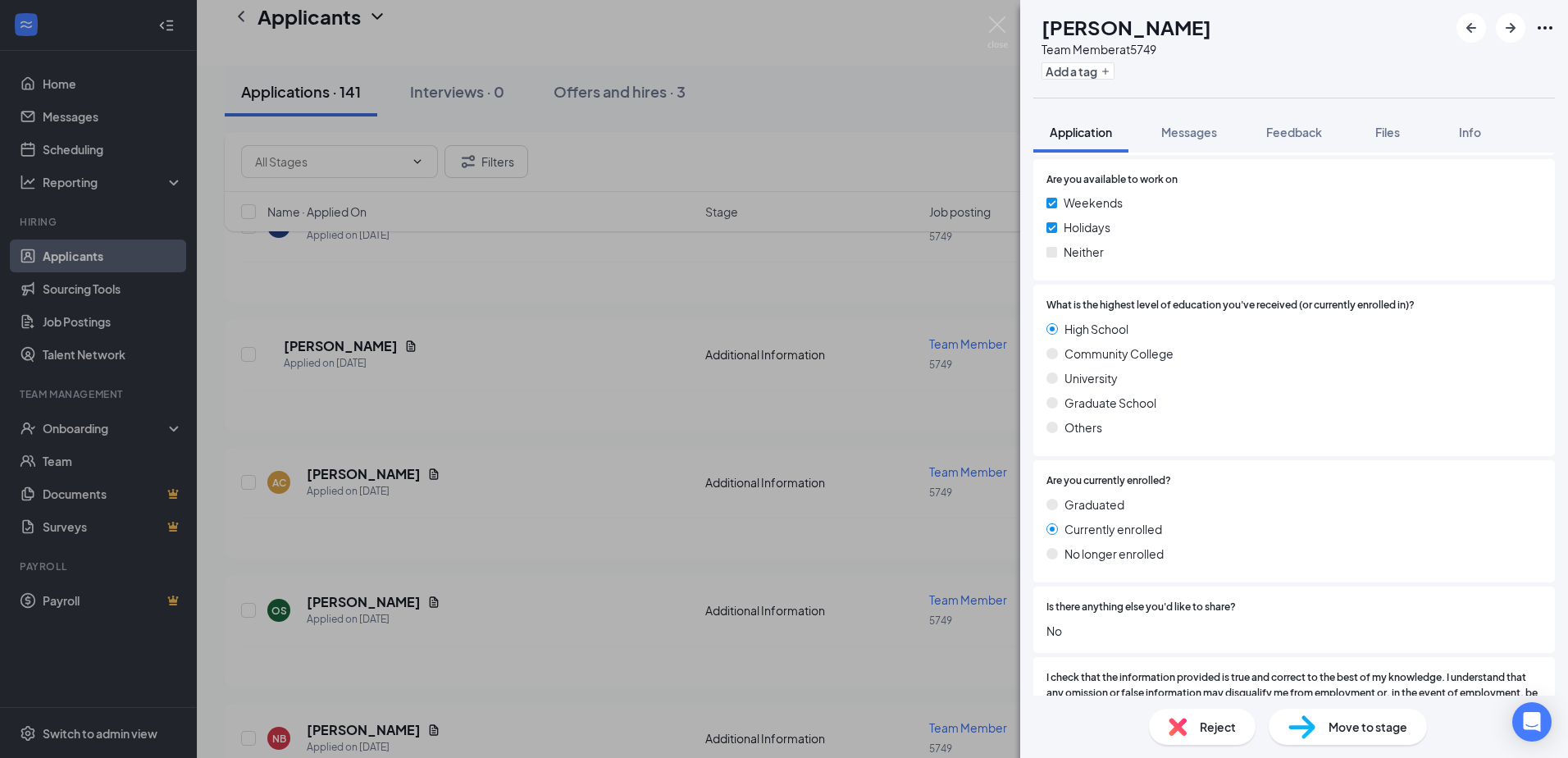
click at [485, 484] on div "AC [PERSON_NAME] Team Member at 5749 Add a tag Application Messages Feedback Fi…" at bounding box center [784, 379] width 1568 height 758
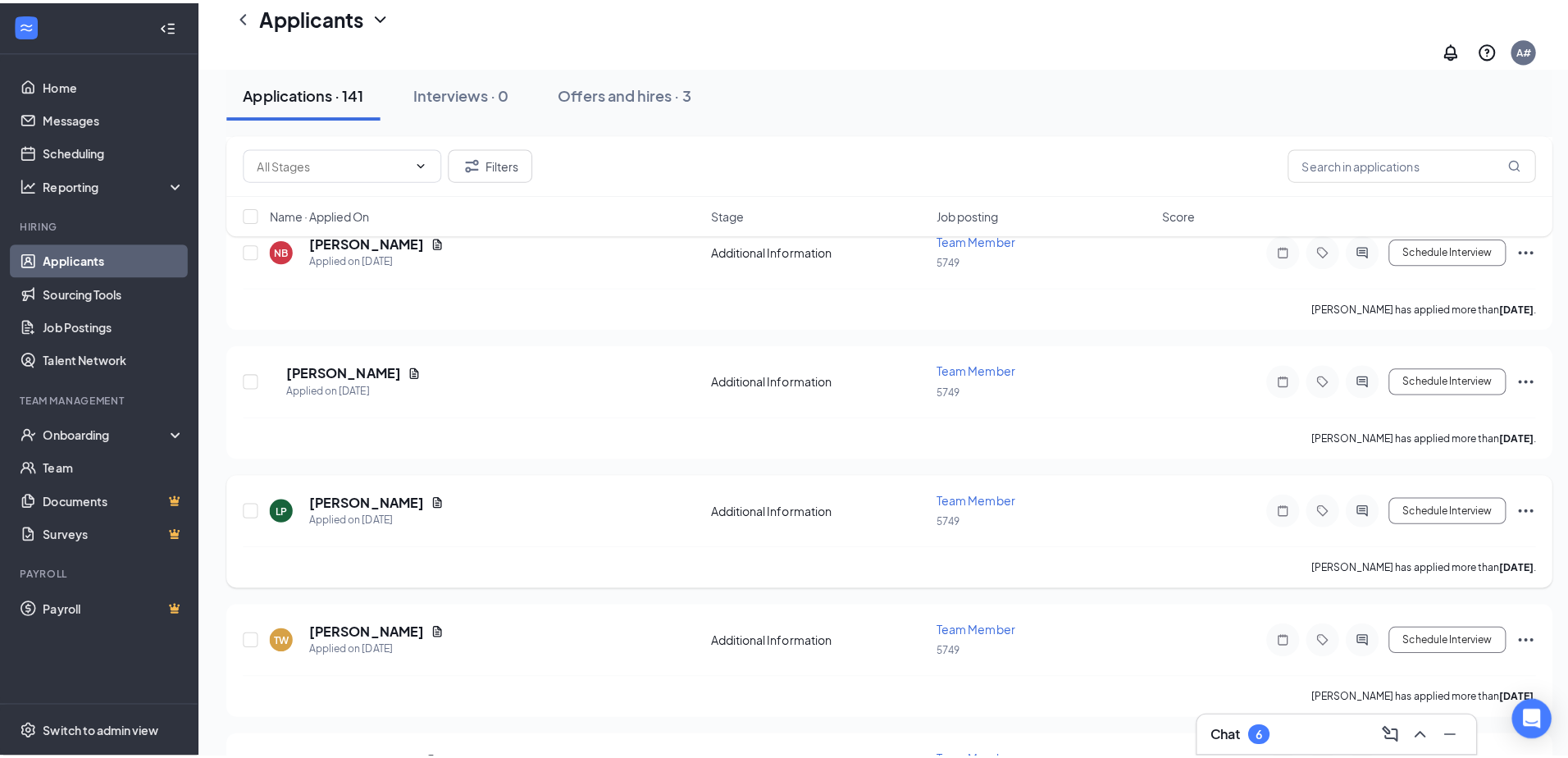
scroll to position [6729, 0]
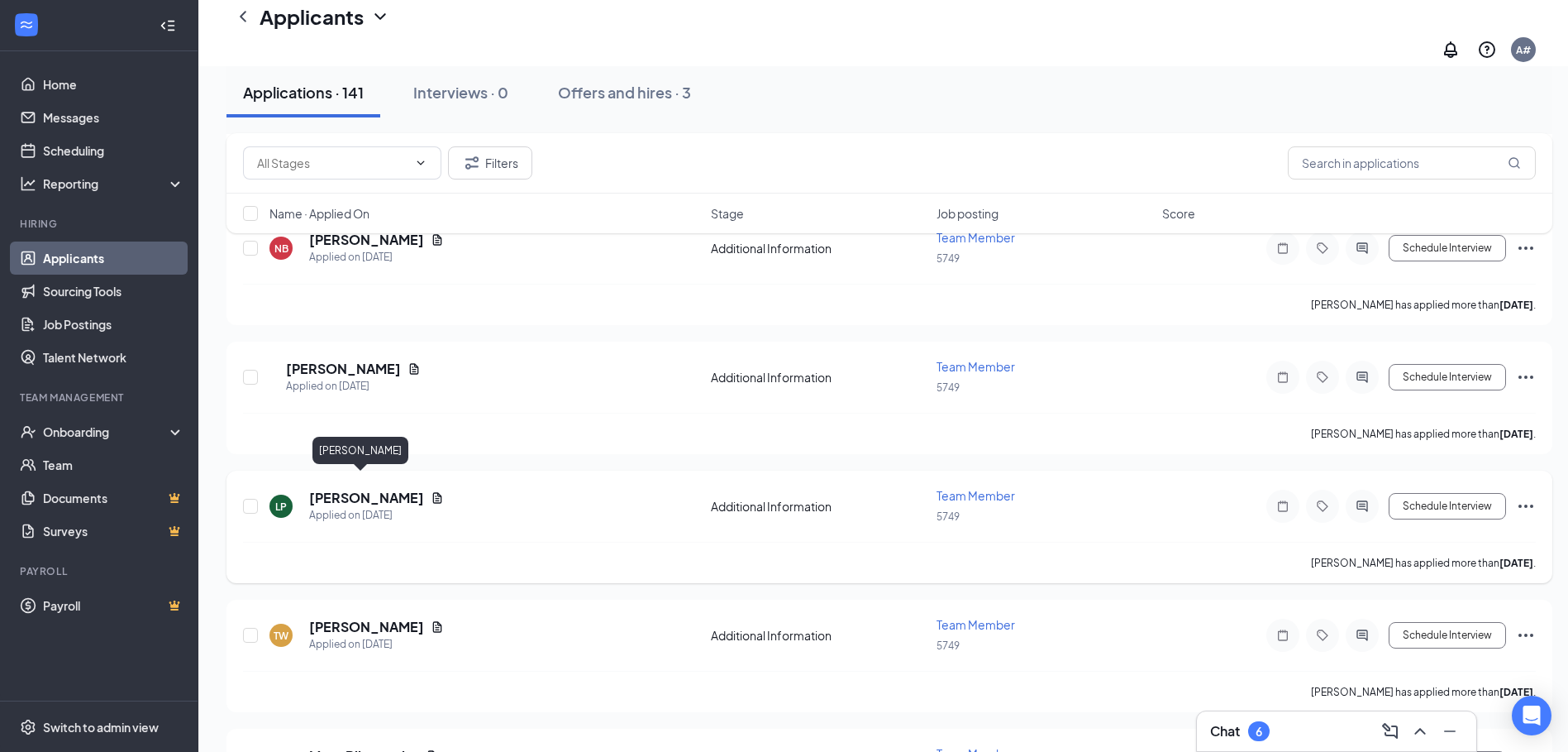
click at [337, 488] on h5 "[PERSON_NAME]" at bounding box center [367, 497] width 115 height 18
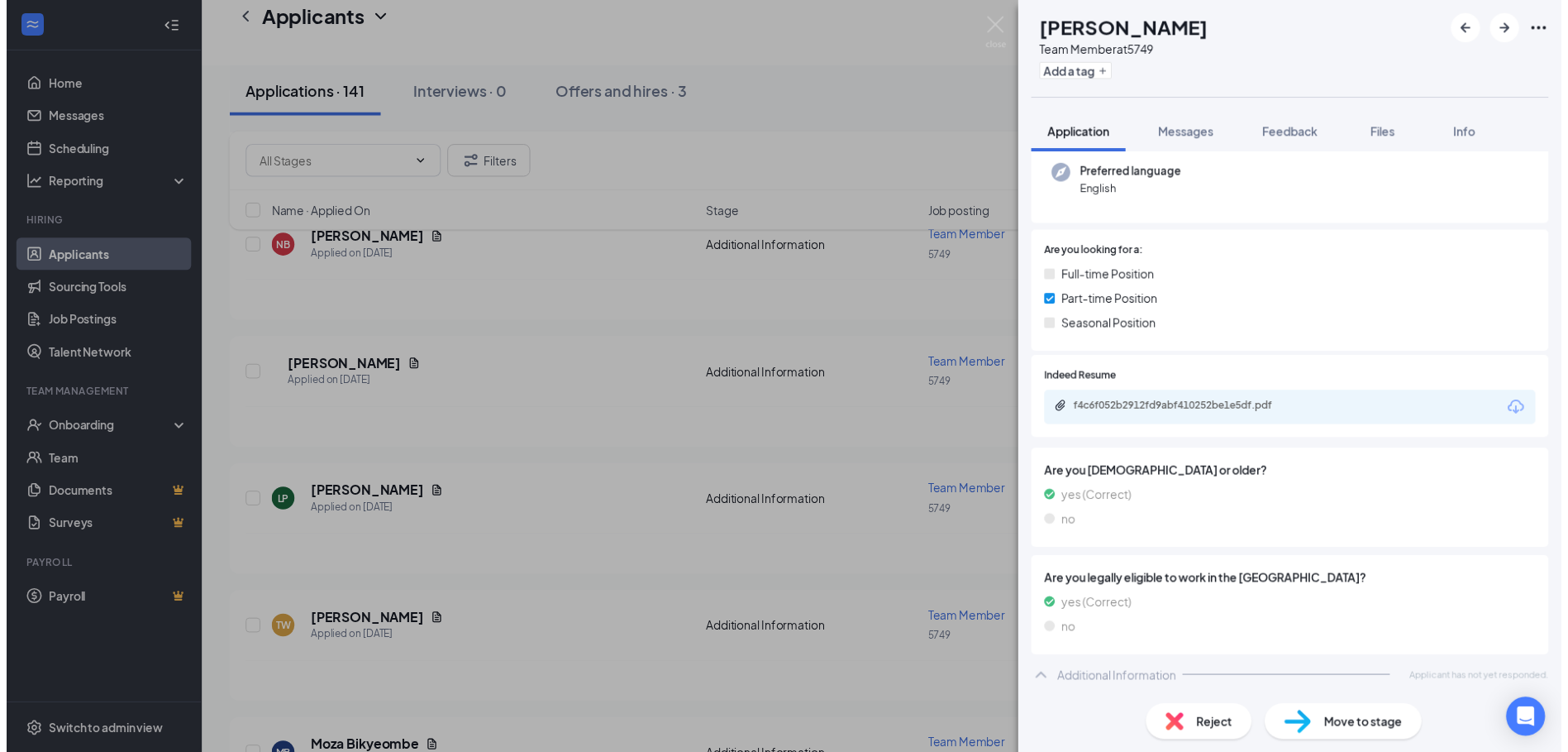
scroll to position [164, 0]
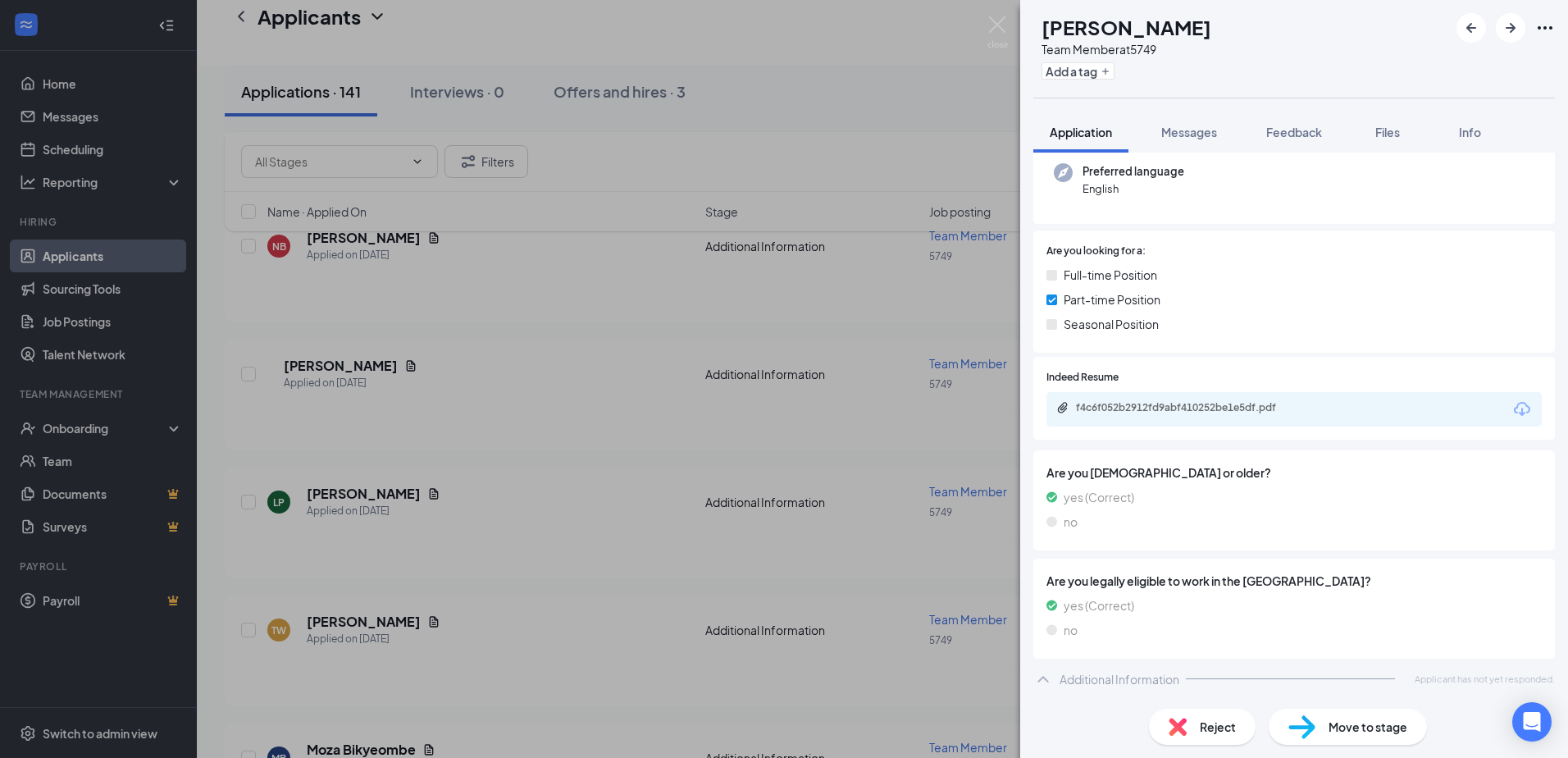
click at [478, 467] on div "LP [PERSON_NAME] Team Member at 5749 Add a tag Application Messages Feedback Fi…" at bounding box center [784, 379] width 1568 height 758
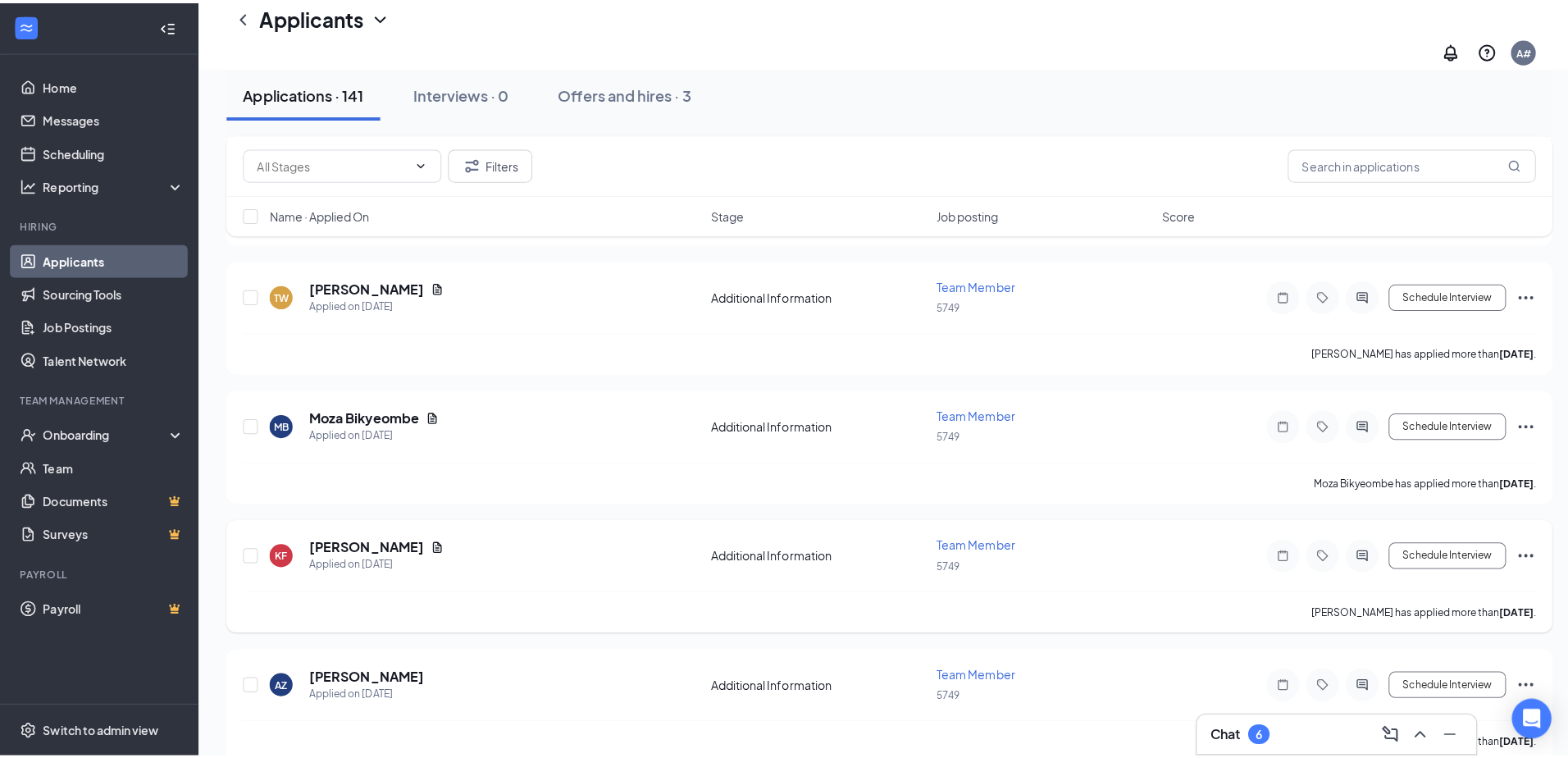
scroll to position [7139, 0]
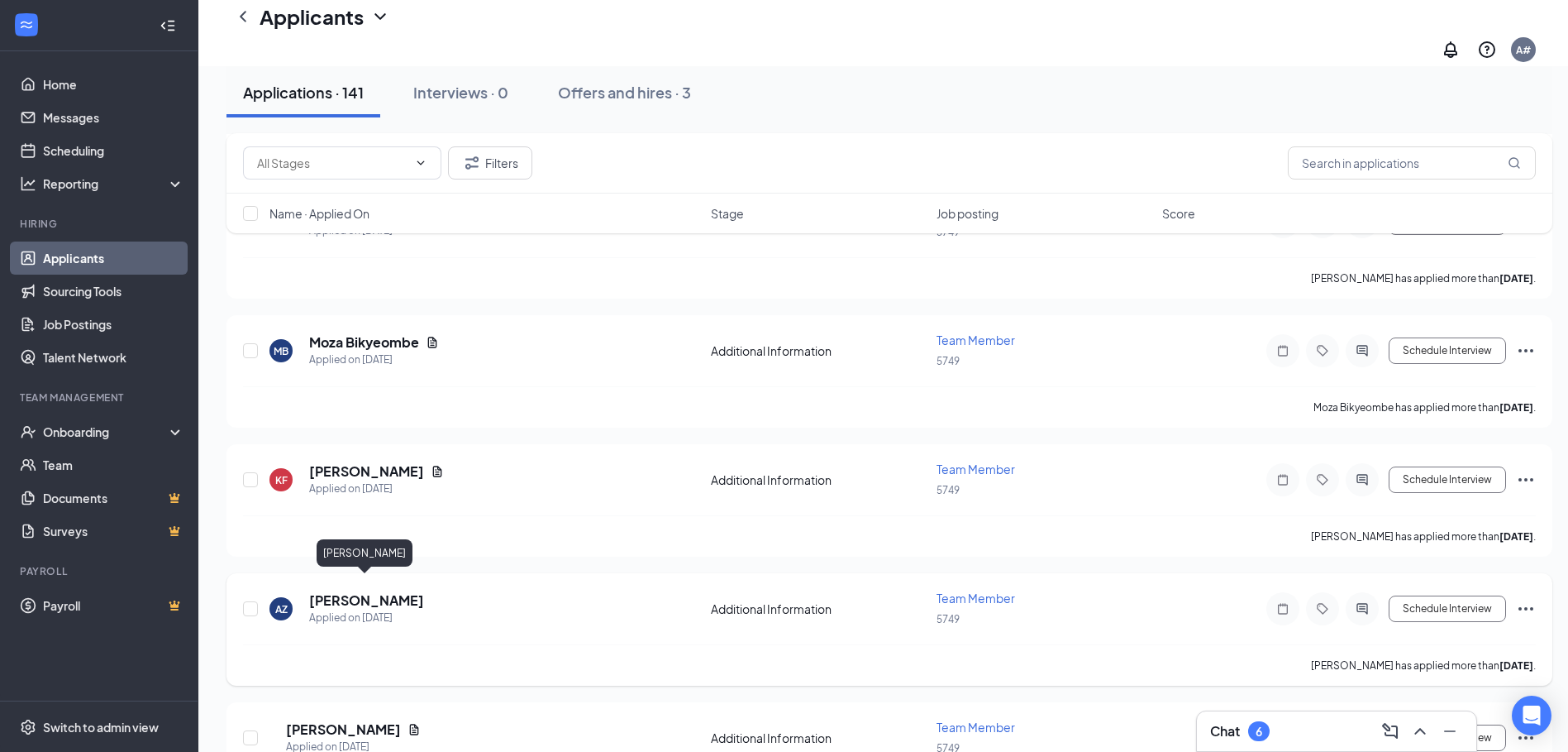
click at [328, 593] on h5 "[PERSON_NAME]" at bounding box center [367, 599] width 115 height 18
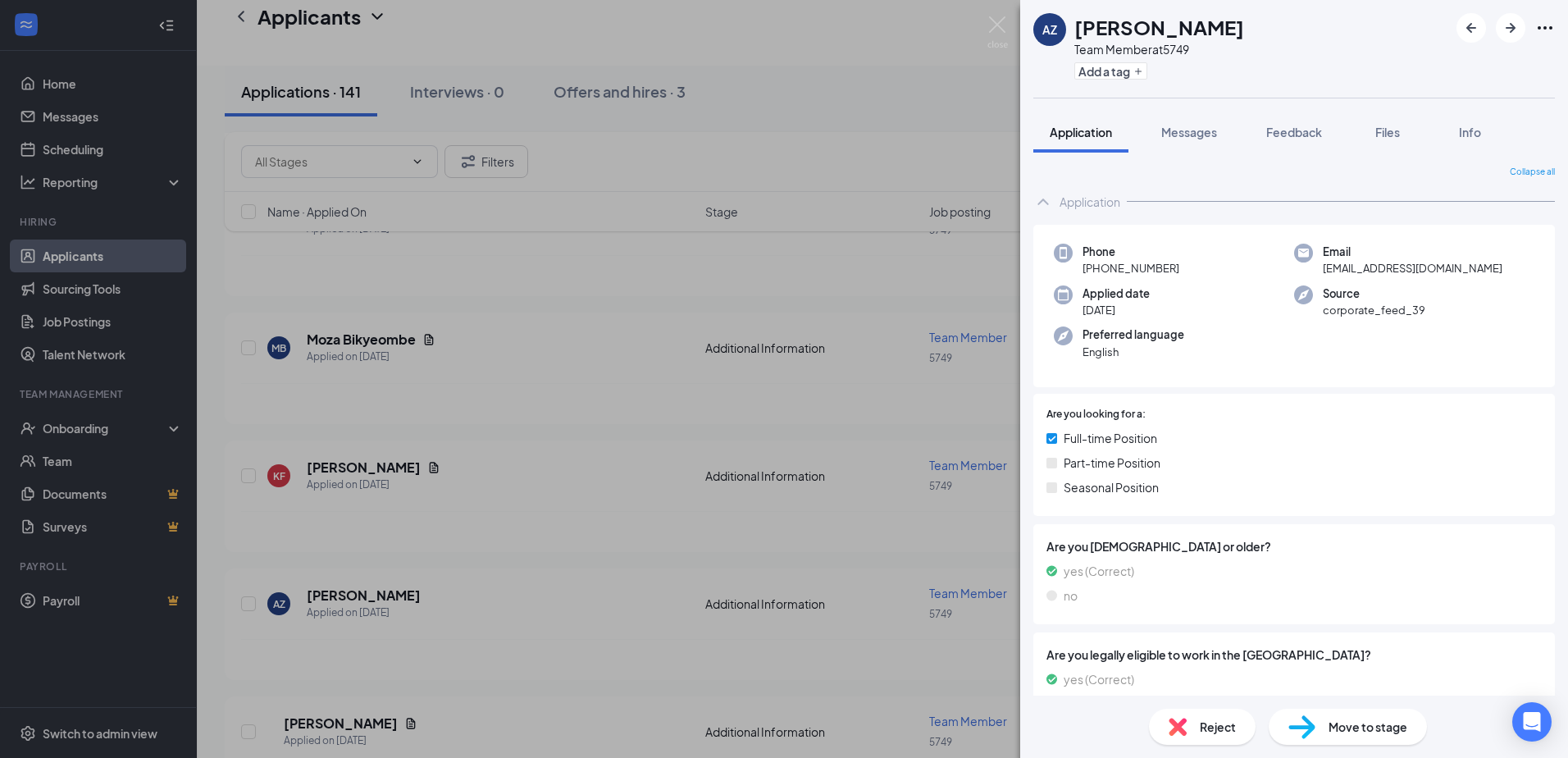
click at [523, 385] on div "AZ [PERSON_NAME] Team Member at 5749 Add a tag Application Messages Feedback Fi…" at bounding box center [784, 379] width 1568 height 758
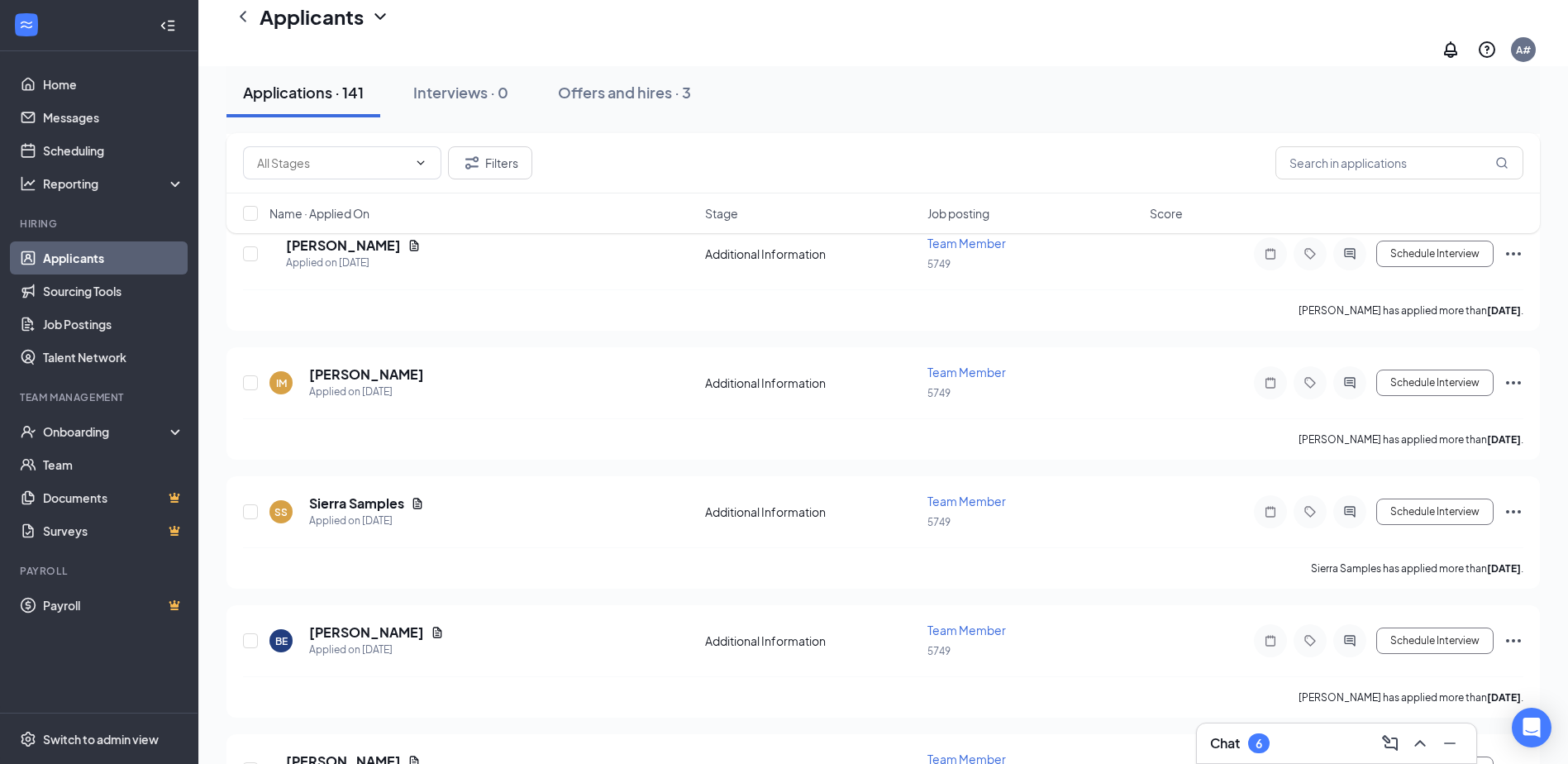
scroll to position [5128, 0]
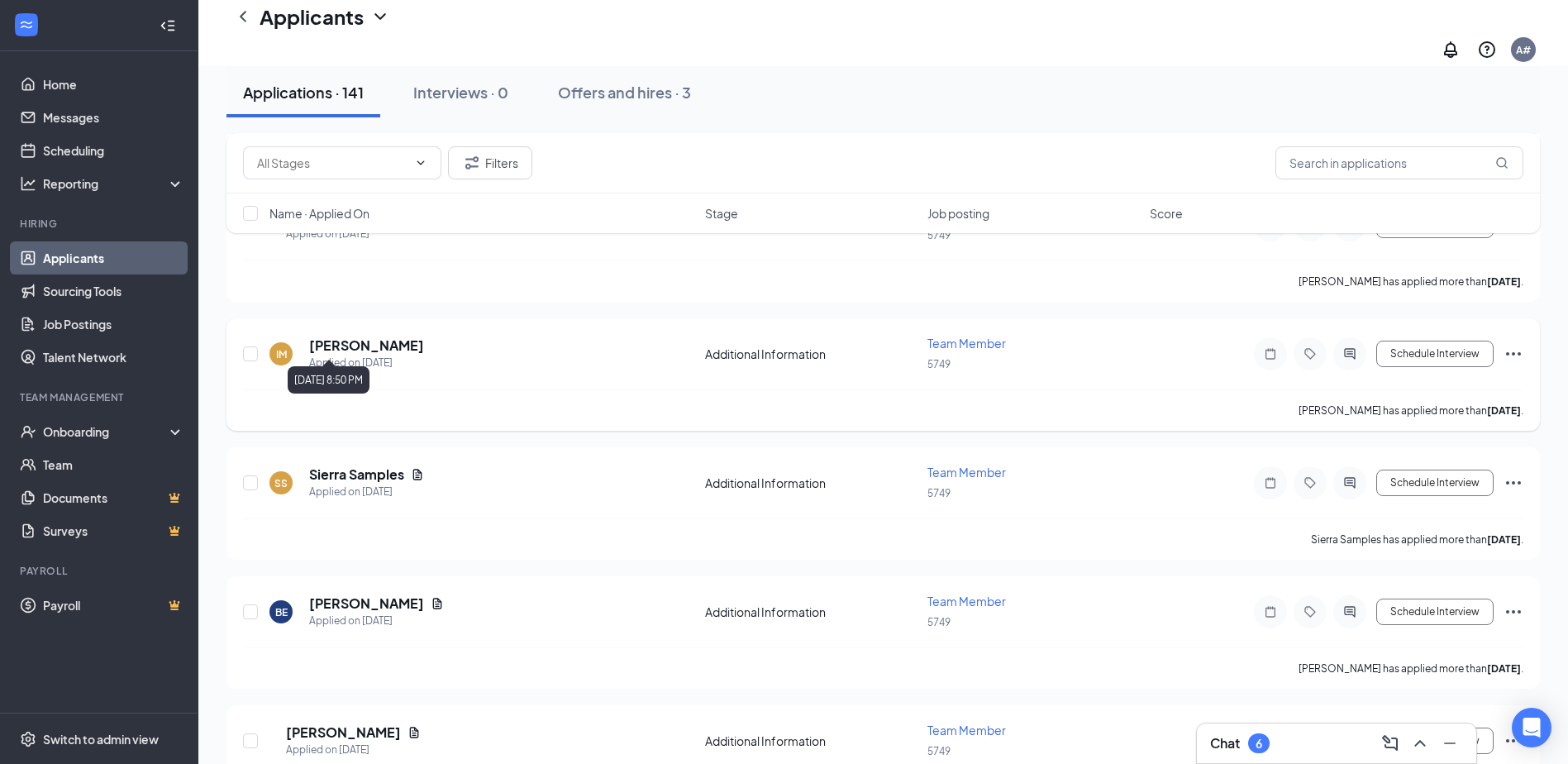
click at [403, 354] on div "Applied on [DATE]" at bounding box center [367, 363] width 115 height 17
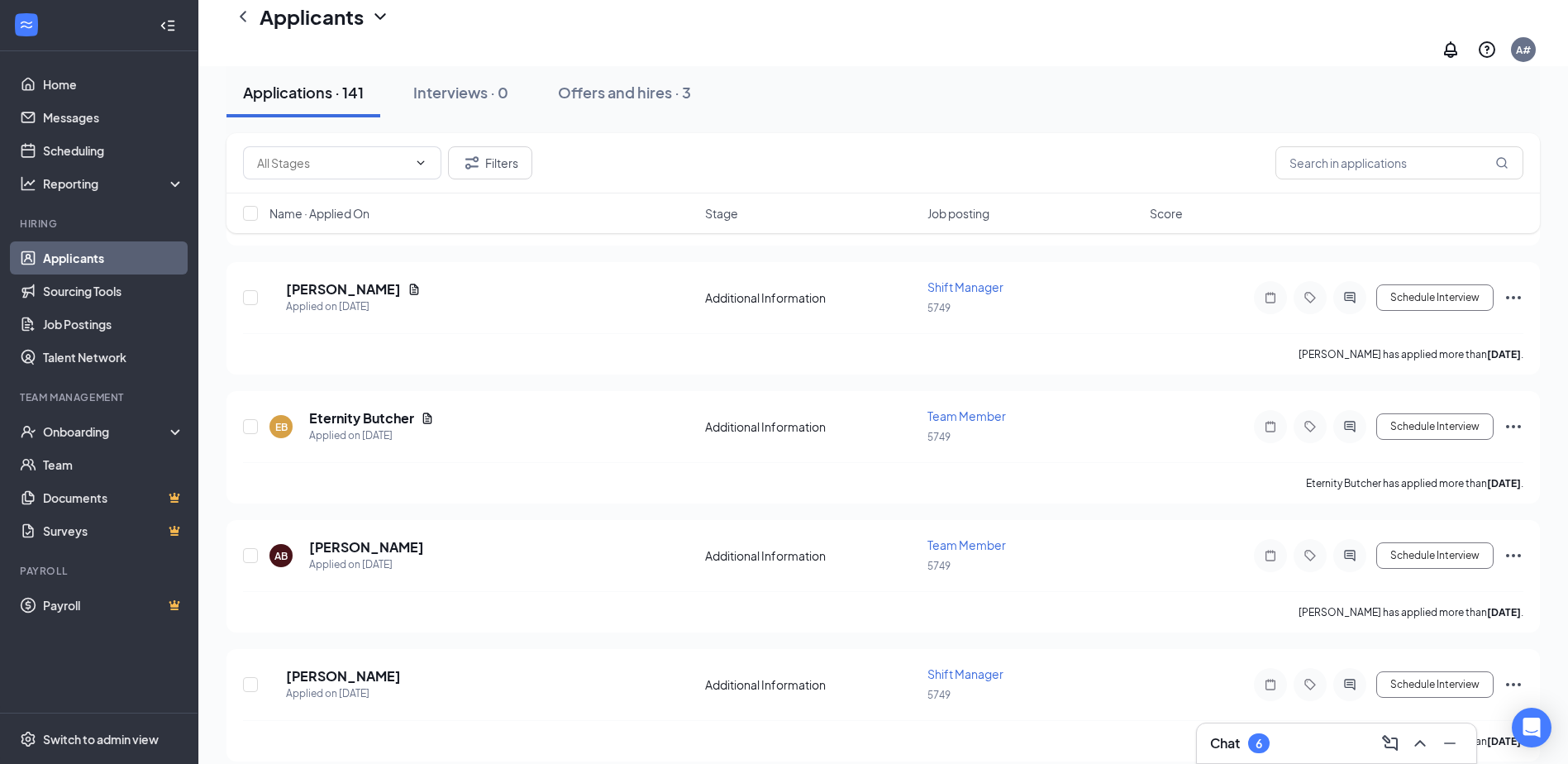
scroll to position [12489, 0]
